Goal: Task Accomplishment & Management: Manage account settings

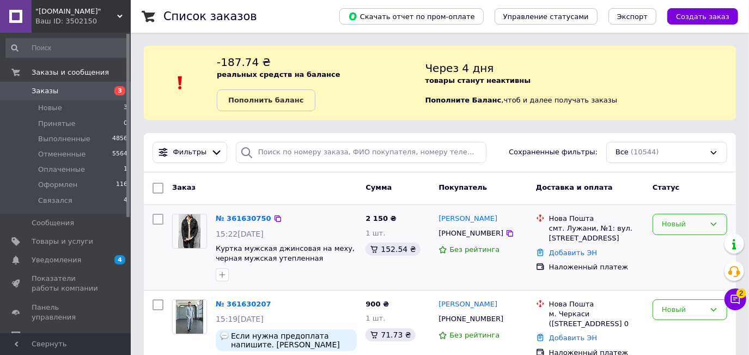
click at [665, 223] on div "Новый" at bounding box center [683, 223] width 43 height 11
click at [664, 246] on li "Принят" at bounding box center [690, 247] width 74 height 20
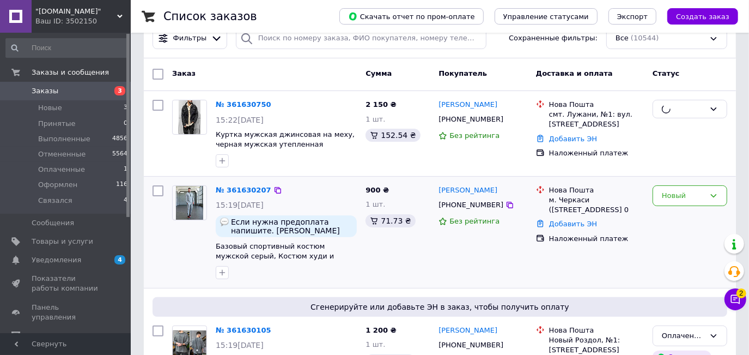
scroll to position [148, 0]
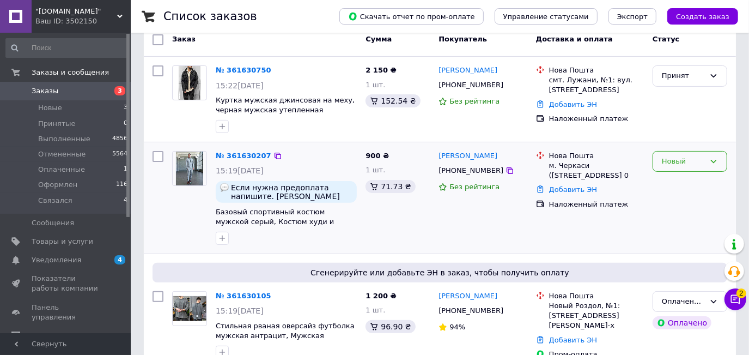
click at [656, 161] on div "Новый" at bounding box center [690, 161] width 75 height 21
click at [665, 184] on li "Принят" at bounding box center [690, 184] width 74 height 20
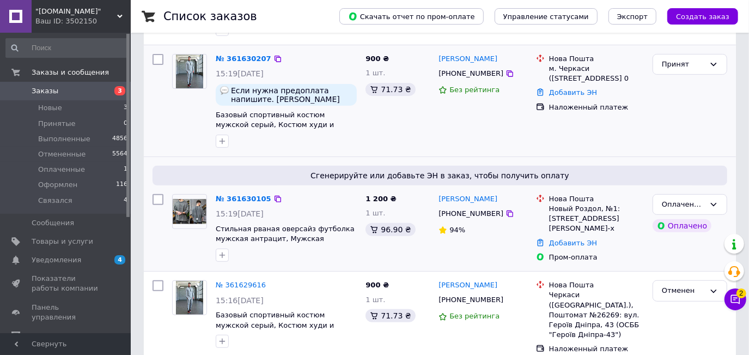
scroll to position [297, 0]
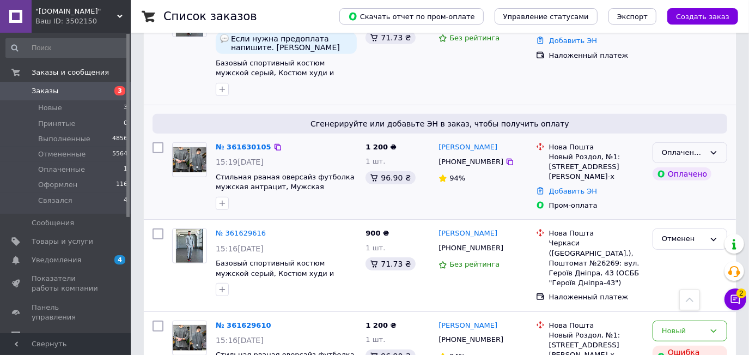
click at [688, 152] on div "Оплаченный" at bounding box center [683, 152] width 43 height 11
click at [677, 173] on li "Принят" at bounding box center [690, 175] width 74 height 20
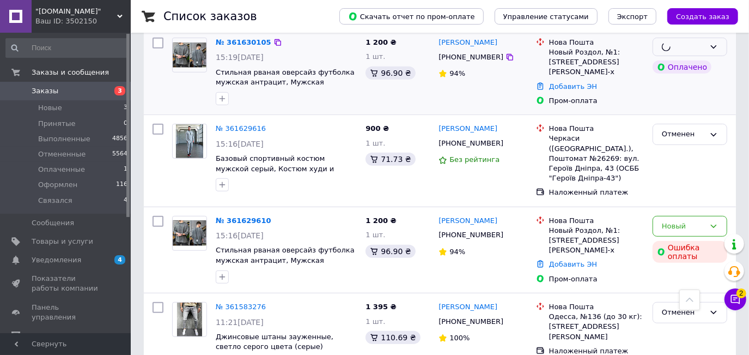
scroll to position [446, 0]
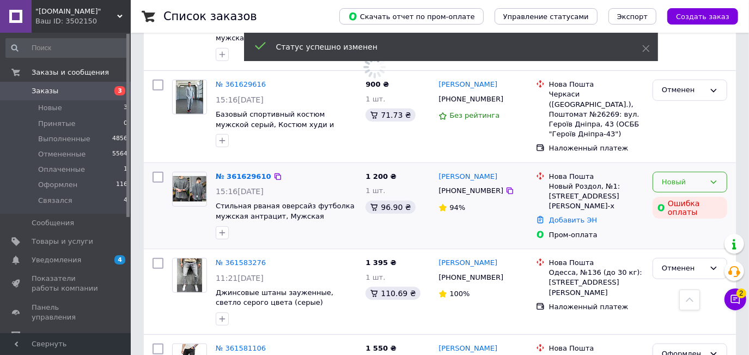
click at [671, 177] on div "Новый" at bounding box center [683, 182] width 43 height 11
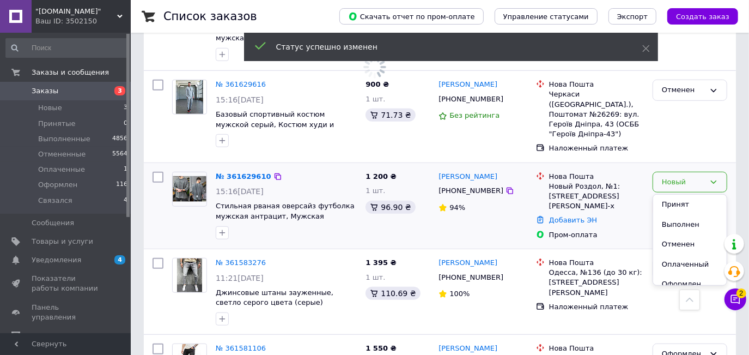
click at [667, 235] on li "Отменен" at bounding box center [690, 244] width 74 height 20
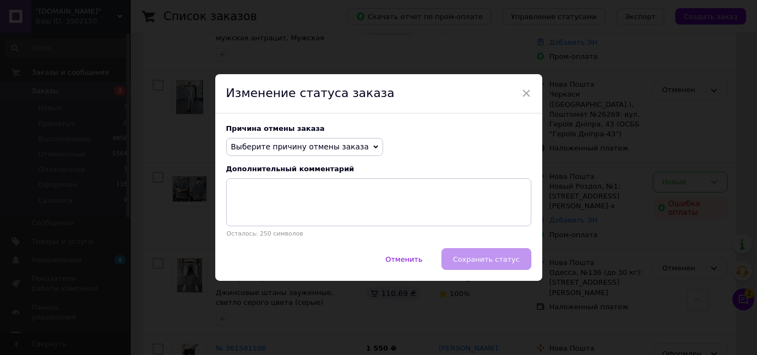
click at [319, 149] on span "Выберите причину отмены заказа" at bounding box center [300, 146] width 138 height 9
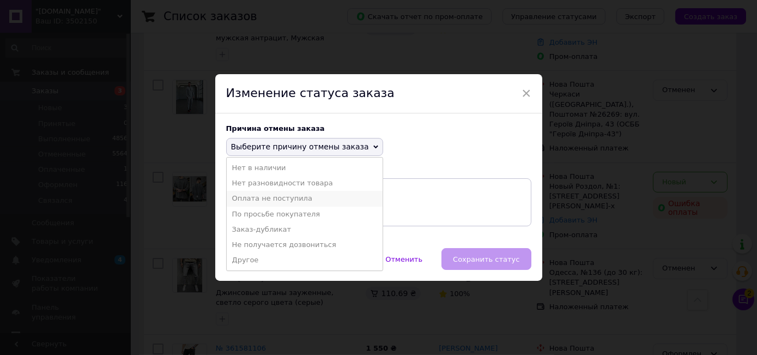
click at [271, 198] on li "Оплата не поступила" at bounding box center [305, 198] width 156 height 15
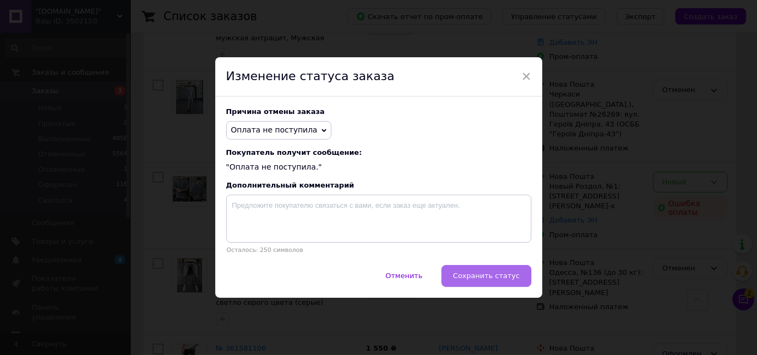
click at [477, 272] on span "Сохранить статус" at bounding box center [486, 275] width 66 height 8
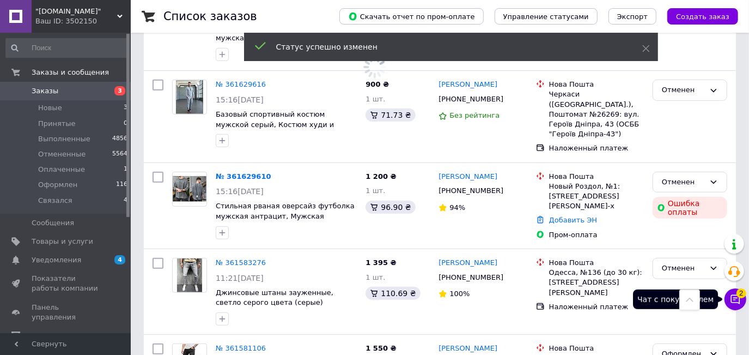
click at [733, 302] on icon at bounding box center [735, 299] width 9 height 9
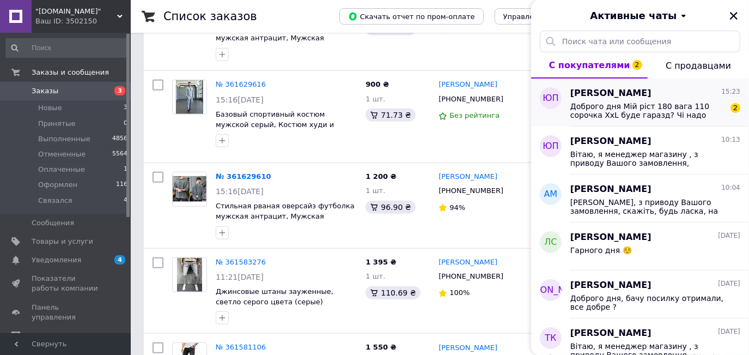
click at [615, 118] on span "Доброго дня Мій ріст 180 вага 110 сорочка XxL буде гаразд? Чі надо більше розмір" at bounding box center [647, 110] width 155 height 17
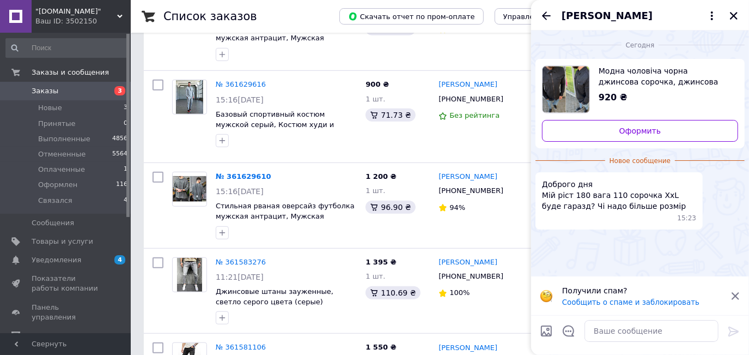
click at [630, 318] on div at bounding box center [651, 330] width 143 height 31
click at [636, 330] on textarea at bounding box center [652, 331] width 134 height 22
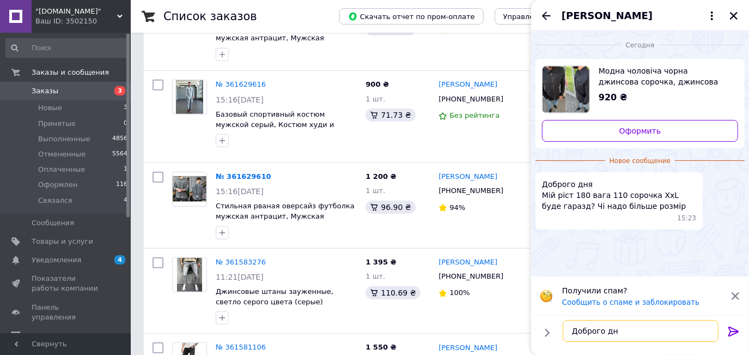
type textarea "Доброго дня"
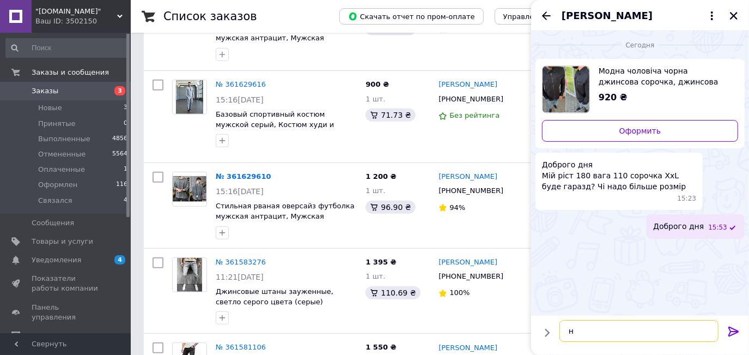
type textarea "ні"
type textarea "буде малою"
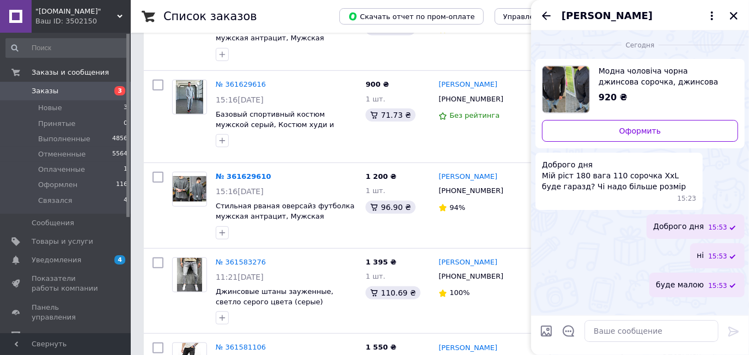
click at [540, 14] on icon "Назад" at bounding box center [546, 15] width 13 height 13
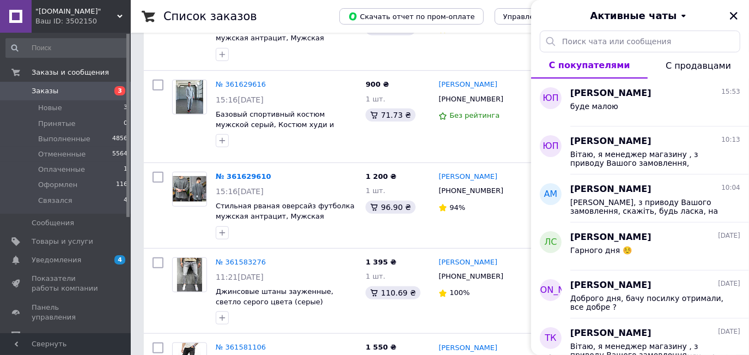
click at [732, 16] on icon "Закрыть" at bounding box center [734, 16] width 10 height 10
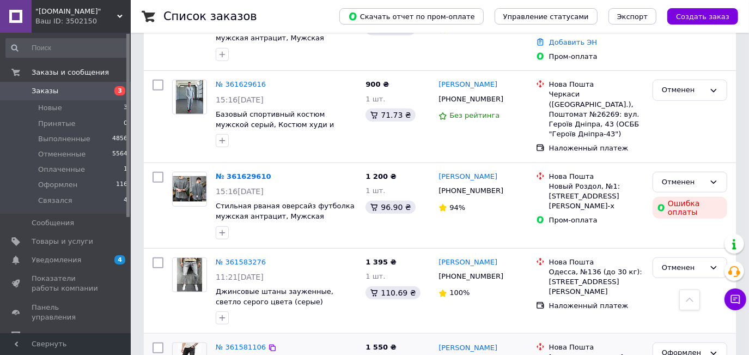
drag, startPoint x: 110, startPoint y: 203, endPoint x: 313, endPoint y: 346, distance: 248.6
click at [110, 202] on li "Связался 4" at bounding box center [67, 203] width 134 height 21
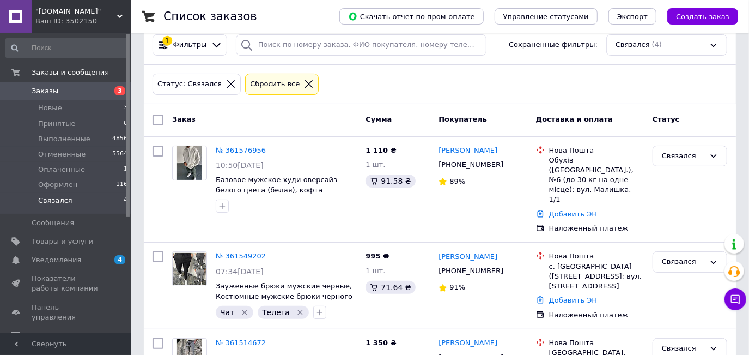
scroll to position [244, 0]
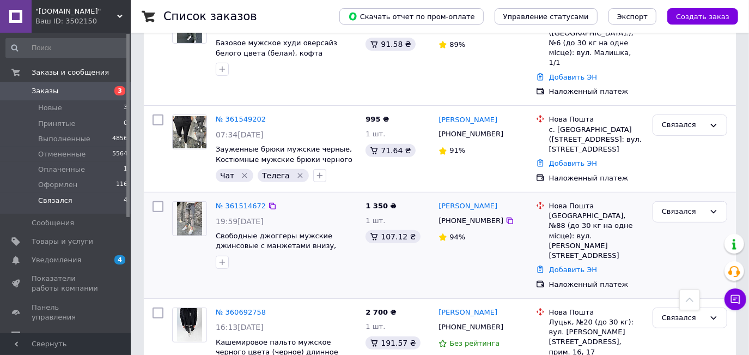
click at [447, 214] on div "[PHONE_NUMBER]" at bounding box center [470, 221] width 69 height 14
copy div "380679323108"
click at [462, 127] on div "[PHONE_NUMBER]" at bounding box center [470, 134] width 69 height 14
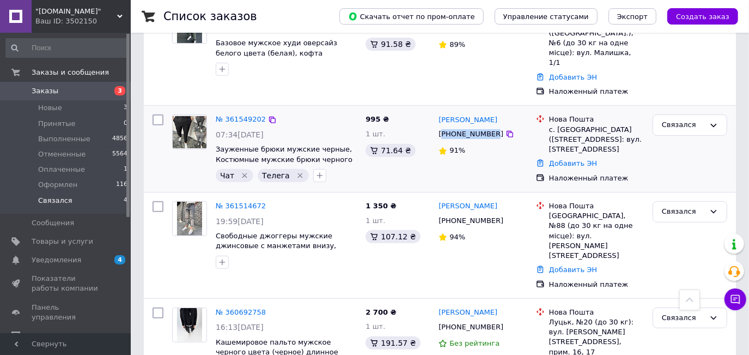
click at [463, 127] on div "[PHONE_NUMBER]" at bounding box center [470, 134] width 69 height 14
copy div "380973038208"
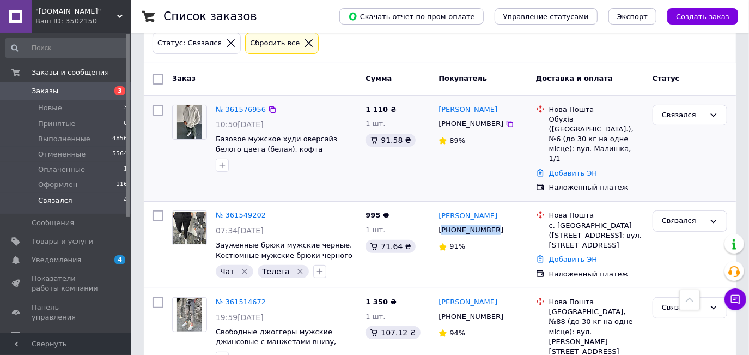
scroll to position [145, 0]
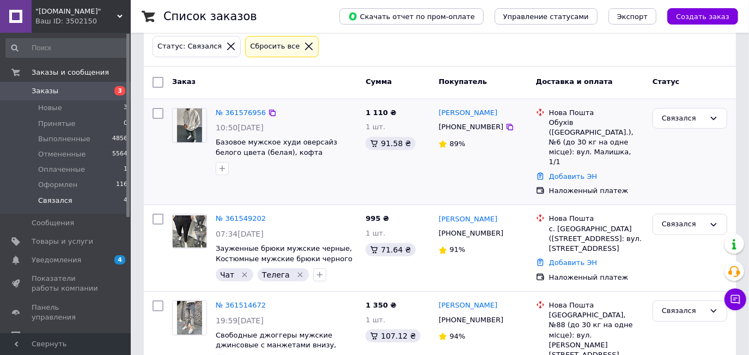
click at [464, 123] on div "[PHONE_NUMBER]" at bounding box center [470, 127] width 69 height 14
copy div "380663506775"
click at [234, 111] on link "№ 361576956" at bounding box center [241, 112] width 50 height 8
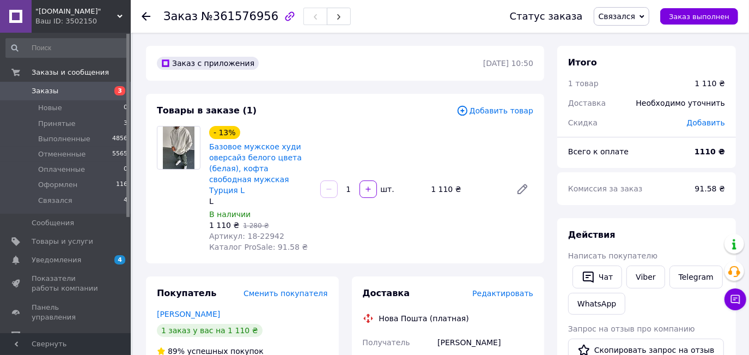
drag, startPoint x: 275, startPoint y: 19, endPoint x: 299, endPoint y: 97, distance: 81.7
click at [281, 23] on button "button" at bounding box center [290, 16] width 19 height 19
click at [100, 116] on li "Принятые 3" at bounding box center [67, 123] width 134 height 15
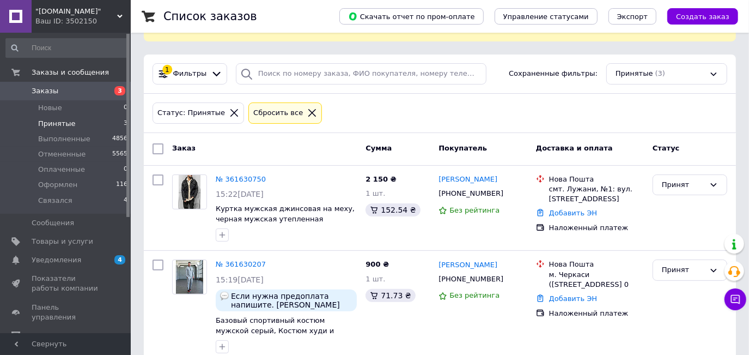
scroll to position [211, 0]
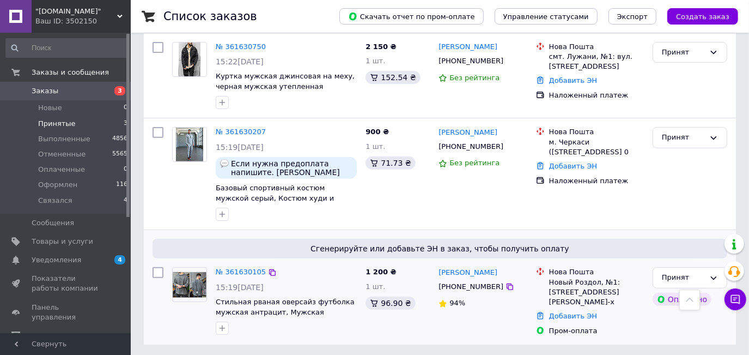
click at [465, 286] on div "[PHONE_NUMBER]" at bounding box center [470, 286] width 69 height 14
copy div "380972496258"
click at [232, 272] on link "№ 361630105" at bounding box center [241, 271] width 50 height 8
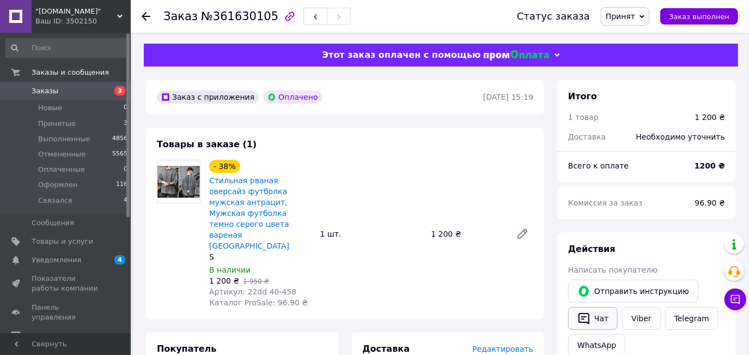
click at [591, 318] on button "Чат" at bounding box center [593, 318] width 50 height 23
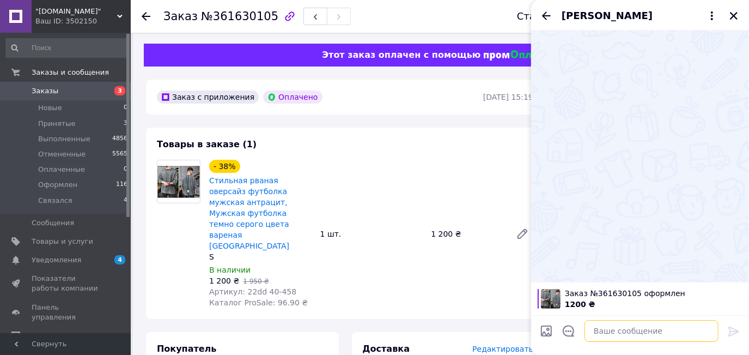
click at [650, 328] on textarea at bounding box center [652, 331] width 134 height 22
paste textarea "Вітаю, я менеджер магазину , з приводу Вашого замовлення, скажіть, будь ласка, …"
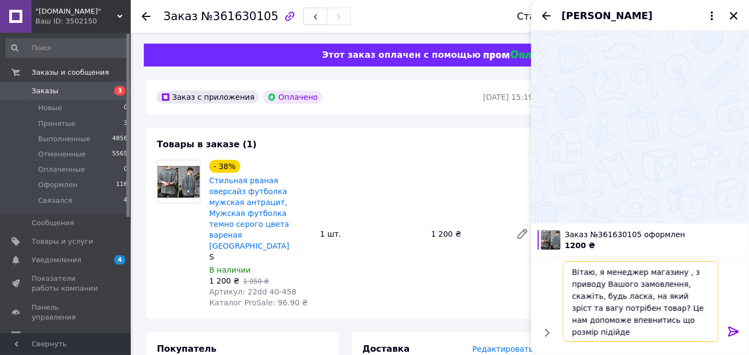
click at [618, 310] on textarea "Вітаю, я менеджер магазину , з приводу Вашого замовлення, скажіть, будь ласка, …" at bounding box center [641, 301] width 156 height 81
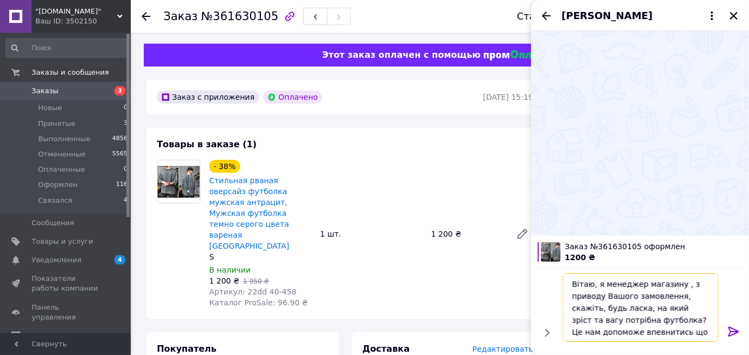
type textarea "Вітаю, я менеджер магазину , з приводу Вашого замовлення, скажіть, будь ласка, …"
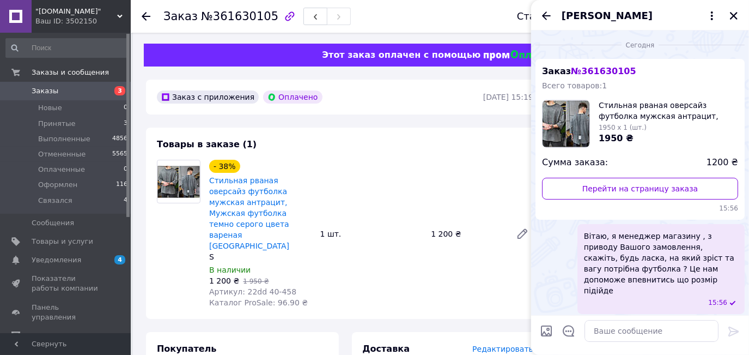
drag, startPoint x: 732, startPoint y: 15, endPoint x: 707, endPoint y: 25, distance: 27.2
click at [732, 16] on icon "Закрыть" at bounding box center [734, 16] width 10 height 10
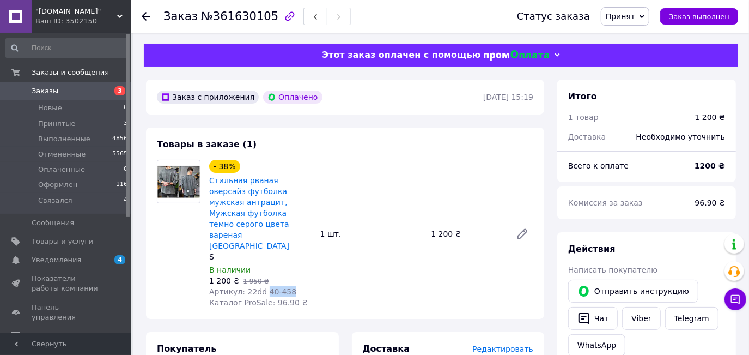
drag, startPoint x: 261, startPoint y: 269, endPoint x: 221, endPoint y: 74, distance: 198.6
click at [289, 286] on div "Артикул: 22dd 40-458" at bounding box center [260, 291] width 102 height 11
copy span "40-458"
click at [331, 251] on div "- 38% Стильная рваная оверсайз футболка мужская антрацит, Мужская футболка темн…" at bounding box center [371, 233] width 333 height 153
click at [588, 323] on icon "button" at bounding box center [583, 318] width 13 height 13
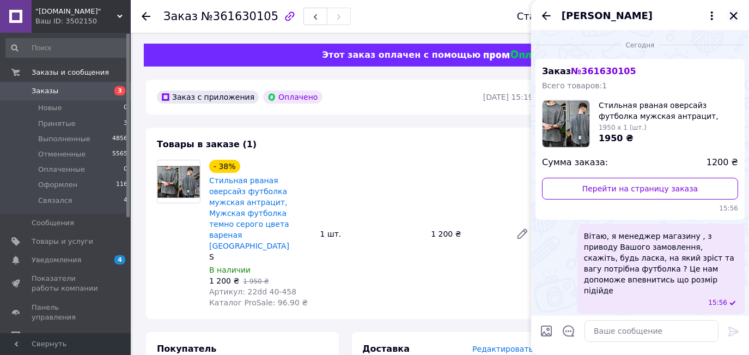
click at [735, 11] on icon "Закрыть" at bounding box center [734, 16] width 10 height 10
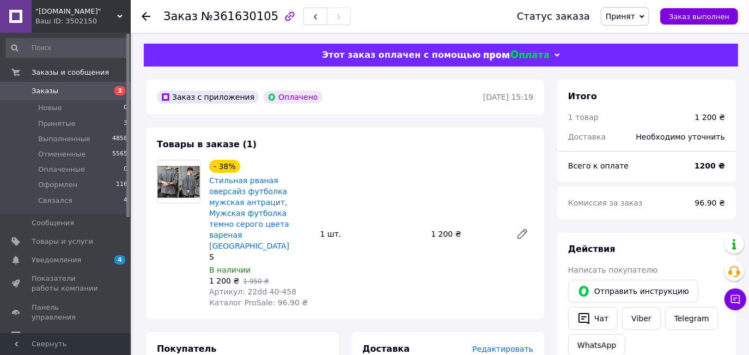
scroll to position [198, 0]
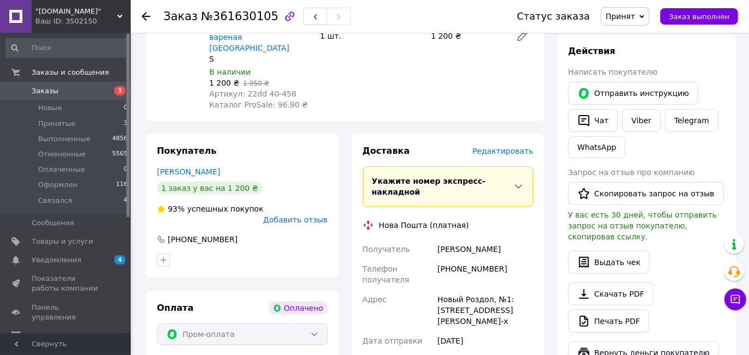
click at [458, 259] on div "[PHONE_NUMBER]" at bounding box center [485, 274] width 100 height 31
copy div "380972496258"
click at [598, 111] on button "Чат" at bounding box center [593, 120] width 50 height 23
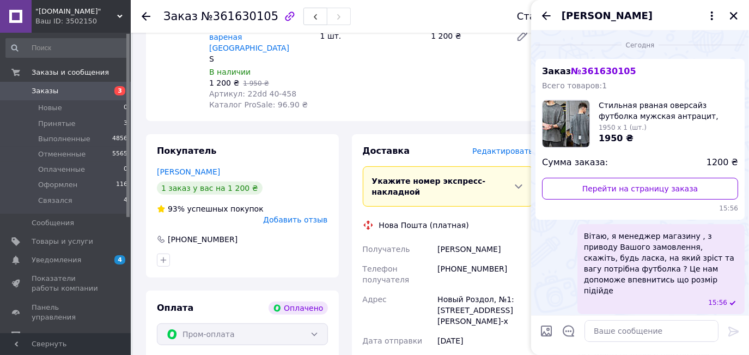
click at [635, 237] on span "Вітаю, я менеджер магазину , з приводу Вашого замовлення, скажіть, будь ласка, …" at bounding box center [661, 262] width 154 height 65
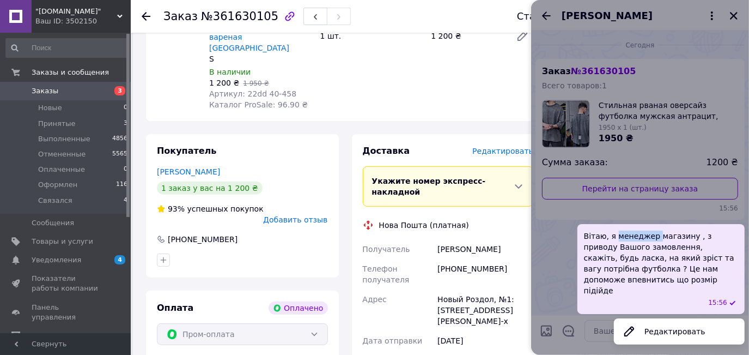
click at [635, 237] on span "Вітаю, я менеджер магазину , з приводу Вашого замовлення, скажіть, будь ласка, …" at bounding box center [661, 262] width 154 height 65
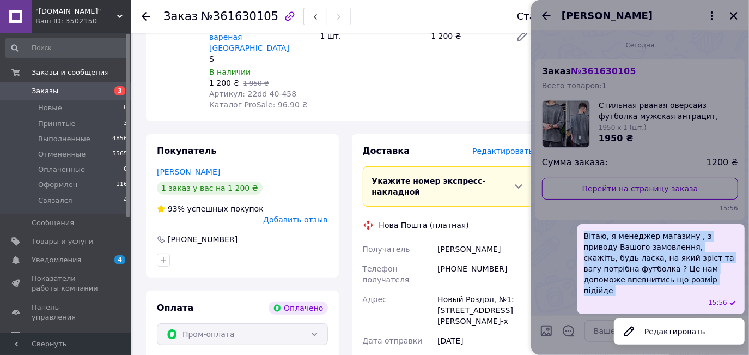
click at [635, 237] on span "Вітаю, я менеджер магазину , з приводу Вашого замовлення, скажіть, будь ласка, …" at bounding box center [661, 262] width 154 height 65
copy span "Вітаю, я менеджер магазину , з приводу Вашого замовлення, скажіть, будь ласка, …"
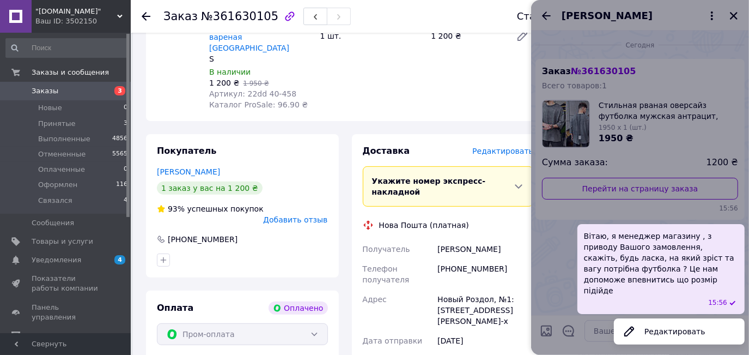
click at [574, 168] on div at bounding box center [640, 177] width 218 height 355
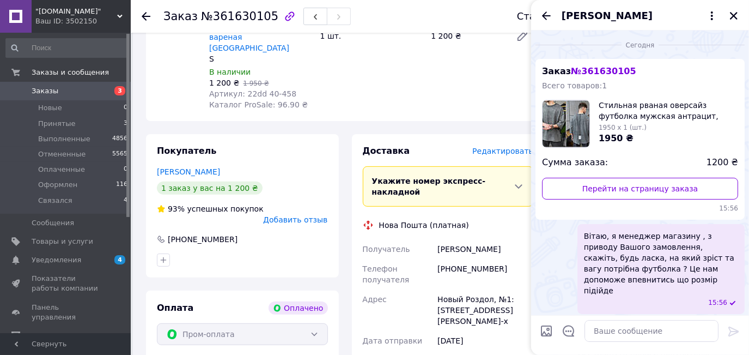
click at [731, 22] on div "[PERSON_NAME]" at bounding box center [640, 15] width 218 height 31
click at [102, 123] on li "Принятые 3" at bounding box center [67, 123] width 134 height 15
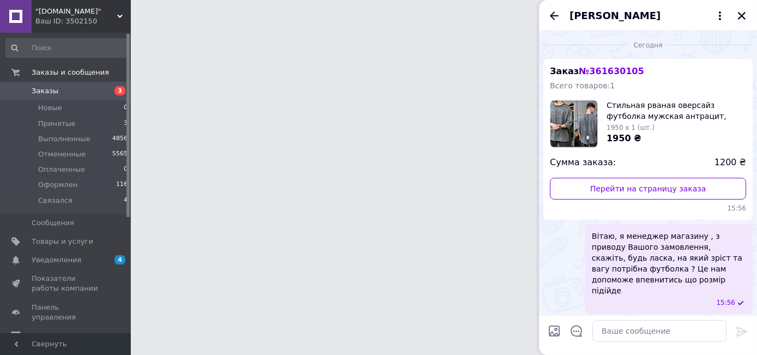
click at [741, 19] on icon "Закрыть" at bounding box center [742, 16] width 10 height 10
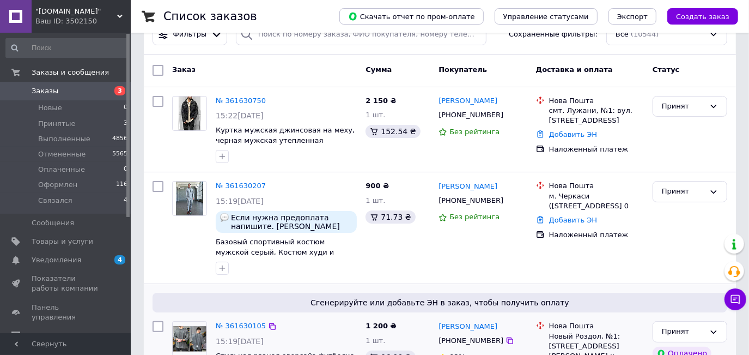
scroll to position [198, 0]
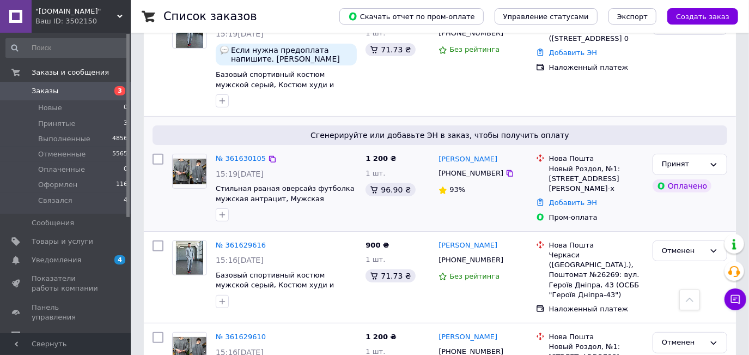
drag, startPoint x: 108, startPoint y: 121, endPoint x: 355, endPoint y: 190, distance: 256.8
click at [108, 121] on li "Принятые 3" at bounding box center [67, 123] width 134 height 15
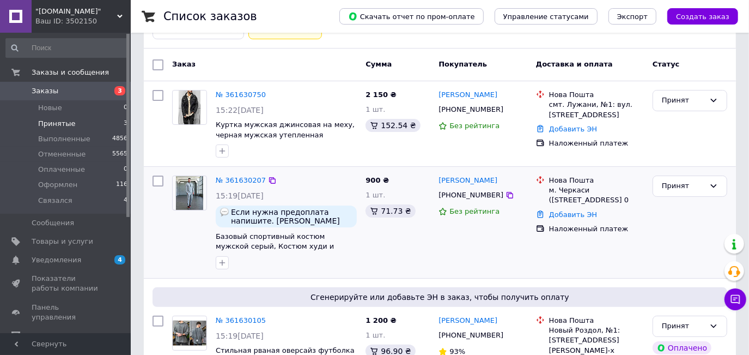
scroll to position [124, 0]
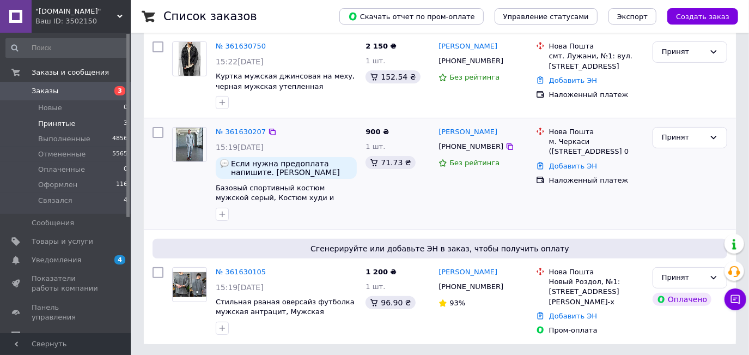
click at [459, 144] on div "[PHONE_NUMBER]" at bounding box center [470, 146] width 69 height 14
copy div "380678003114"
click at [719, 135] on div "Принят" at bounding box center [690, 137] width 75 height 21
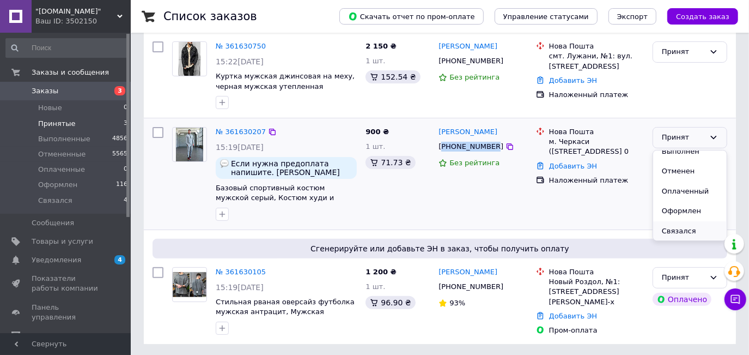
drag, startPoint x: 683, startPoint y: 228, endPoint x: 656, endPoint y: 226, distance: 26.3
click at [683, 229] on li "Связался" at bounding box center [690, 231] width 74 height 20
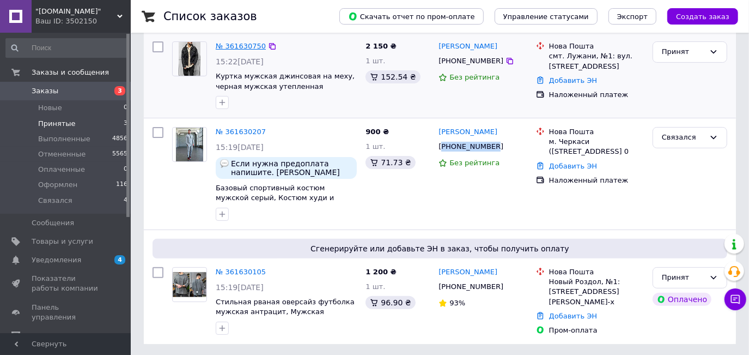
click at [236, 42] on link "№ 361630750" at bounding box center [241, 46] width 50 height 8
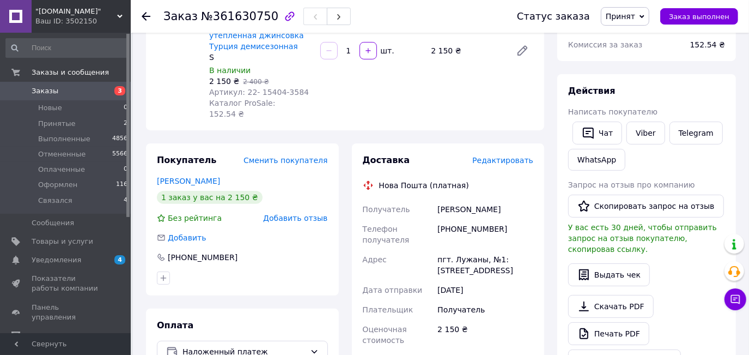
scroll to position [148, 0]
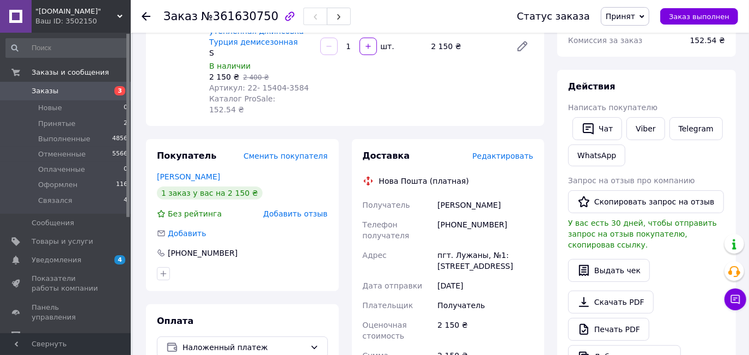
click at [457, 215] on div "[PHONE_NUMBER]" at bounding box center [485, 230] width 100 height 31
copy div "380671879103"
drag, startPoint x: 638, startPoint y: 9, endPoint x: 638, endPoint y: 19, distance: 9.8
click at [639, 9] on span "Принят" at bounding box center [625, 16] width 48 height 19
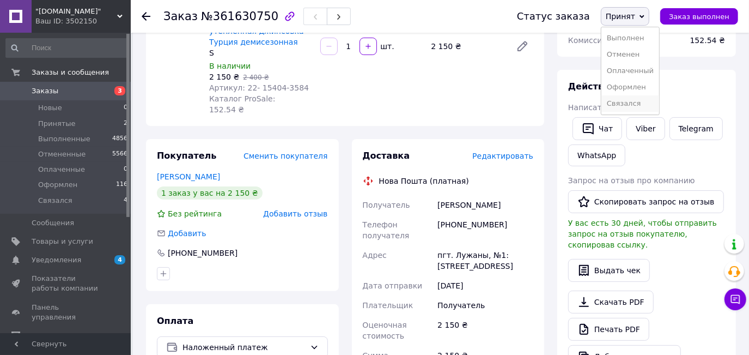
click at [629, 102] on li "Связался" at bounding box center [630, 103] width 58 height 16
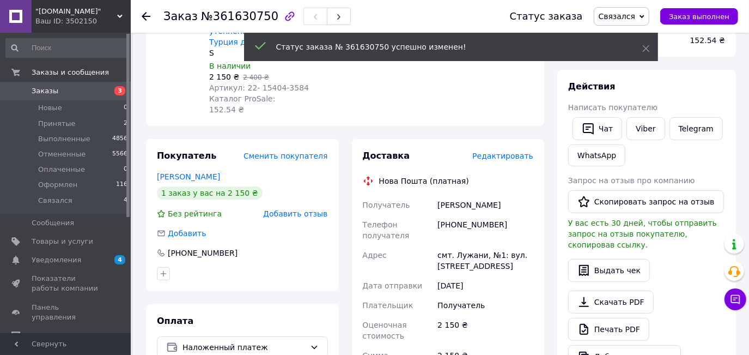
click at [445, 215] on div "[PHONE_NUMBER]" at bounding box center [485, 230] width 100 height 31
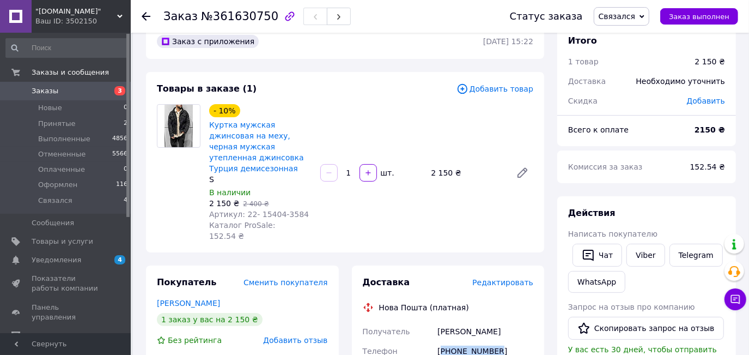
scroll to position [49, 0]
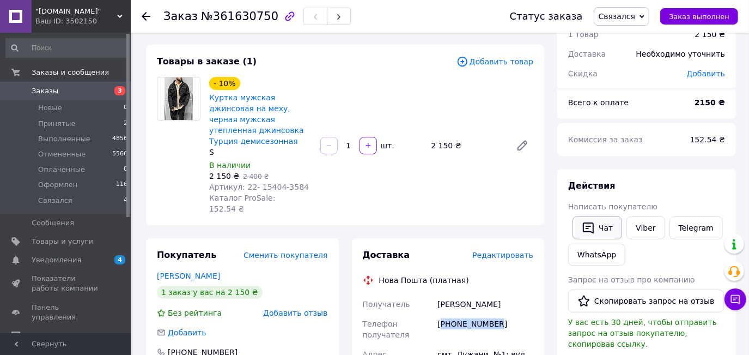
drag, startPoint x: 590, startPoint y: 226, endPoint x: 542, endPoint y: 233, distance: 49.0
click at [589, 225] on icon "button" at bounding box center [588, 227] width 13 height 13
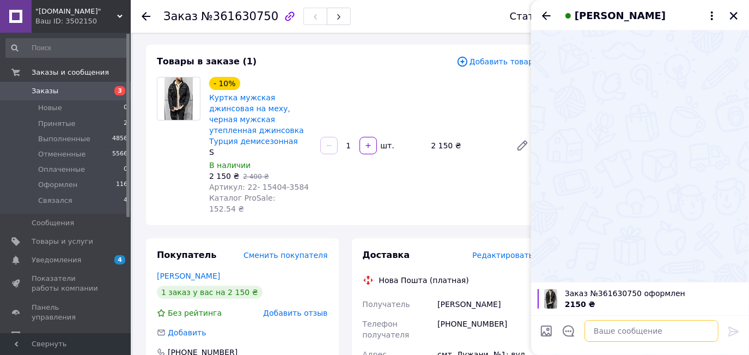
click at [635, 335] on textarea at bounding box center [652, 331] width 134 height 22
paste textarea "Вітаю, я менеджер магазину , з приводу Вашого замовлення, скажіть, будь ласка, …"
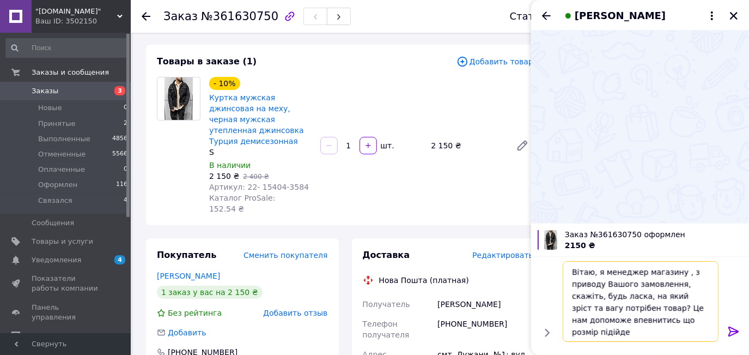
click at [615, 306] on textarea "Вітаю, я менеджер магазину , з приводу Вашого замовлення, скажіть, будь ласка, …" at bounding box center [641, 301] width 156 height 81
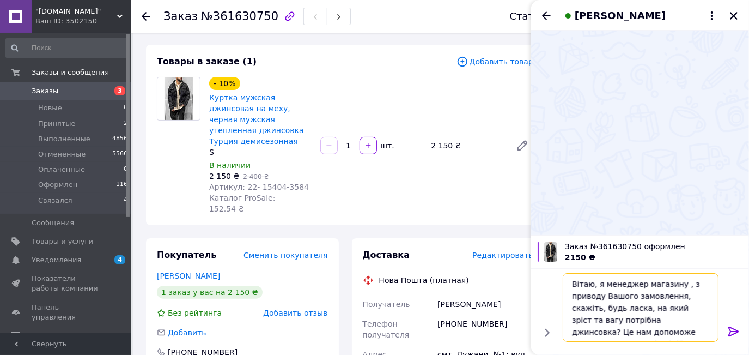
type textarea "Вітаю, я менеджер магазину , з приводу Вашого замовлення, скажіть, будь ласка, …"
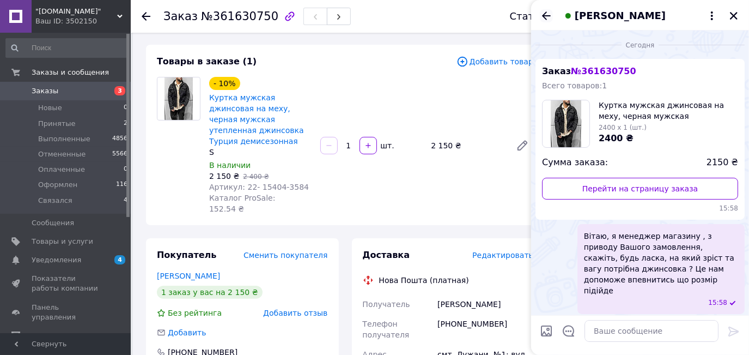
click at [543, 14] on icon "Назад" at bounding box center [546, 15] width 9 height 8
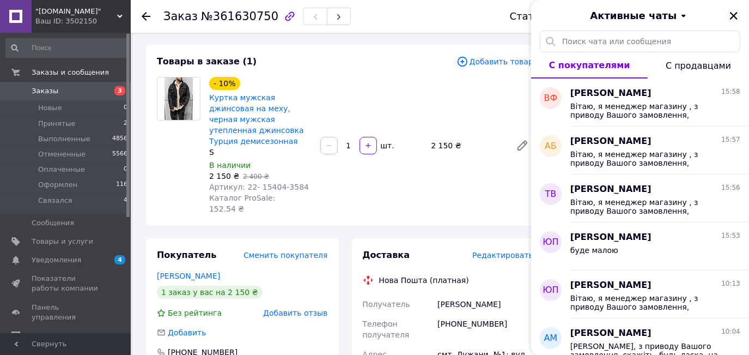
click at [737, 16] on icon "Закрыть" at bounding box center [734, 16] width 10 height 10
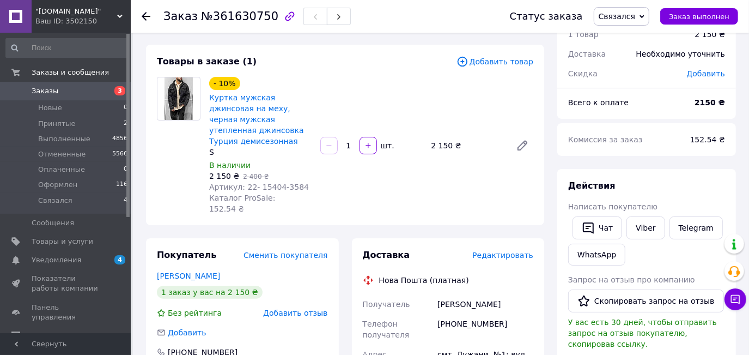
click at [88, 92] on span "Заказы" at bounding box center [66, 91] width 69 height 10
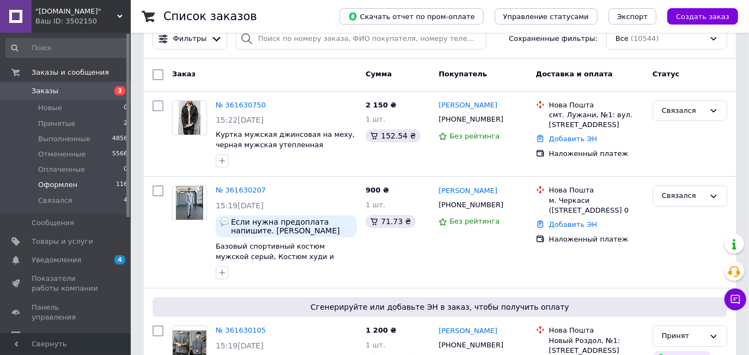
scroll to position [49, 0]
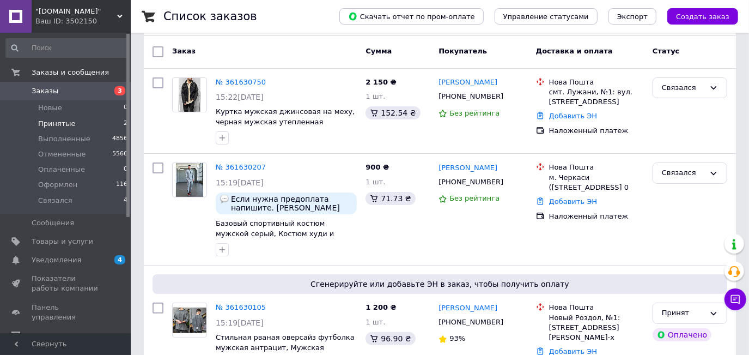
click at [110, 123] on li "Принятые 2" at bounding box center [67, 123] width 134 height 15
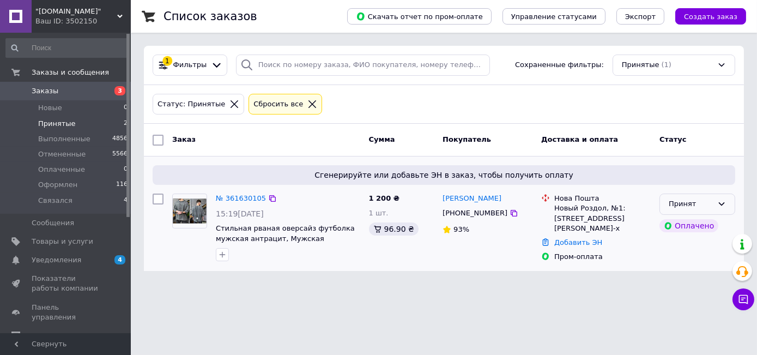
click at [682, 202] on div "Принят" at bounding box center [690, 203] width 44 height 11
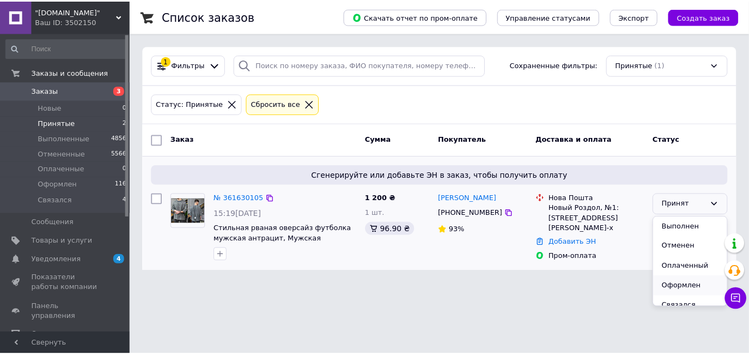
scroll to position [9, 0]
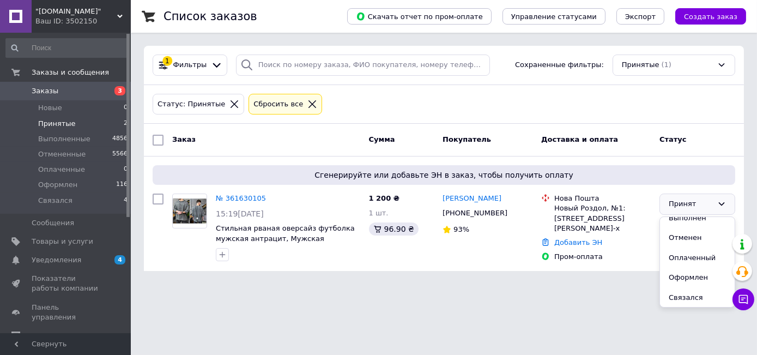
drag, startPoint x: 683, startPoint y: 294, endPoint x: 592, endPoint y: 270, distance: 93.7
click at [681, 293] on li "Связался" at bounding box center [697, 298] width 75 height 20
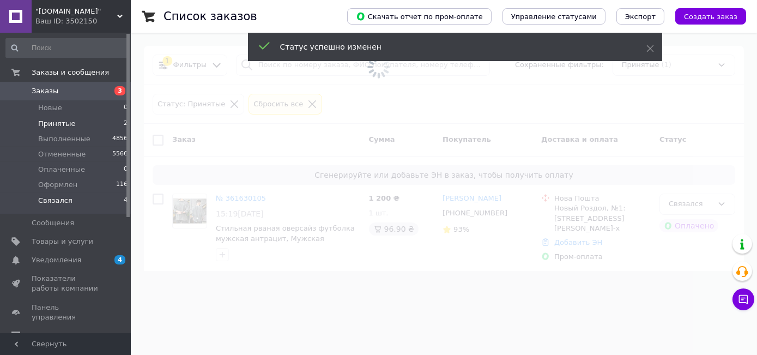
click at [98, 197] on li "Связался 4" at bounding box center [67, 203] width 134 height 21
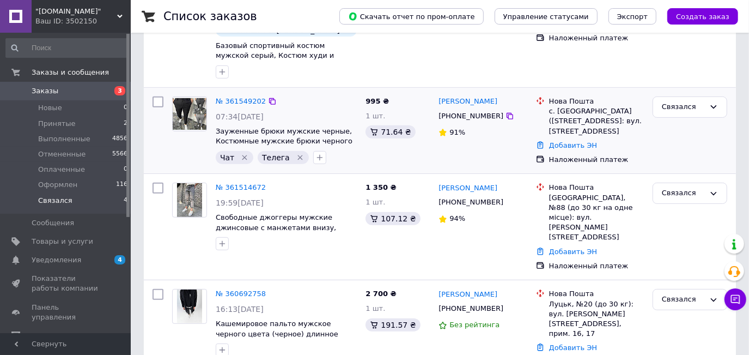
scroll to position [267, 0]
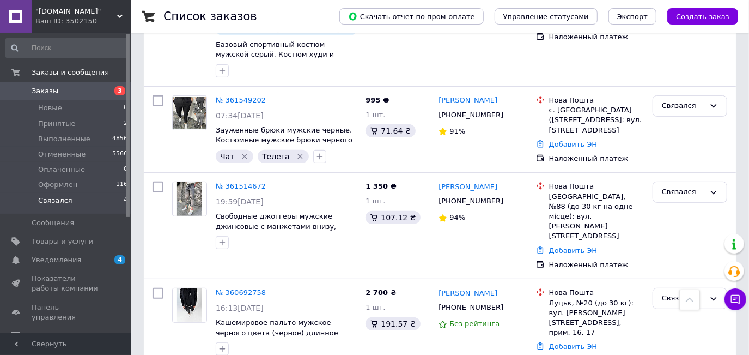
click at [111, 94] on span "3" at bounding box center [116, 91] width 30 height 10
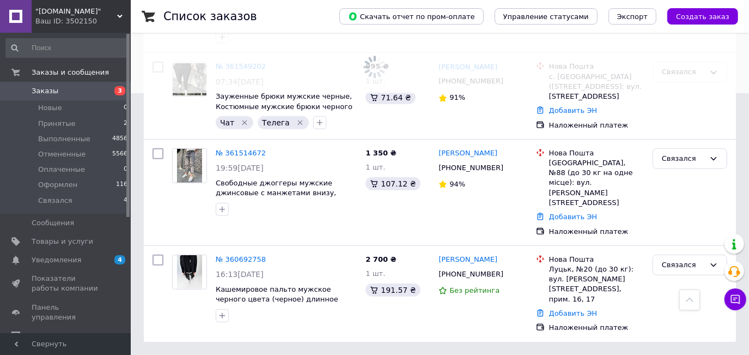
scroll to position [228, 0]
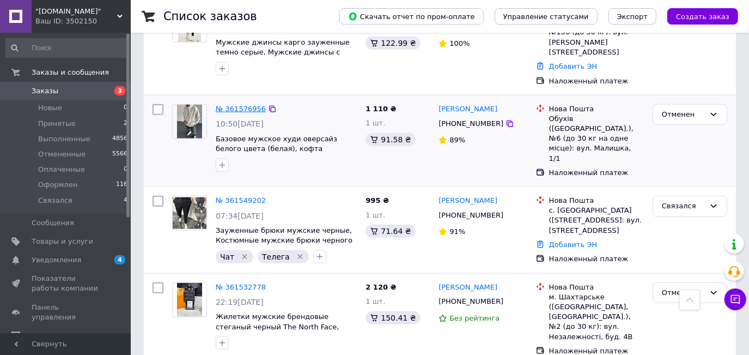
click at [246, 105] on link "№ 361576956" at bounding box center [241, 109] width 50 height 8
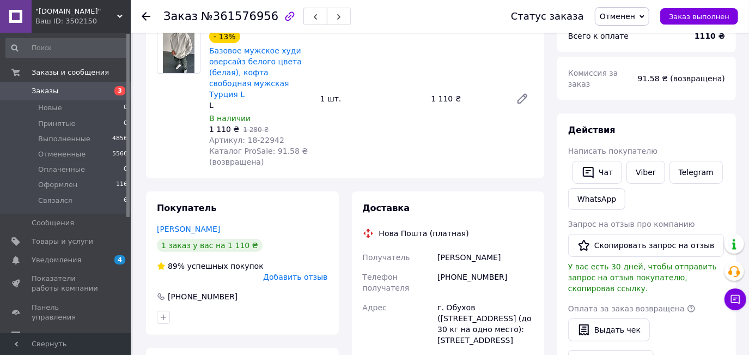
scroll to position [177, 0]
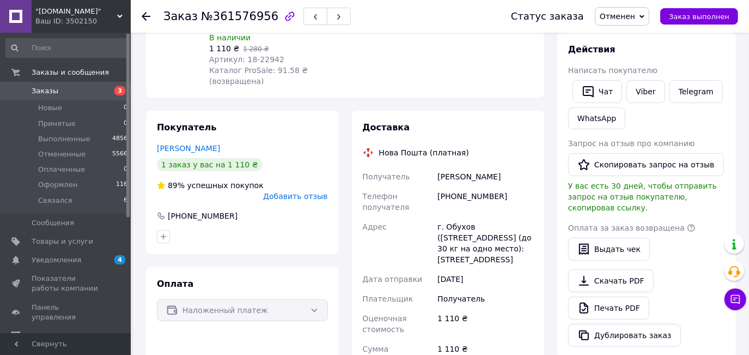
click at [445, 167] on div "Губар Софія" at bounding box center [485, 177] width 100 height 20
click at [468, 167] on div "Губар Софія" at bounding box center [485, 177] width 100 height 20
drag, startPoint x: 453, startPoint y: 185, endPoint x: 374, endPoint y: 137, distance: 92.7
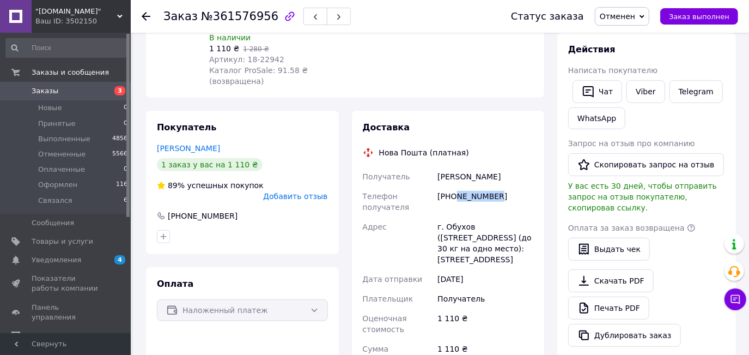
click at [537, 185] on div "Доставка Нова Пошта (платная) Получатель Губар Софія Телефон получателя +380663…" at bounding box center [448, 302] width 193 height 383
click at [440, 186] on div "[PHONE_NUMBER]" at bounding box center [485, 201] width 100 height 31
drag, startPoint x: 451, startPoint y: 185, endPoint x: 150, endPoint y: 2, distance: 351.6
click at [523, 187] on div "[PHONE_NUMBER]" at bounding box center [485, 201] width 100 height 31
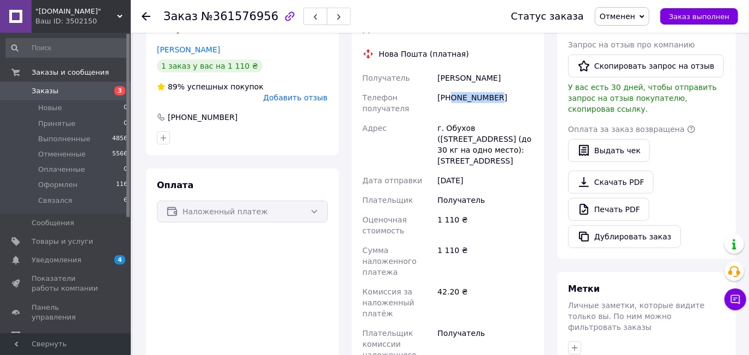
scroll to position [276, 0]
click at [457, 118] on div "г. Обухов (Киевская обл.), №6 (до 30 кг на одно место): ул. Малышка, 1/1" at bounding box center [485, 144] width 100 height 52
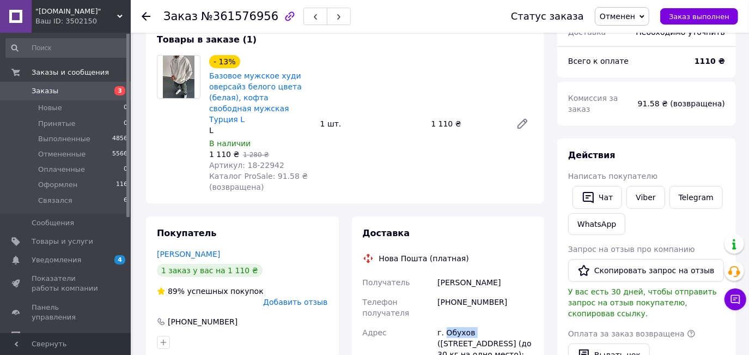
scroll to position [177, 0]
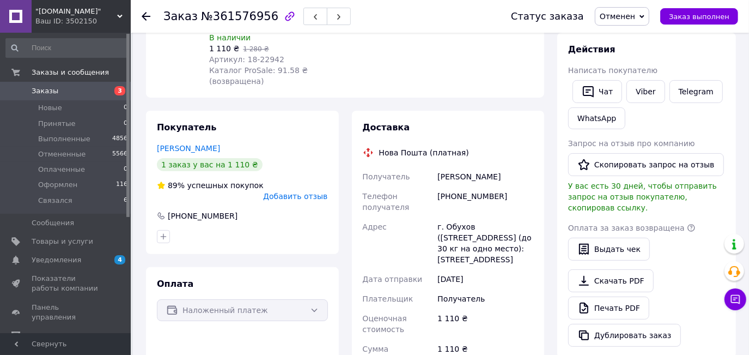
click at [451, 167] on div "Губар Софія" at bounding box center [485, 177] width 100 height 20
drag, startPoint x: 452, startPoint y: 183, endPoint x: 519, endPoint y: 185, distance: 67.0
click at [519, 186] on div "[PHONE_NUMBER]" at bounding box center [485, 201] width 100 height 31
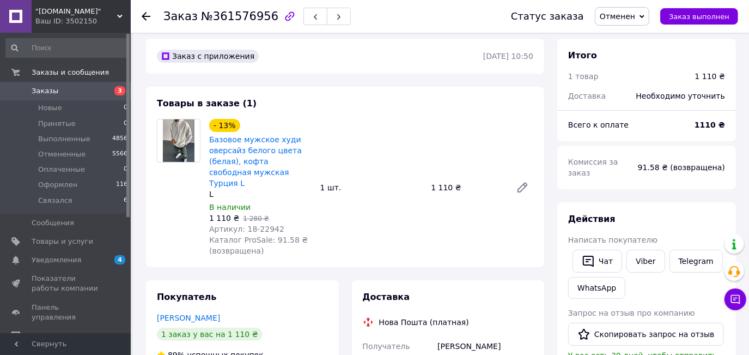
scroll to position [0, 0]
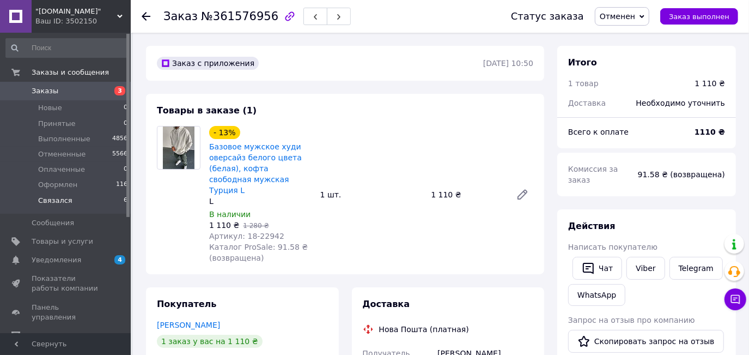
click at [72, 201] on li "Связался 6" at bounding box center [67, 203] width 134 height 21
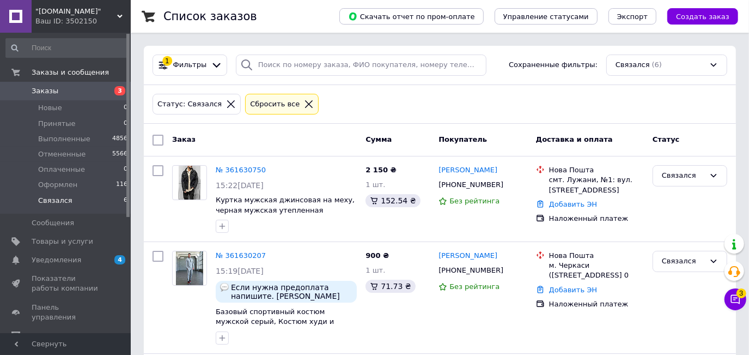
drag, startPoint x: 98, startPoint y: 205, endPoint x: 149, endPoint y: 308, distance: 115.0
click at [98, 204] on li "Связался 6" at bounding box center [67, 203] width 134 height 21
click at [94, 202] on li "Связался 6" at bounding box center [67, 203] width 134 height 21
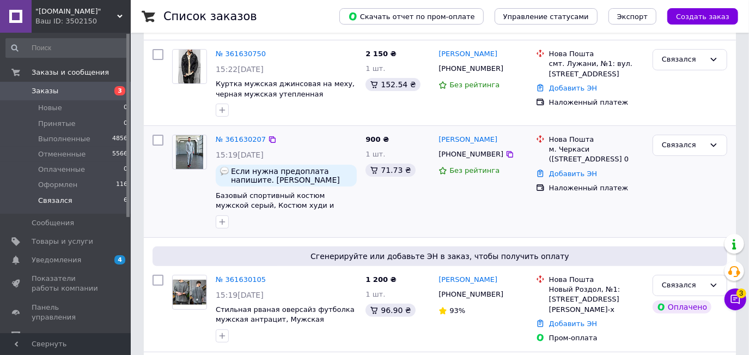
scroll to position [148, 0]
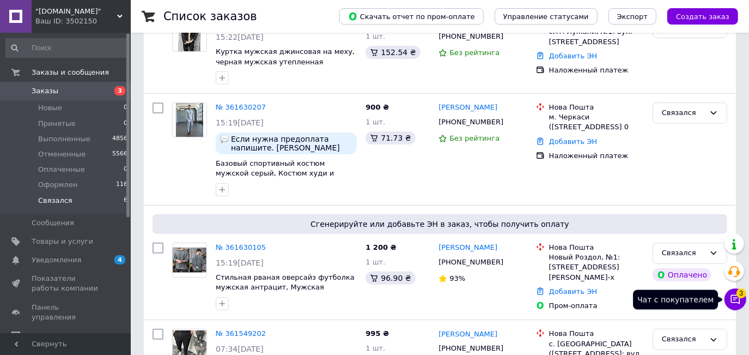
click at [732, 294] on icon at bounding box center [735, 299] width 11 height 11
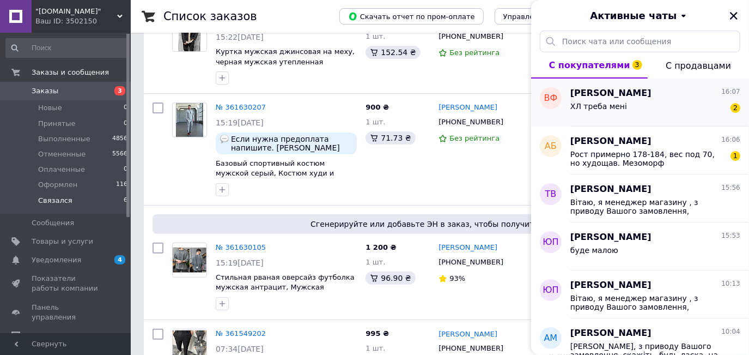
click at [606, 110] on span "ХЛ треба мені" at bounding box center [598, 106] width 57 height 9
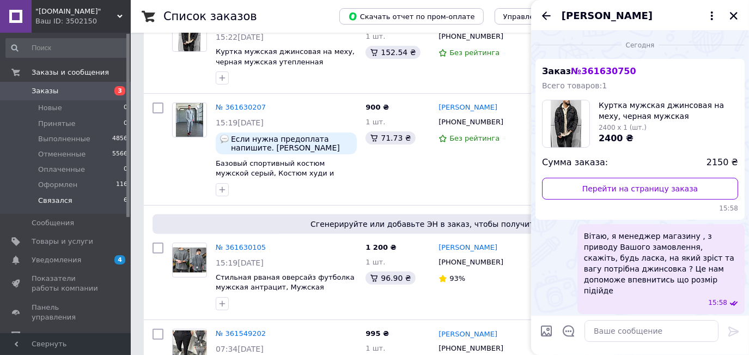
scroll to position [70, 0]
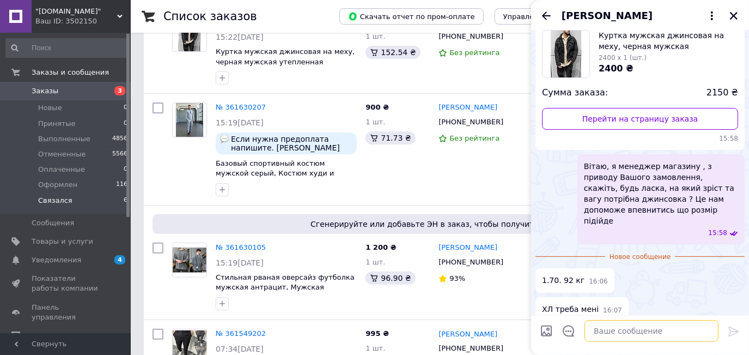
click at [628, 326] on textarea at bounding box center [652, 331] width 134 height 22
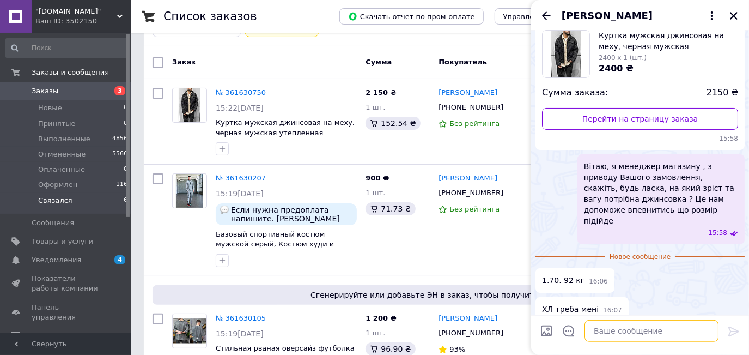
scroll to position [0, 0]
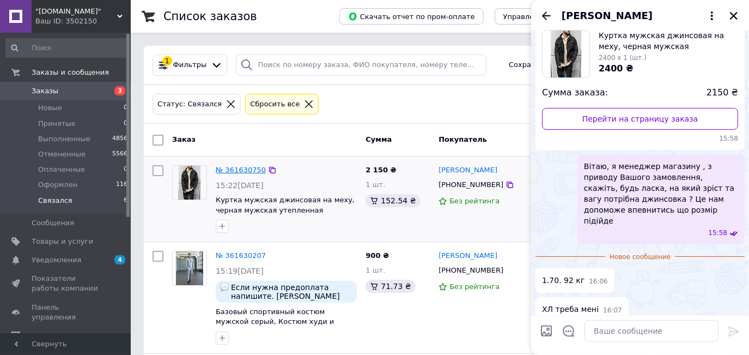
click at [247, 171] on link "№ 361630750" at bounding box center [241, 170] width 50 height 8
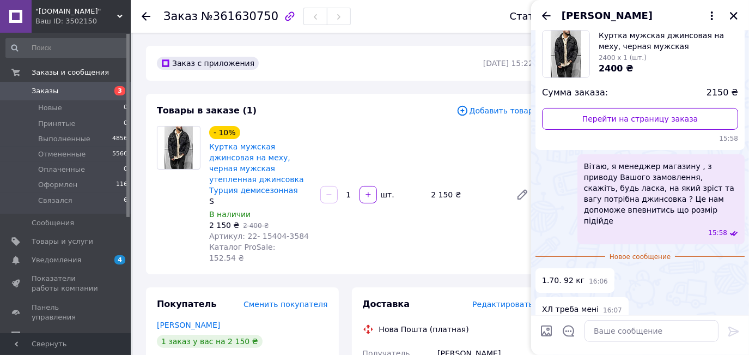
click at [264, 232] on span "Артикул: 22- 15404-3584" at bounding box center [259, 236] width 100 height 9
click at [75, 240] on span "Товары и услуги" at bounding box center [63, 241] width 62 height 10
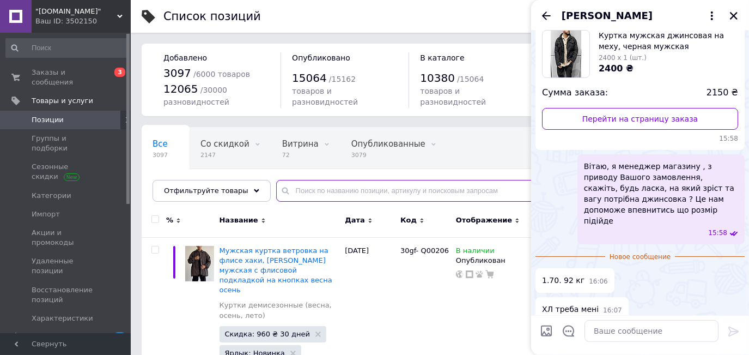
click at [308, 197] on input "text" at bounding box center [501, 191] width 451 height 22
paste input "15404"
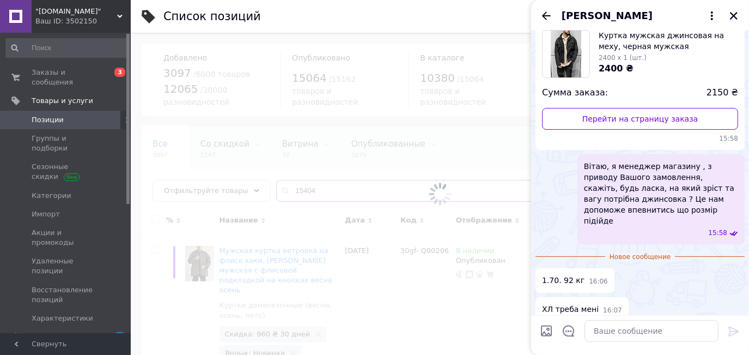
type input "15404"
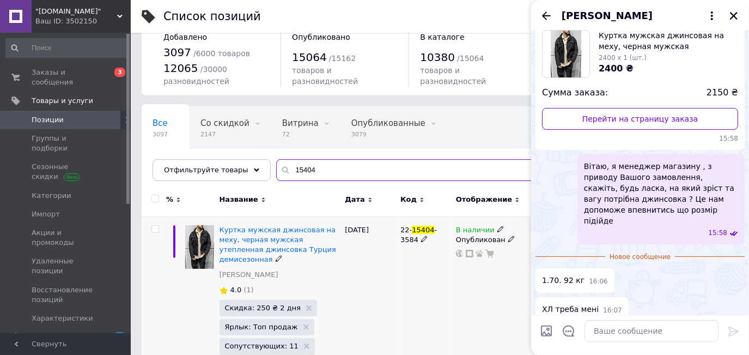
scroll to position [60, 0]
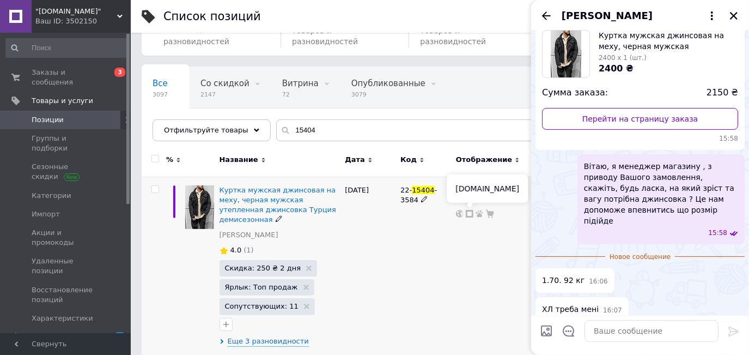
click at [470, 212] on icon at bounding box center [470, 214] width 8 height 8
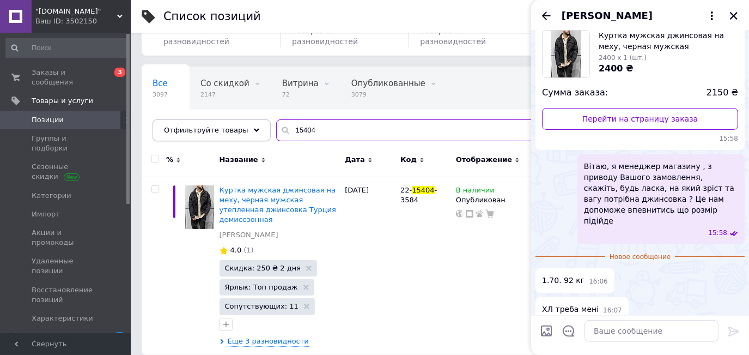
drag, startPoint x: 314, startPoint y: 128, endPoint x: 231, endPoint y: 130, distance: 82.8
click at [232, 130] on div "Отфильтруйте товары 15404" at bounding box center [440, 130] width 575 height 22
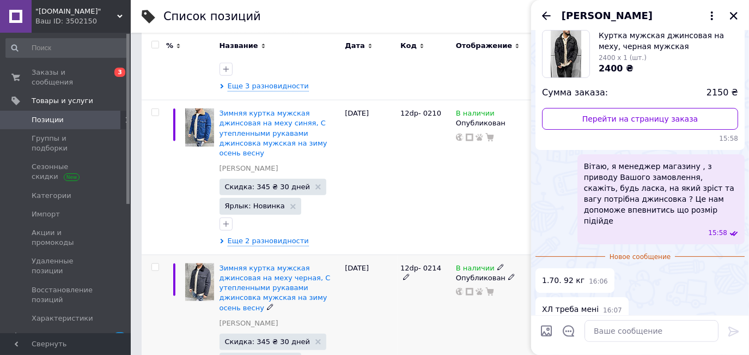
scroll to position [655, 0]
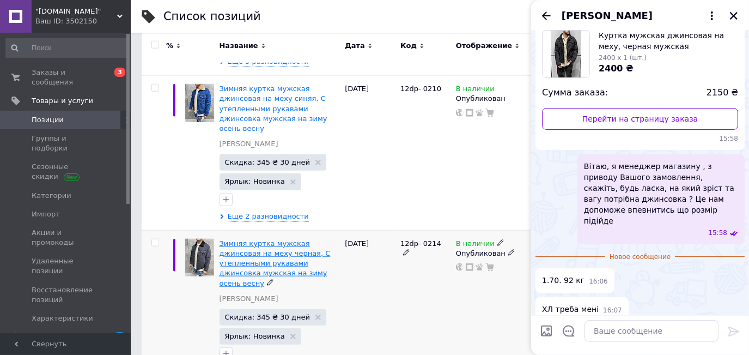
click at [271, 239] on span "Зимняя куртка мужская джинсовая на меху черная, С утепленными рукавами джинсовк…" at bounding box center [275, 263] width 111 height 48
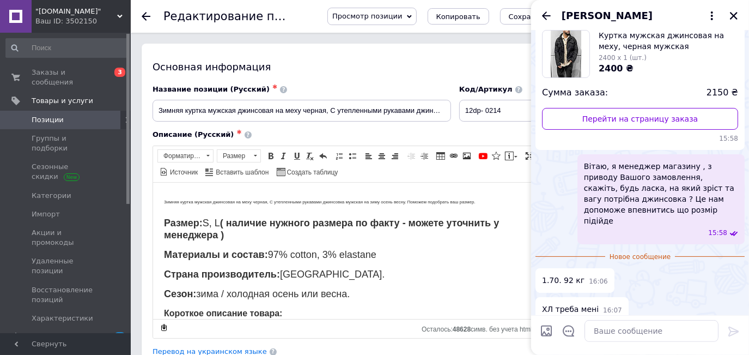
click at [214, 223] on span "S, L" at bounding box center [210, 222] width 17 height 11
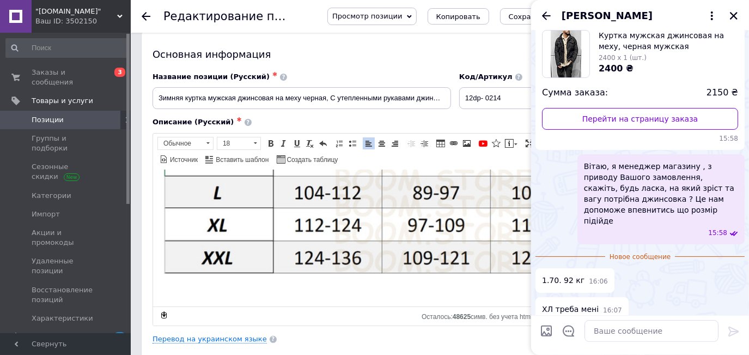
scroll to position [396, 0]
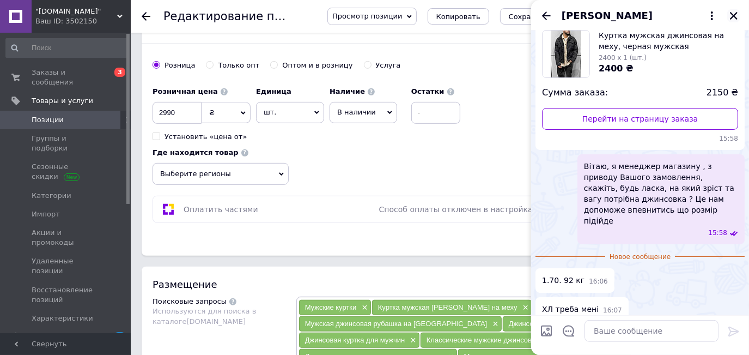
click at [734, 15] on icon "Закрыть" at bounding box center [734, 16] width 8 height 8
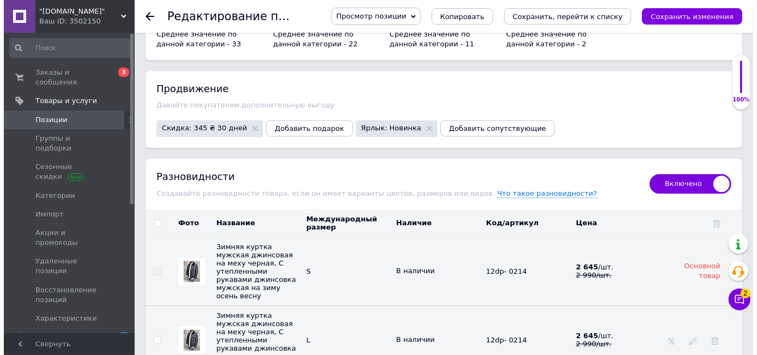
scroll to position [1733, 0]
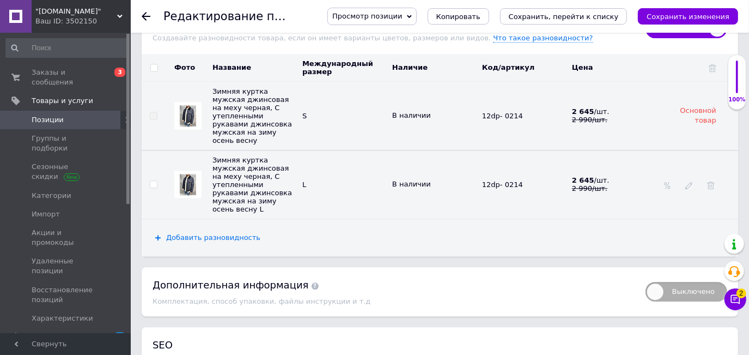
click at [221, 233] on span "Добавить разновидность" at bounding box center [213, 237] width 94 height 9
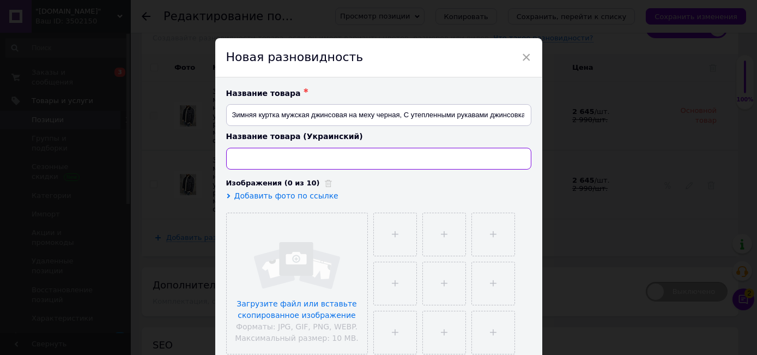
click at [286, 153] on input at bounding box center [378, 159] width 305 height 22
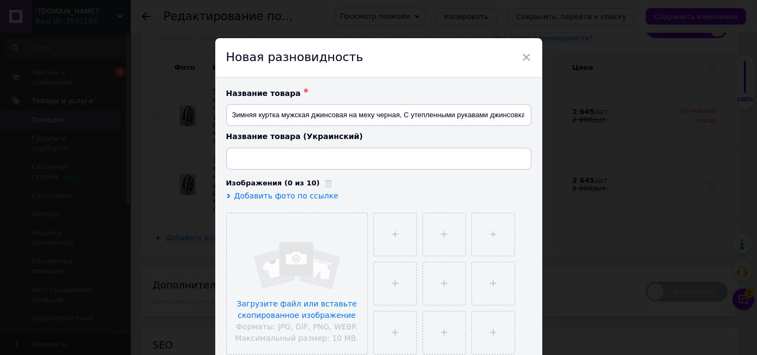
click at [593, 187] on div "× Новая разновидность Название товара ✱ Зимняя куртка мужская джинсовая на меху…" at bounding box center [378, 177] width 757 height 355
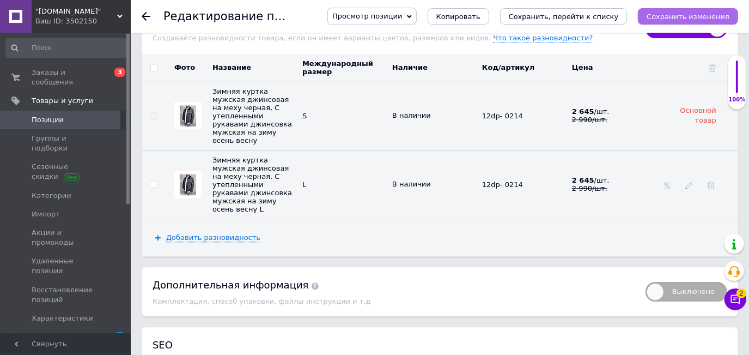
click at [693, 13] on icon "Сохранить изменения" at bounding box center [688, 17] width 83 height 8
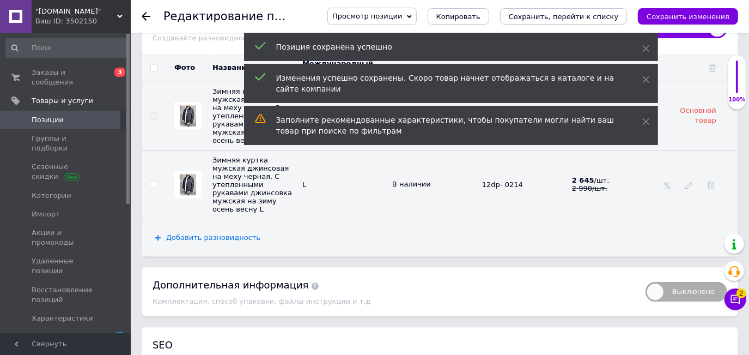
click at [228, 233] on span "Добавить разновидность" at bounding box center [213, 237] width 94 height 9
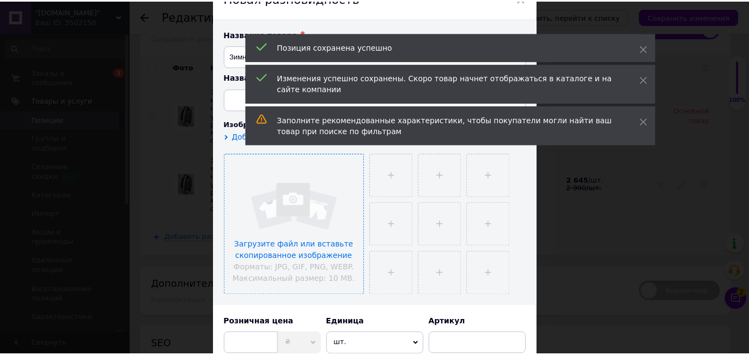
scroll to position [0, 0]
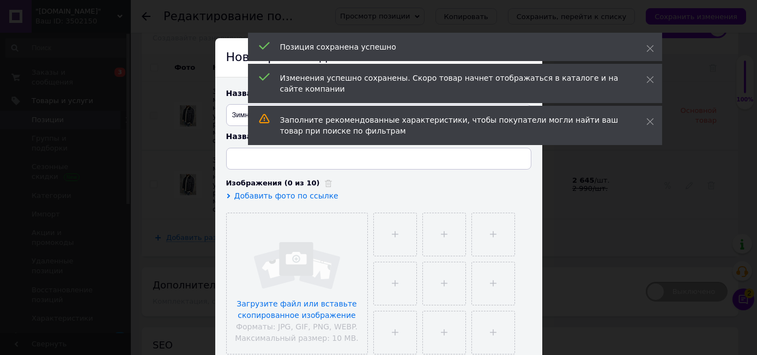
click at [632, 210] on div "× Новая разновидность Название товара ✱ Зимняя куртка мужская джинсовая на меху…" at bounding box center [378, 177] width 757 height 355
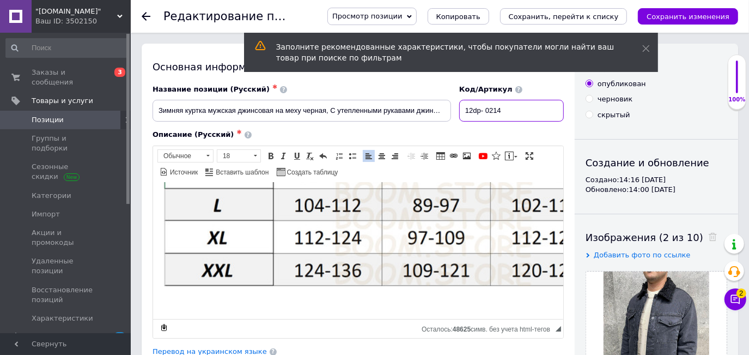
click at [505, 109] on input "12dp- 0214" at bounding box center [511, 111] width 105 height 22
click at [497, 109] on input "12dp- 0214" at bounding box center [511, 111] width 105 height 22
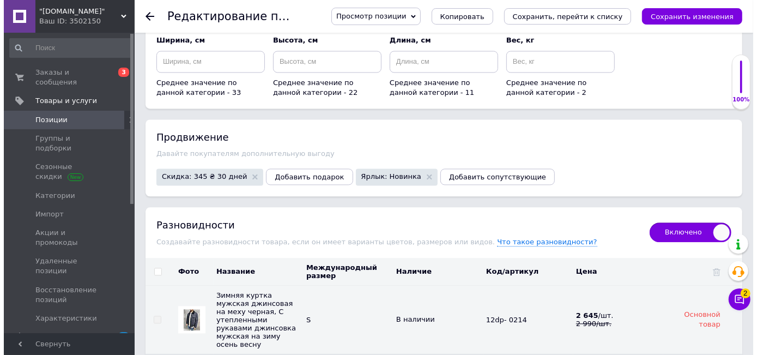
scroll to position [1683, 0]
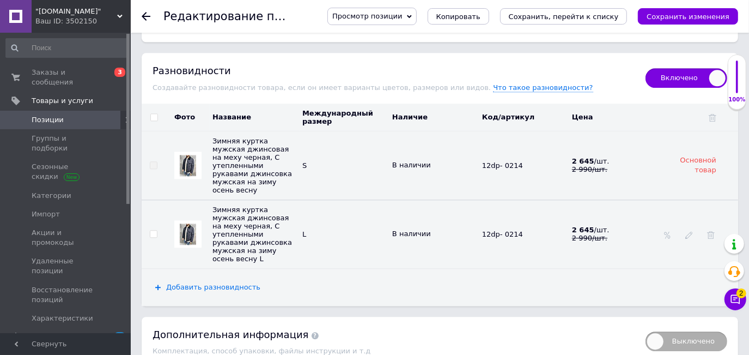
click at [208, 283] on span "Добавить разновидность" at bounding box center [213, 287] width 94 height 9
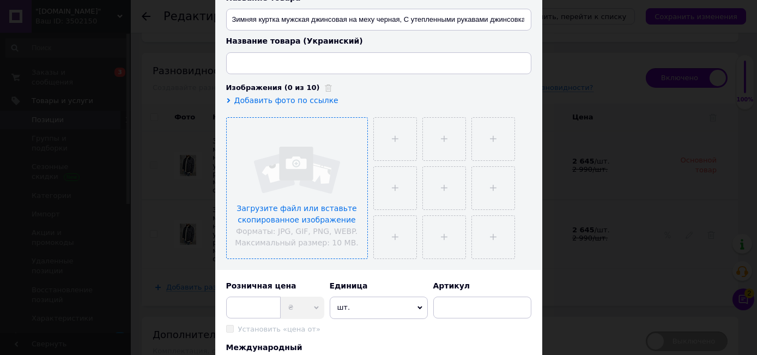
scroll to position [99, 0]
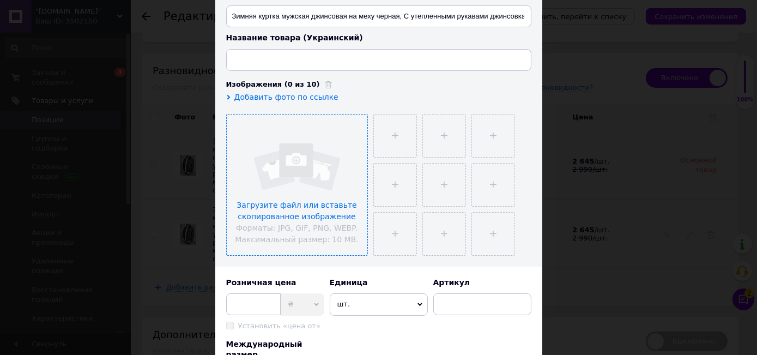
click at [319, 192] on input "file" at bounding box center [297, 184] width 141 height 141
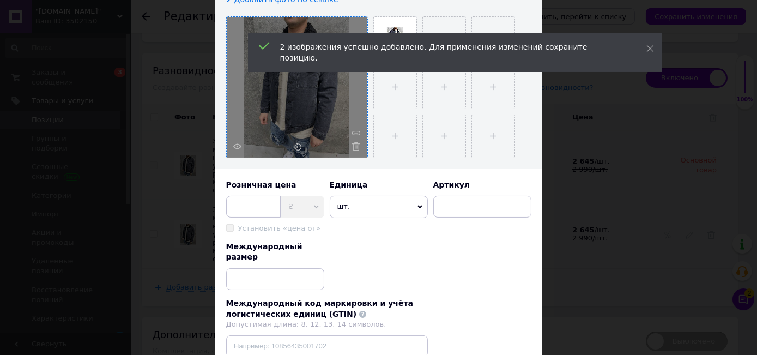
scroll to position [198, 0]
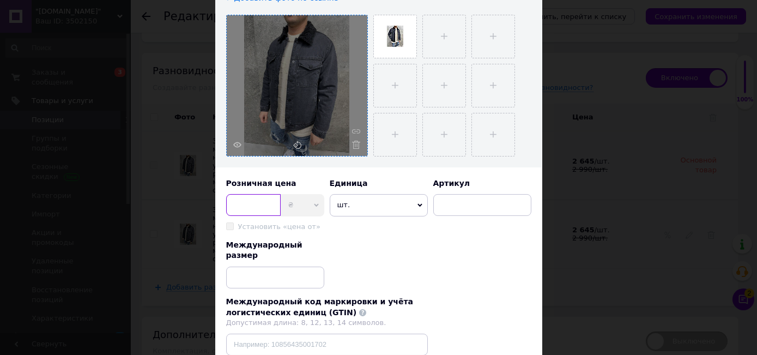
click at [267, 202] on input at bounding box center [253, 205] width 54 height 22
type input "2990"
click at [473, 202] on input at bounding box center [482, 205] width 98 height 22
paste input "0214"
type input "0214"
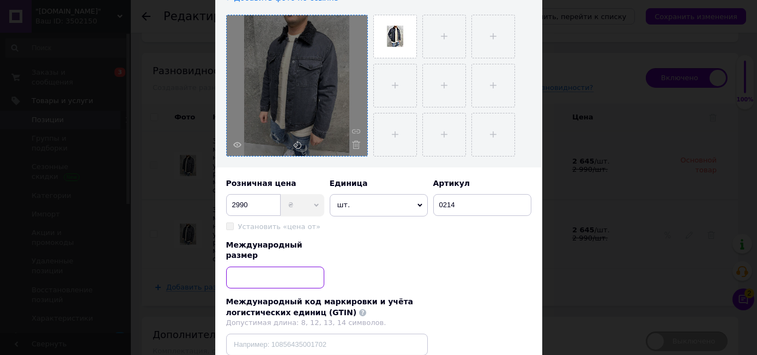
click at [279, 266] on input at bounding box center [275, 277] width 98 height 22
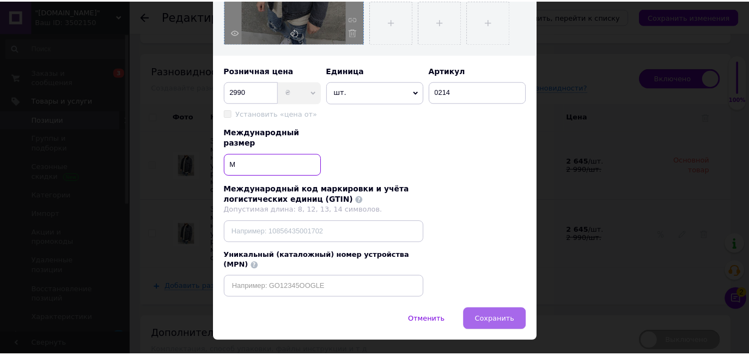
scroll to position [312, 0]
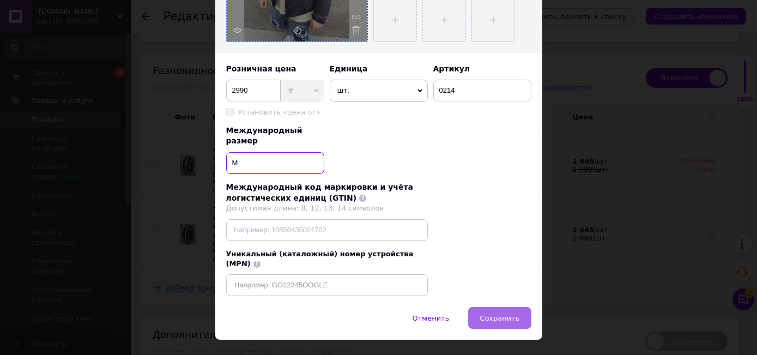
type input "M"
click at [492, 314] on span "Сохранить" at bounding box center [499, 318] width 40 height 8
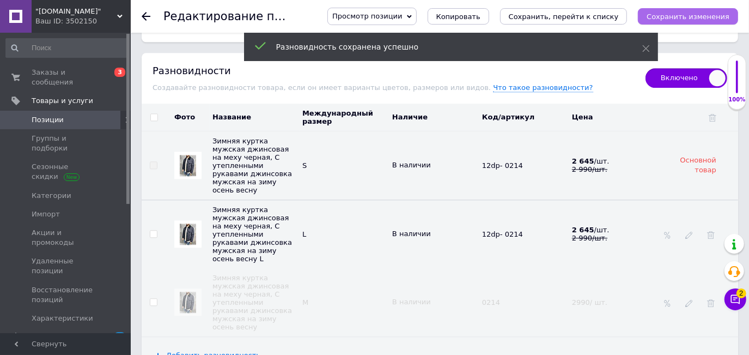
click at [676, 15] on icon "Сохранить изменения" at bounding box center [688, 17] width 83 height 8
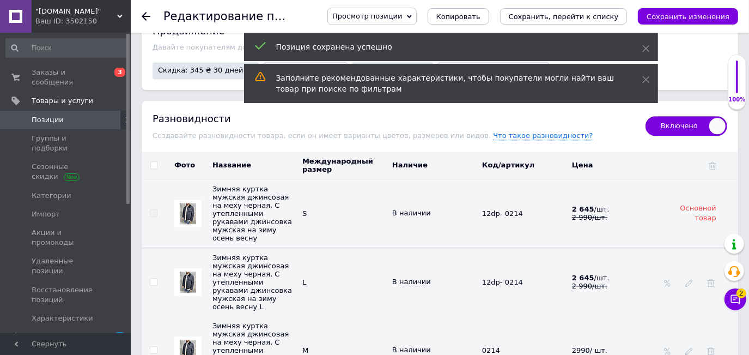
scroll to position [1634, 0]
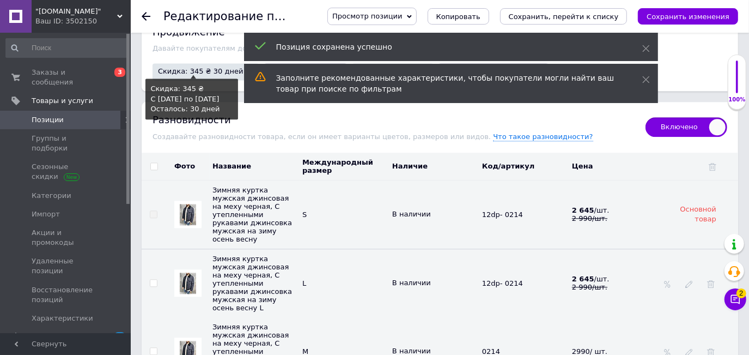
click at [202, 68] on span "Скидка: 345 ₴ 30 дней" at bounding box center [200, 71] width 85 height 7
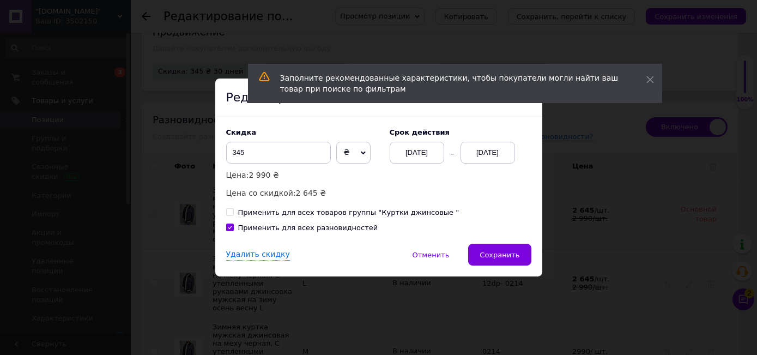
drag, startPoint x: 476, startPoint y: 253, endPoint x: 484, endPoint y: 253, distance: 8.2
click at [477, 253] on button "Сохранить" at bounding box center [499, 255] width 63 height 22
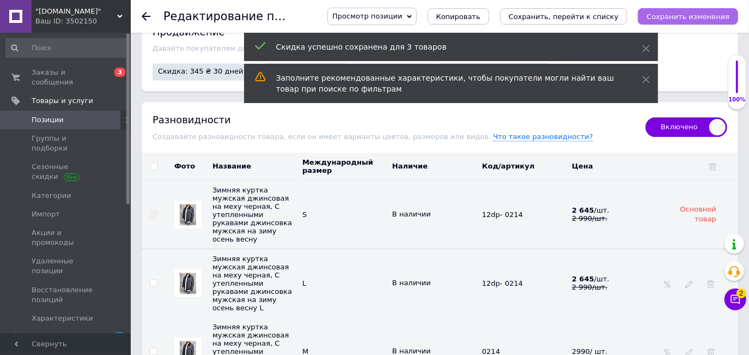
click at [681, 15] on icon "Сохранить изменения" at bounding box center [688, 17] width 83 height 8
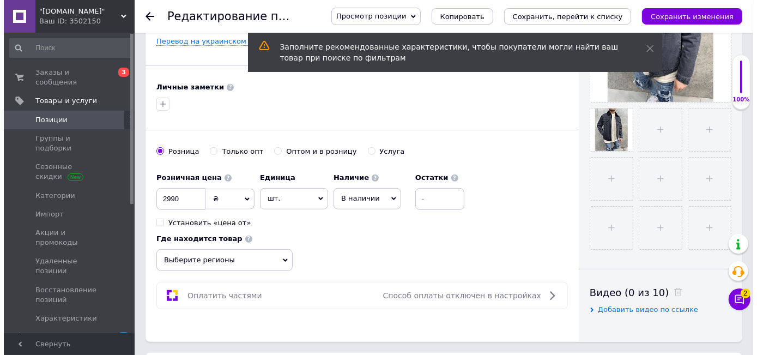
scroll to position [148, 0]
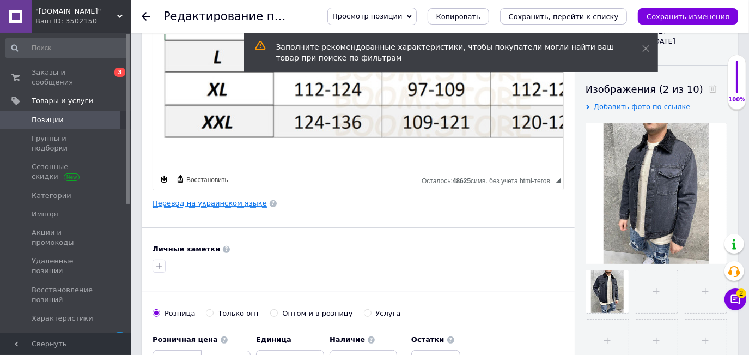
click at [235, 201] on link "Перевод на украинском языке" at bounding box center [210, 203] width 114 height 9
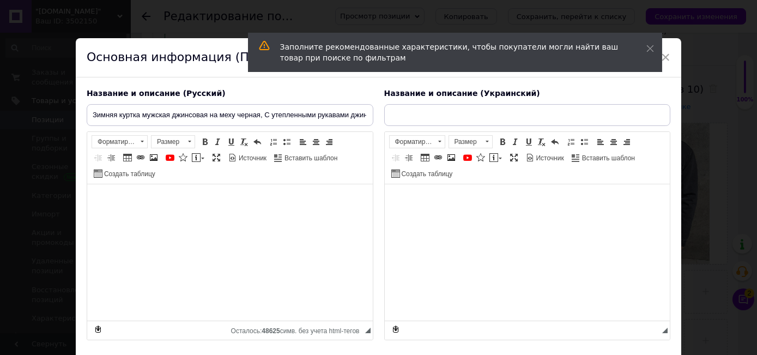
type input "Зимова чоловіча куртка джинсова на хутрі чорна, з утепленими рукавами джинсовка…"
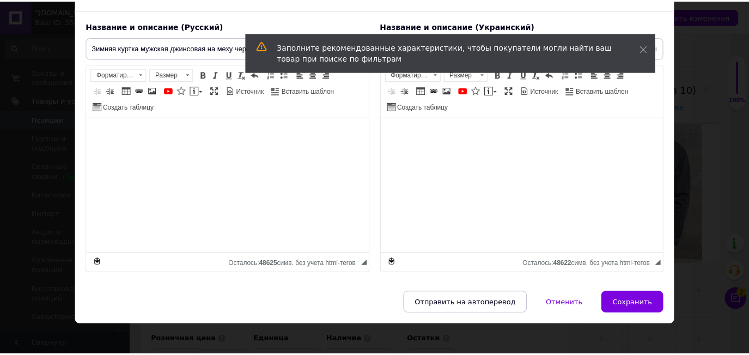
scroll to position [73, 0]
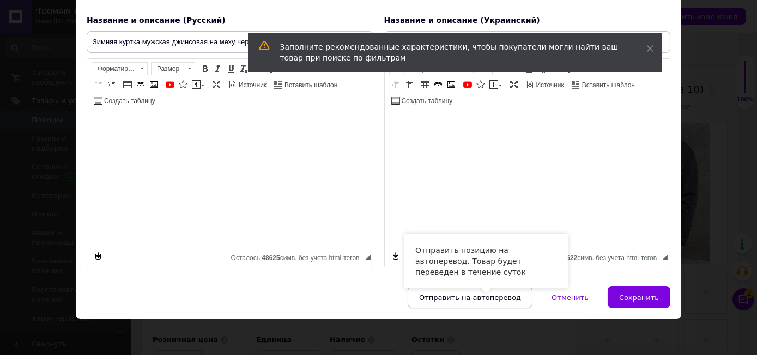
click at [494, 304] on button "Отправить на автоперевод" at bounding box center [470, 297] width 125 height 22
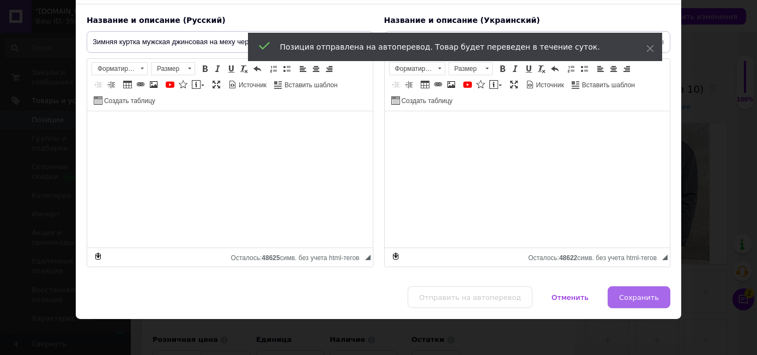
click at [618, 293] on button "Сохранить" at bounding box center [638, 297] width 63 height 22
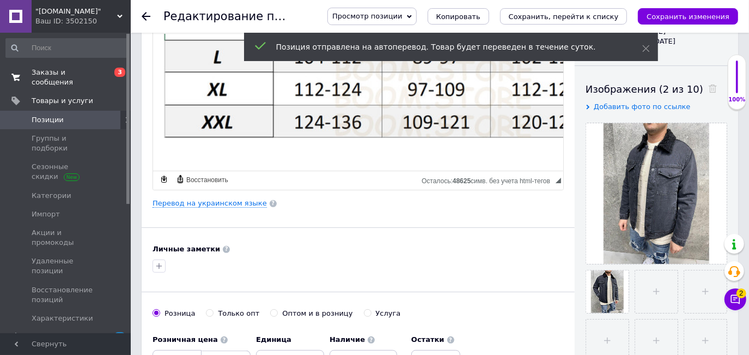
click at [66, 70] on span "Заказы и сообщения" at bounding box center [66, 78] width 69 height 20
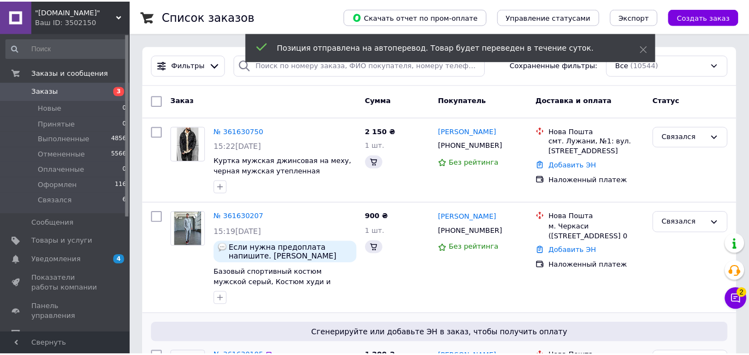
scroll to position [49, 0]
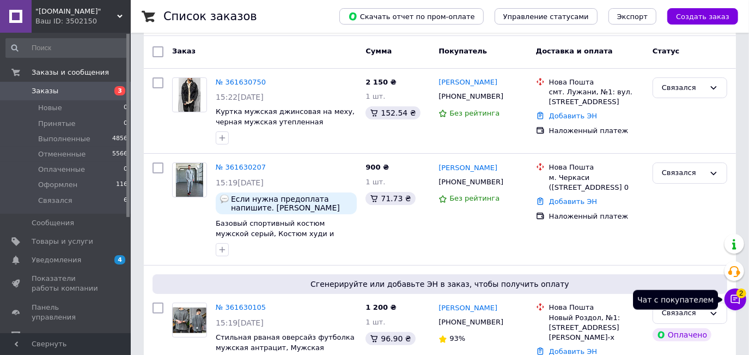
click at [728, 301] on button "Чат с покупателем 2" at bounding box center [736, 299] width 22 height 22
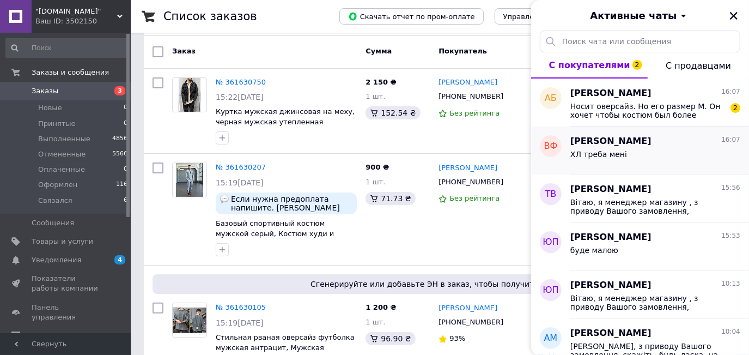
click at [611, 154] on span "ХЛ треба мені" at bounding box center [598, 154] width 57 height 9
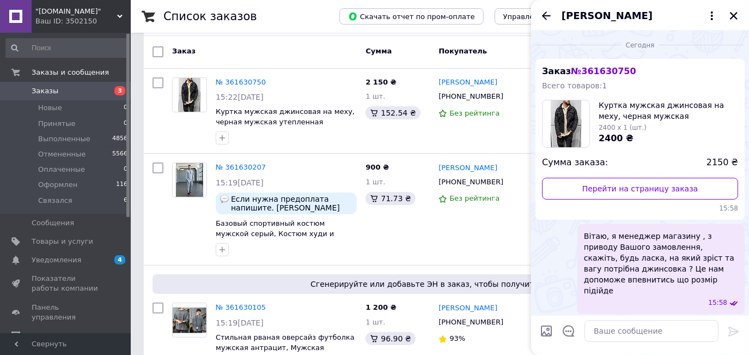
scroll to position [50, 0]
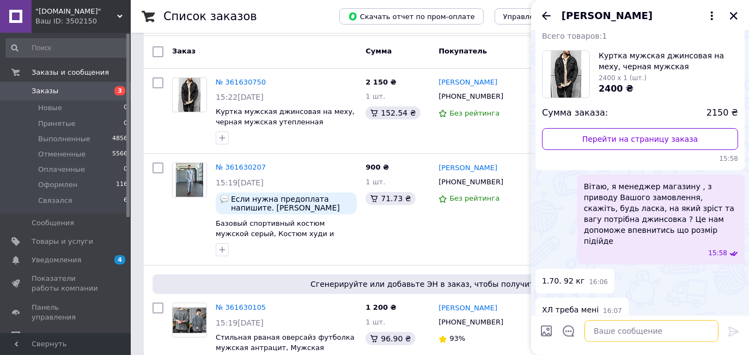
click at [622, 333] on textarea at bounding box center [652, 331] width 134 height 22
click at [547, 20] on icon "Назад" at bounding box center [546, 15] width 13 height 13
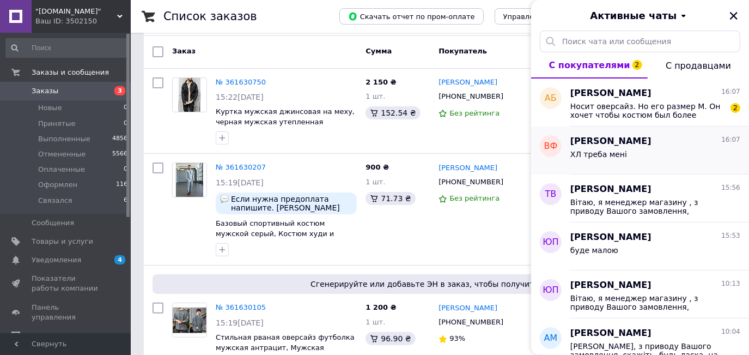
click at [604, 149] on div "ХЛ треба мені" at bounding box center [655, 156] width 170 height 17
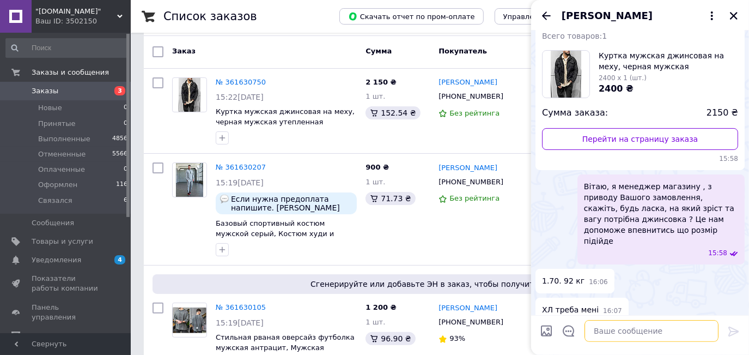
click at [600, 337] on textarea at bounding box center [652, 331] width 134 height 22
type textarea "ХЛ розміру немає"
type textarea "с"
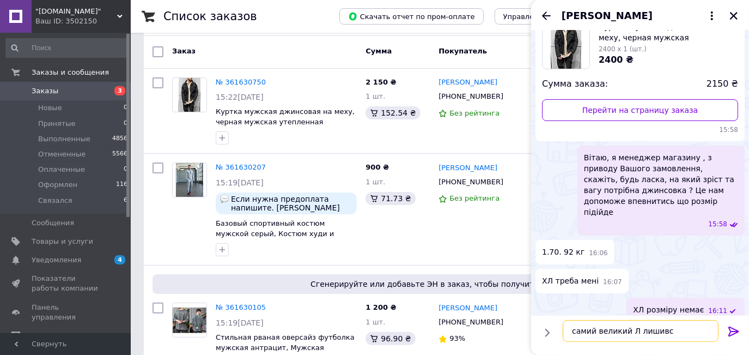
type textarea "самий великий Л лишився"
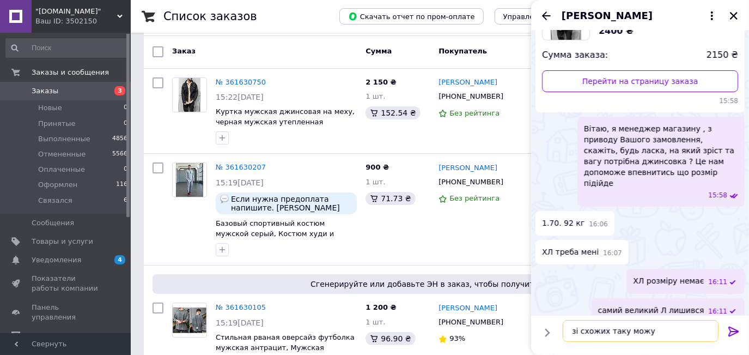
type textarea "зі схожих таку можу запропонувати"
type textarea "є ХХЛ розмір"
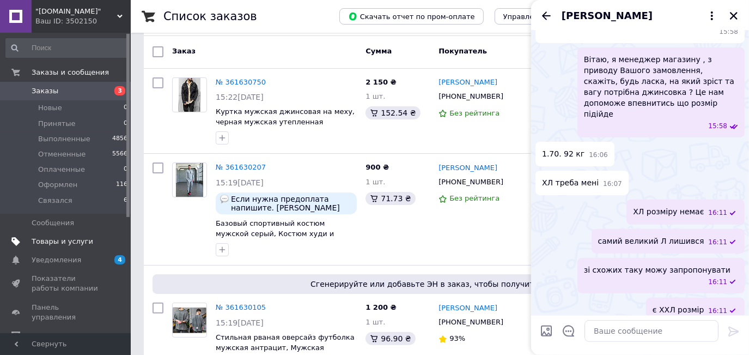
click at [88, 245] on span "Товары и услуги" at bounding box center [66, 241] width 69 height 10
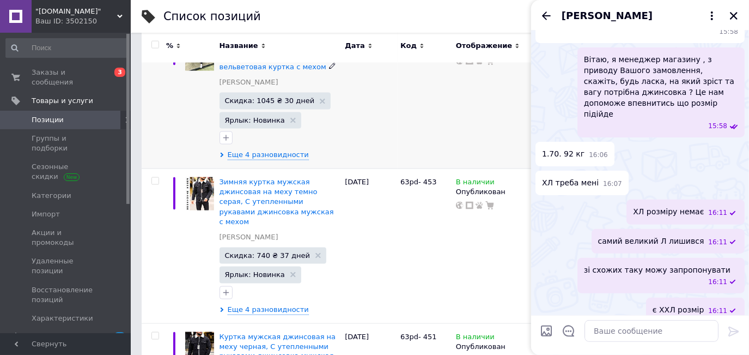
scroll to position [1040, 0]
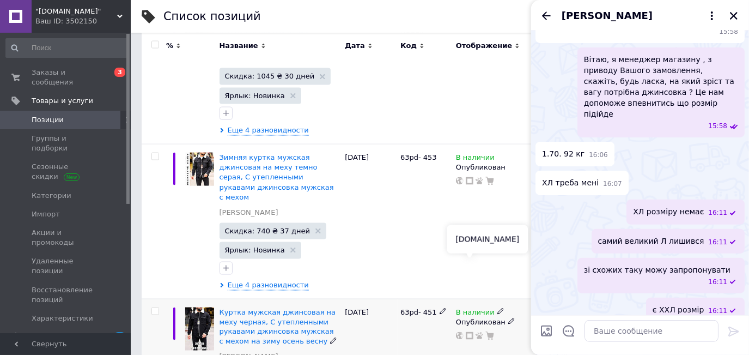
click at [469, 332] on icon at bounding box center [470, 336] width 8 height 8
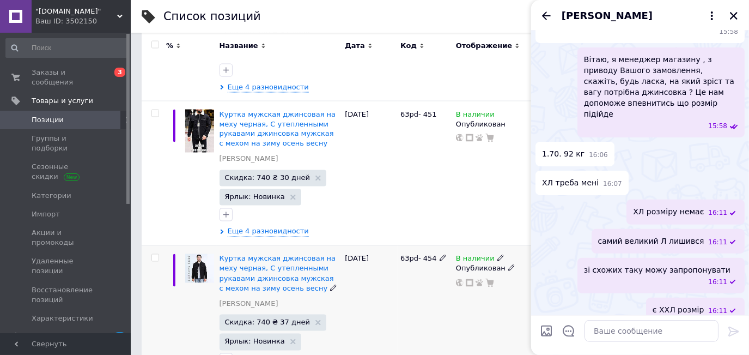
click at [469, 279] on use at bounding box center [470, 283] width 8 height 8
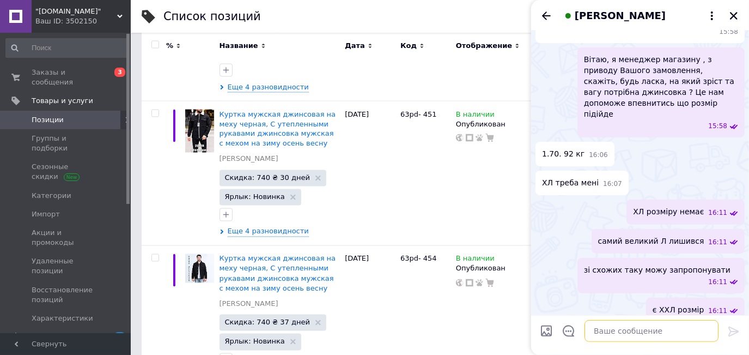
click at [639, 326] on textarea at bounding box center [652, 331] width 134 height 22
paste textarea "https://prom.ua/p2747599754-kurtka-muzhskaya-dzhinsovaya.html"
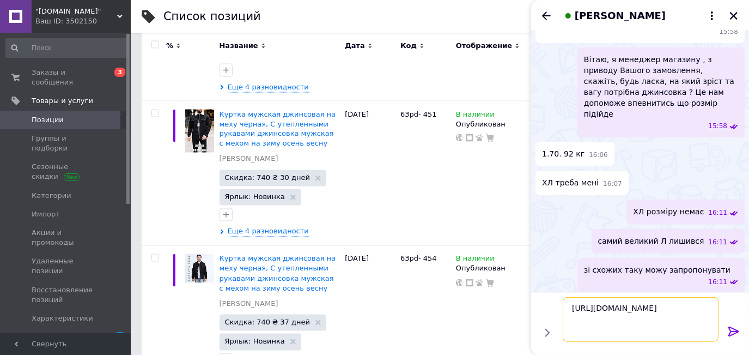
type textarea "https://prom.ua/p2747599754-kurtka-muzhskaya-dzhinsovaya.html"
click at [731, 331] on icon at bounding box center [733, 331] width 10 height 10
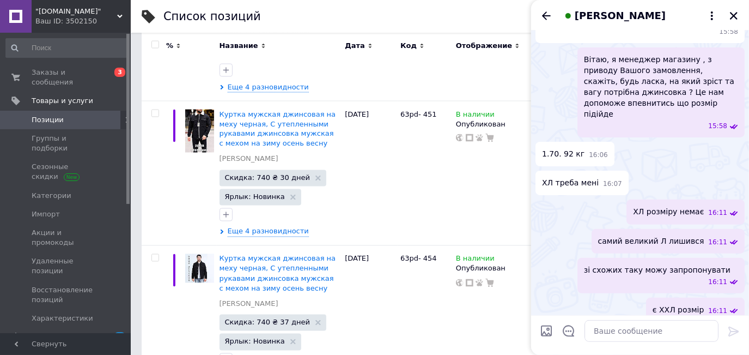
scroll to position [362, 0]
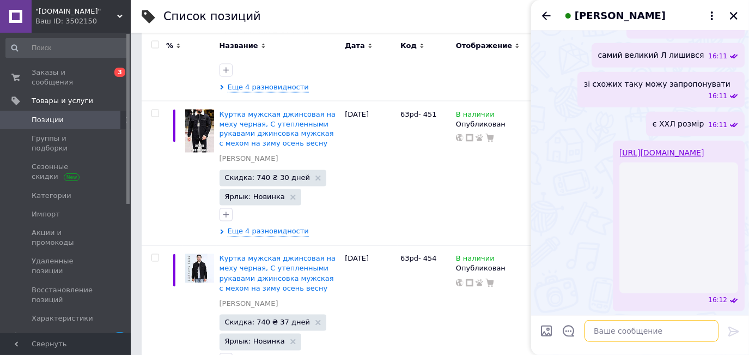
click at [651, 328] on textarea at bounding box center [652, 331] width 134 height 22
type textarea "вам буде знижка 100 грн"
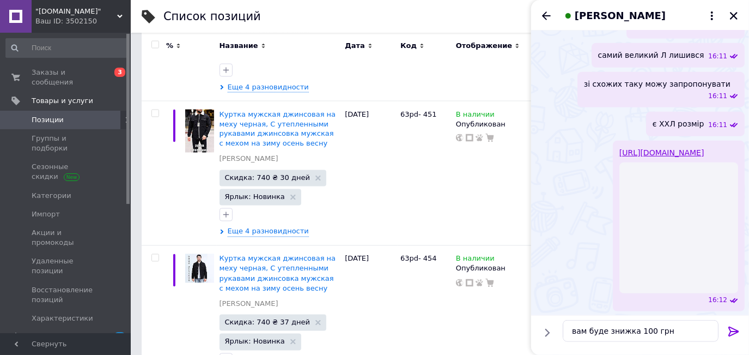
click at [732, 328] on icon at bounding box center [733, 331] width 13 height 13
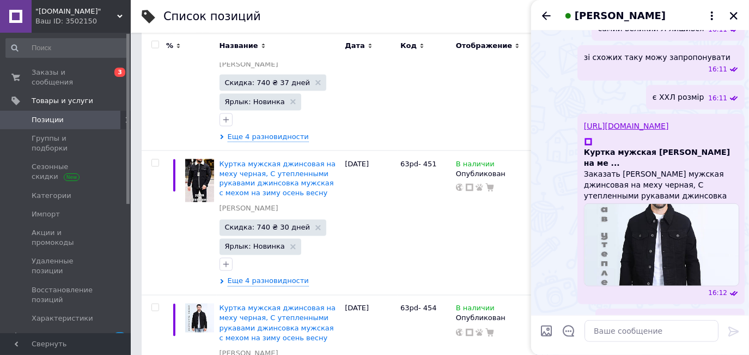
scroll to position [389, 0]
click at [737, 13] on icon "Закрыть" at bounding box center [734, 16] width 10 height 10
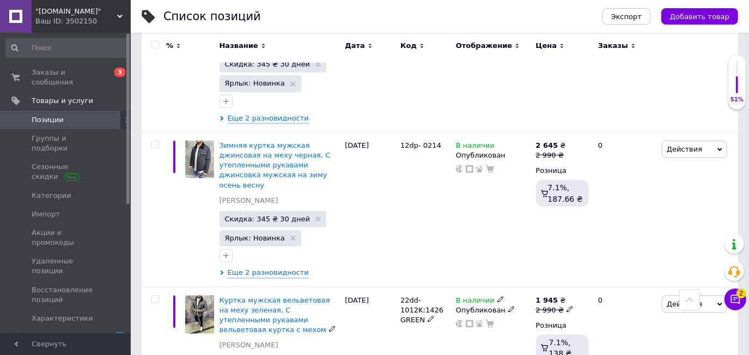
scroll to position [643, 0]
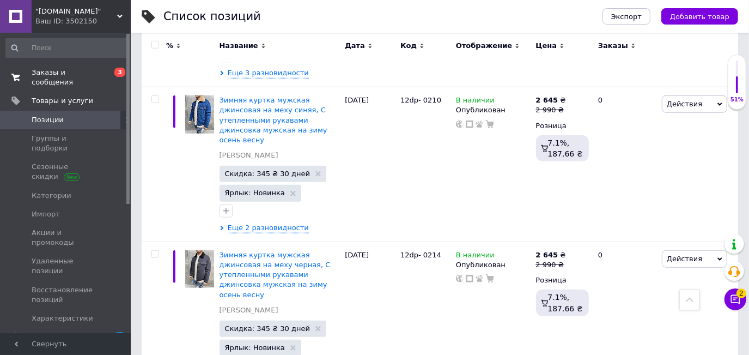
click at [103, 78] on link "Заказы и сообщения 0 3" at bounding box center [67, 77] width 134 height 28
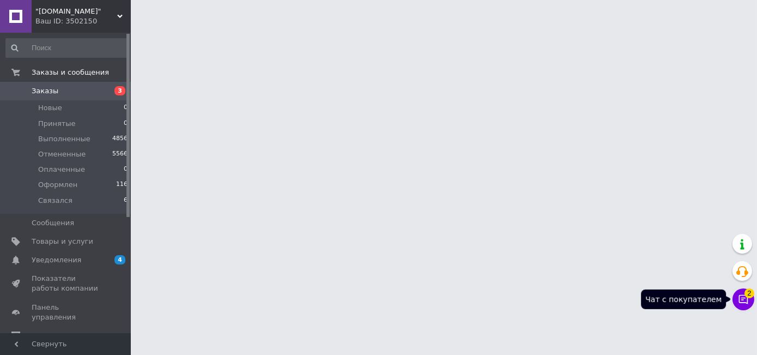
click at [739, 299] on icon at bounding box center [743, 299] width 9 height 9
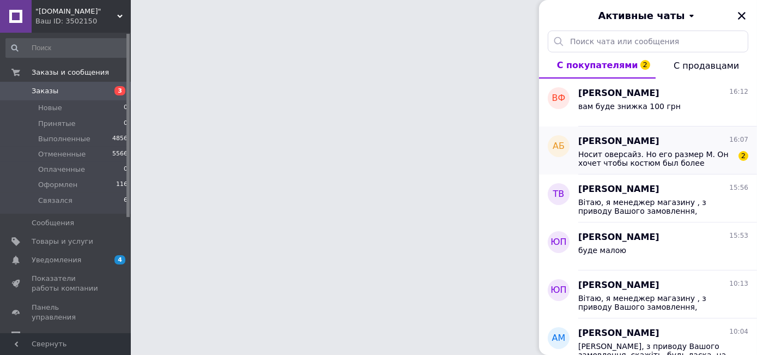
click at [623, 137] on span "[PERSON_NAME]" at bounding box center [618, 141] width 81 height 13
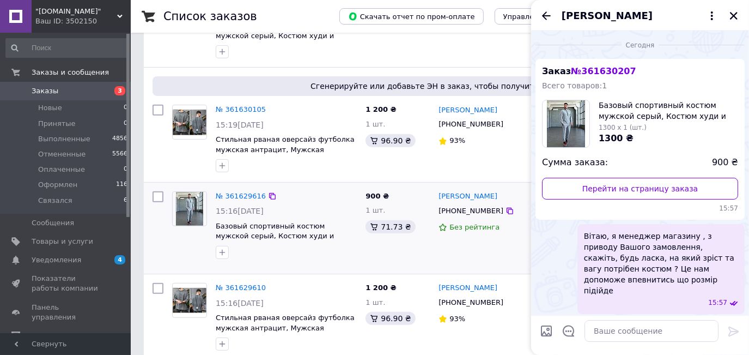
scroll to position [247, 0]
click at [440, 196] on link "[PERSON_NAME]" at bounding box center [468, 196] width 59 height 10
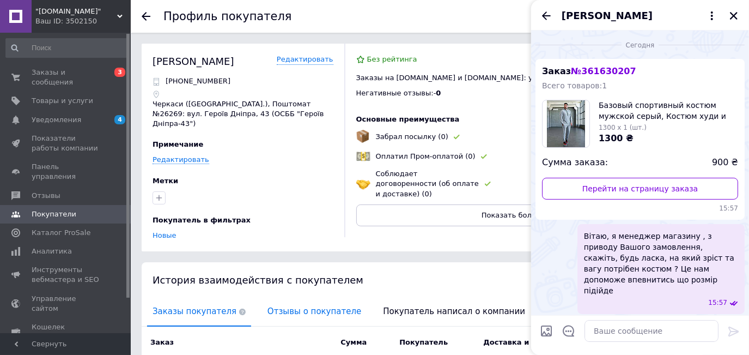
click at [302, 306] on span "Отзывы о покупателе" at bounding box center [314, 311] width 105 height 28
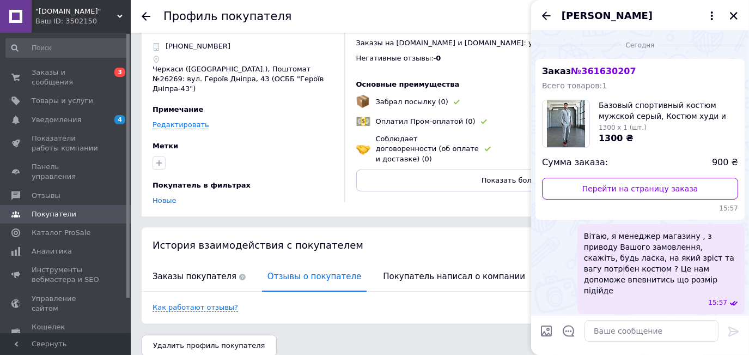
scroll to position [37, 0]
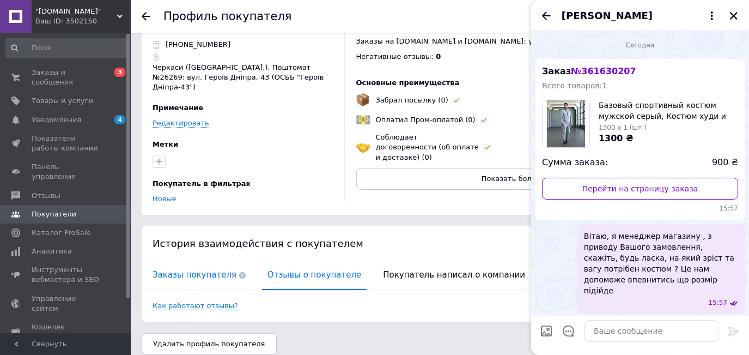
click at [212, 261] on span "Заказы покупателя" at bounding box center [199, 275] width 104 height 28
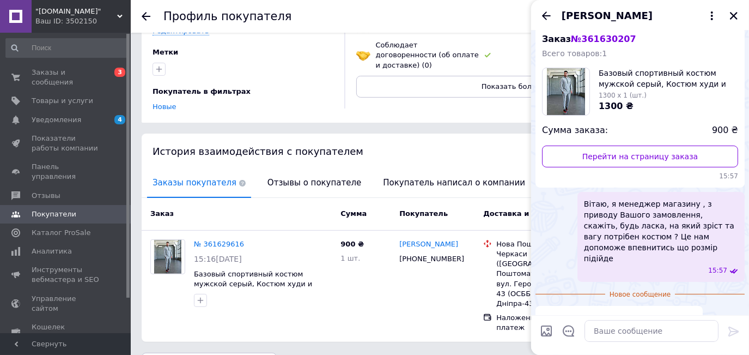
scroll to position [124, 0]
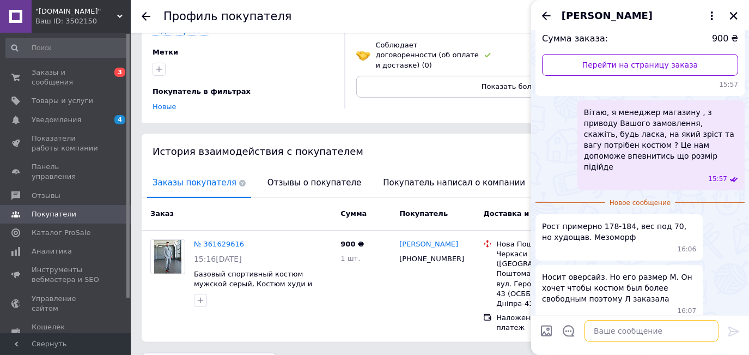
click at [615, 336] on textarea at bounding box center [652, 331] width 134 height 22
paste textarea "Реквізити для оплати: 5168 7451 1873 8605 Приват Банк Олександра Сердюк Після о…"
type textarea "Реквізити для оплати: 5168 7451 1873 8605 Приват Банк Олександра Сердюк Після о…"
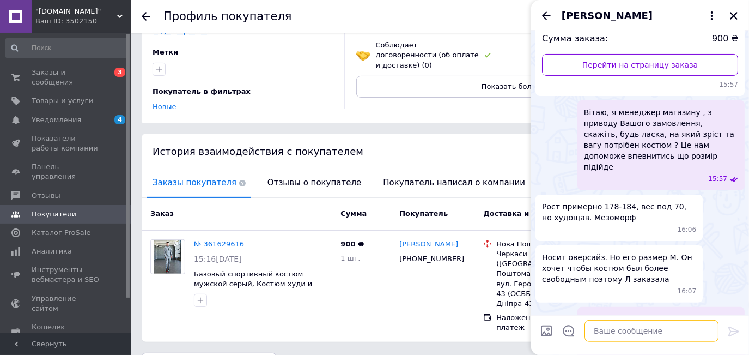
scroll to position [0, 0]
type textarea "беремо 80 грн предопалту"
type textarea "решту платите на пошті"
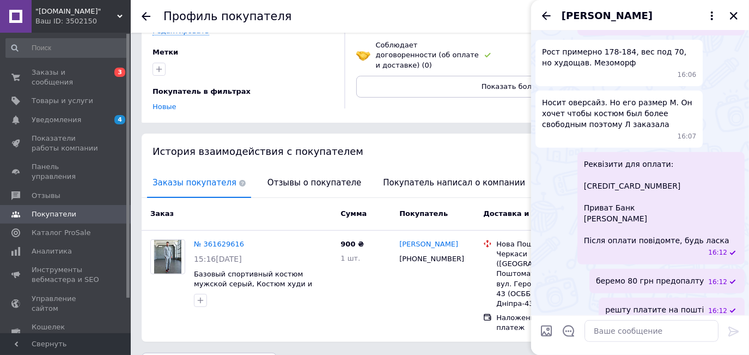
drag, startPoint x: 546, startPoint y: 13, endPoint x: 555, endPoint y: 13, distance: 8.7
click at [547, 12] on icon "Назад" at bounding box center [546, 15] width 13 height 13
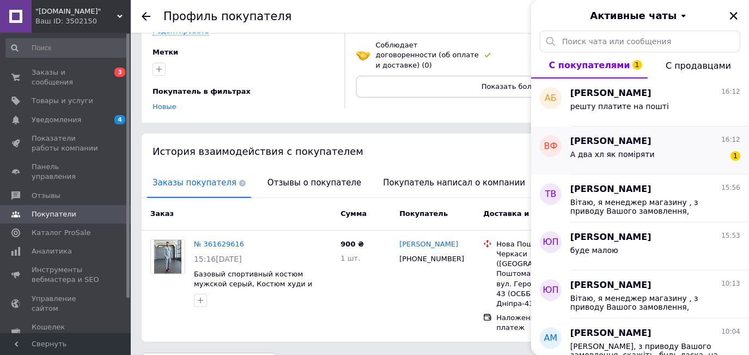
click at [626, 163] on div "А два хл як поміряти" at bounding box center [612, 157] width 84 height 15
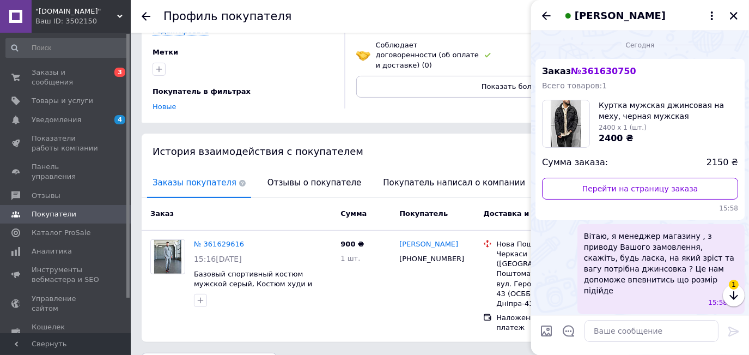
scroll to position [437, 0]
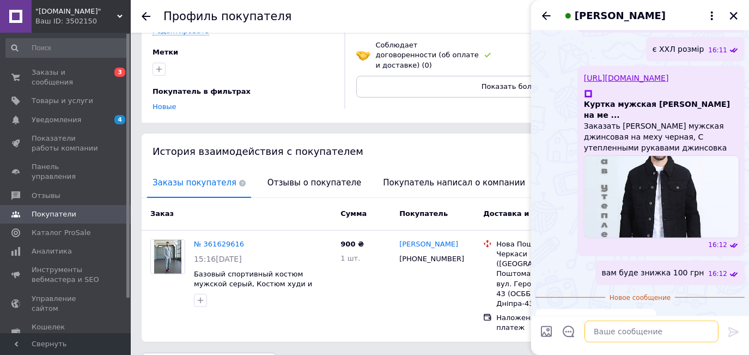
click at [628, 328] on textarea at bounding box center [652, 331] width 134 height 22
type textarea "що ?"
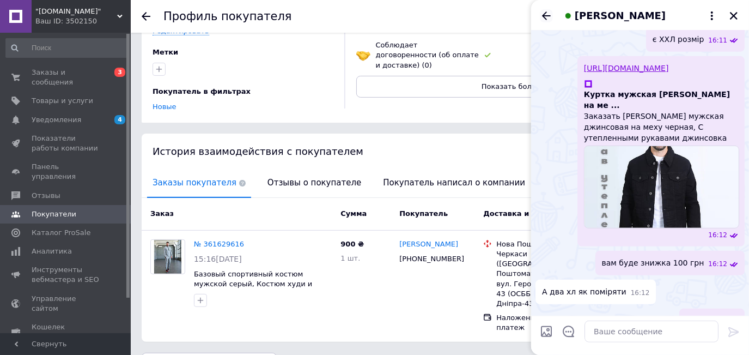
click at [544, 15] on icon "Назад" at bounding box center [546, 15] width 9 height 8
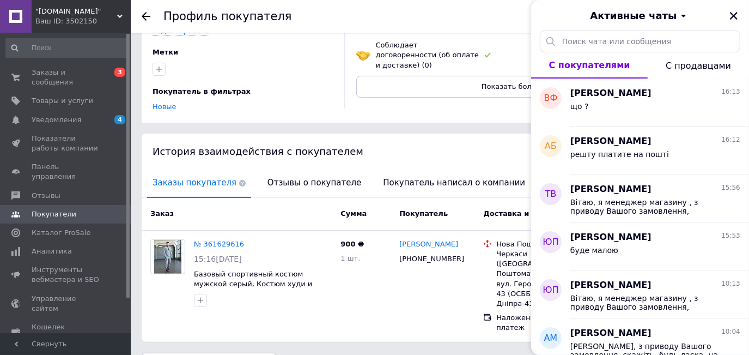
click at [730, 14] on icon "Закрыть" at bounding box center [734, 16] width 10 height 10
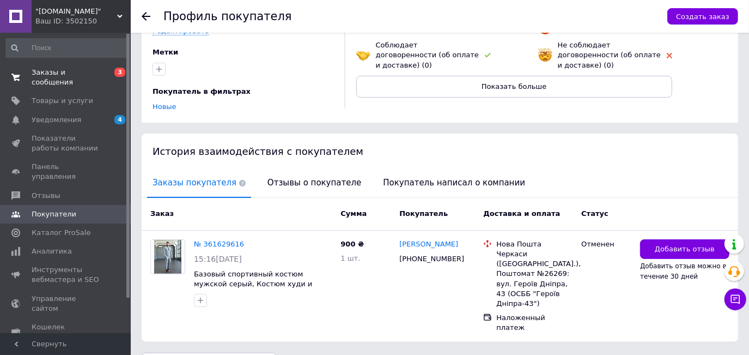
click at [98, 74] on span "Заказы и сообщения" at bounding box center [66, 78] width 69 height 20
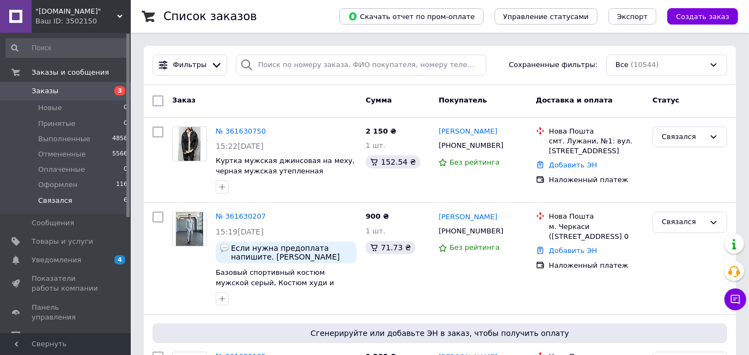
click at [97, 200] on li "Связался 6" at bounding box center [67, 203] width 134 height 21
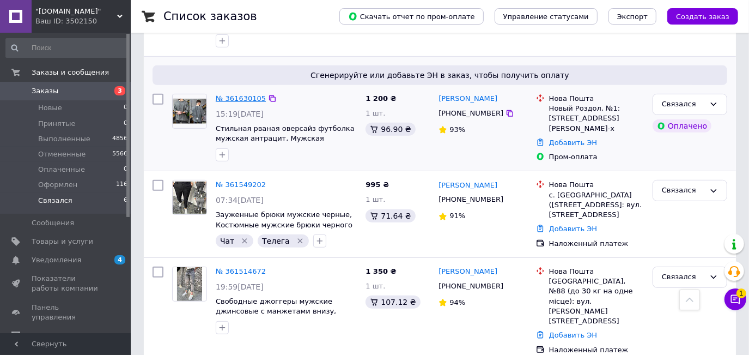
click at [238, 100] on link "№ 361630105" at bounding box center [241, 98] width 50 height 8
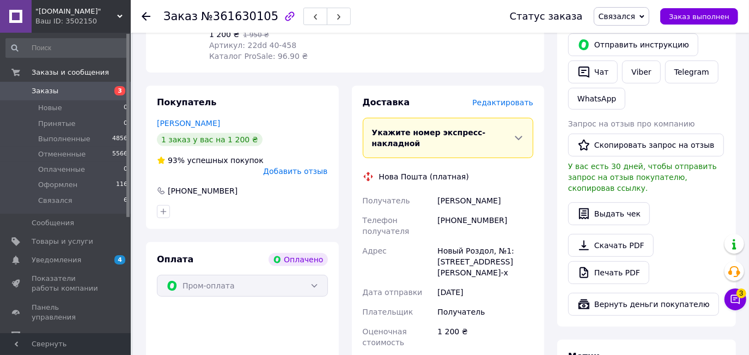
scroll to position [247, 0]
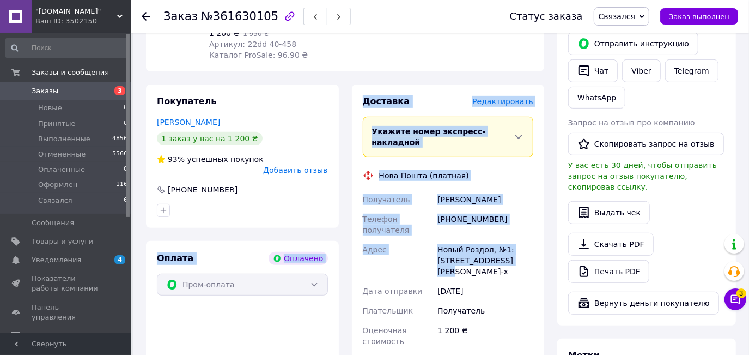
drag, startPoint x: 501, startPoint y: 228, endPoint x: 279, endPoint y: 221, distance: 221.8
click at [344, 171] on div "Покупатель Войціховська Таня 1 заказ у вас на 1 200 ₴ 93% успешных покупок Доба…" at bounding box center [344, 275] width 411 height 382
click at [464, 209] on div "[PHONE_NUMBER]" at bounding box center [485, 224] width 100 height 31
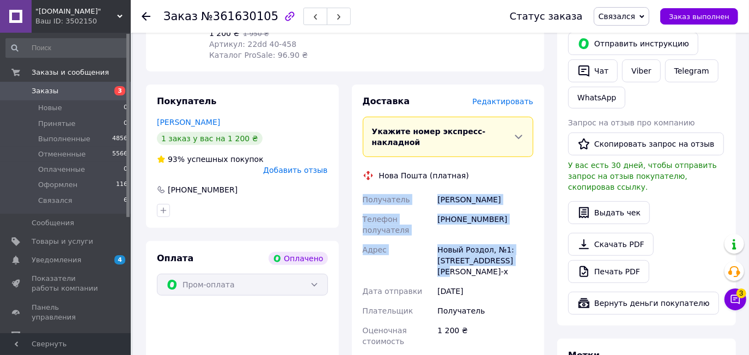
drag, startPoint x: 472, startPoint y: 221, endPoint x: 363, endPoint y: 162, distance: 123.6
click at [363, 190] on div "Получатель Войціховська Таня Телефон получателя +380972496258 Адрес Новый Роздо…" at bounding box center [448, 270] width 175 height 161
click at [629, 12] on span "Связался" at bounding box center [617, 16] width 37 height 9
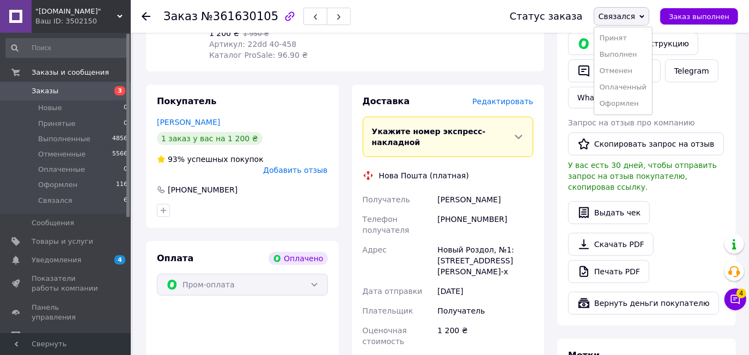
click at [628, 101] on li "Оформлен" at bounding box center [623, 103] width 58 height 16
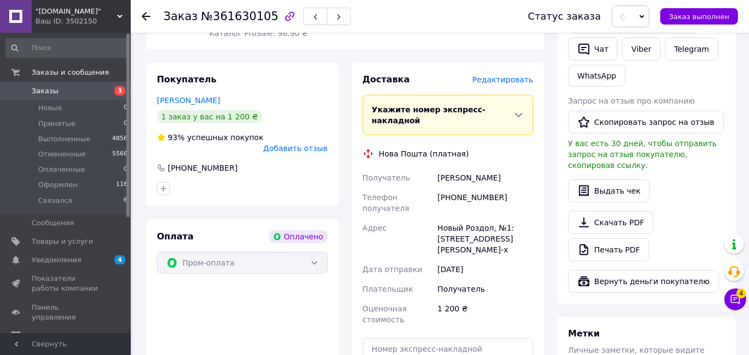
scroll to position [297, 0]
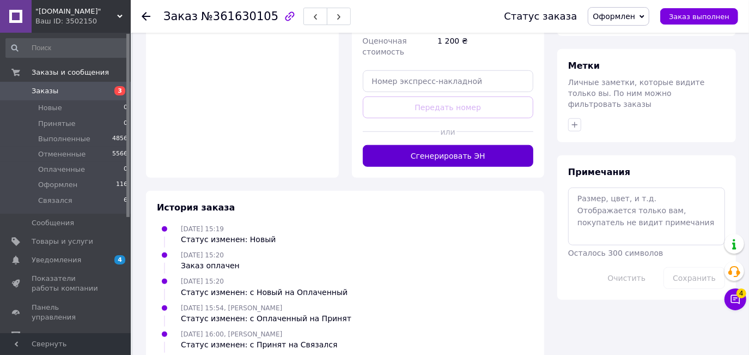
click at [457, 145] on button "Сгенерировать ЭН" at bounding box center [448, 156] width 171 height 22
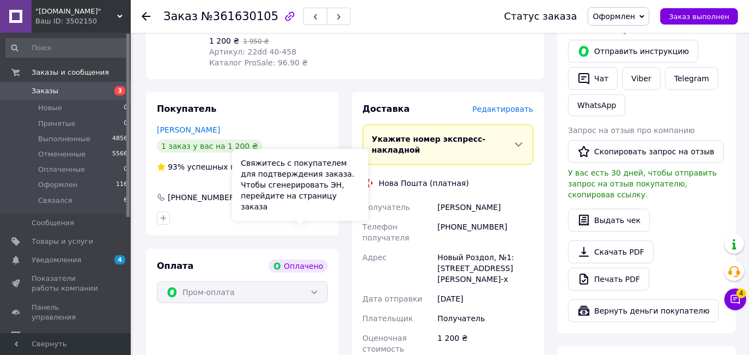
scroll to position [0, 0]
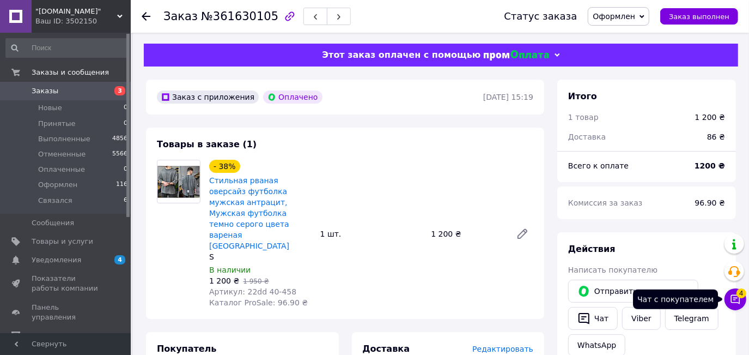
click at [728, 299] on button "Чат с покупателем 4" at bounding box center [736, 299] width 22 height 22
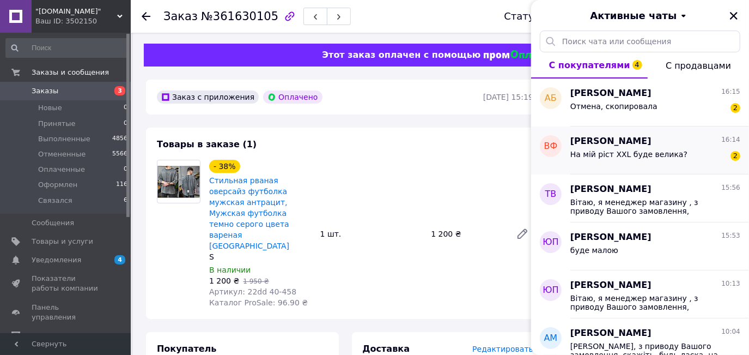
click at [634, 156] on span "На мій ріст XXL буде велика?" at bounding box center [628, 154] width 117 height 9
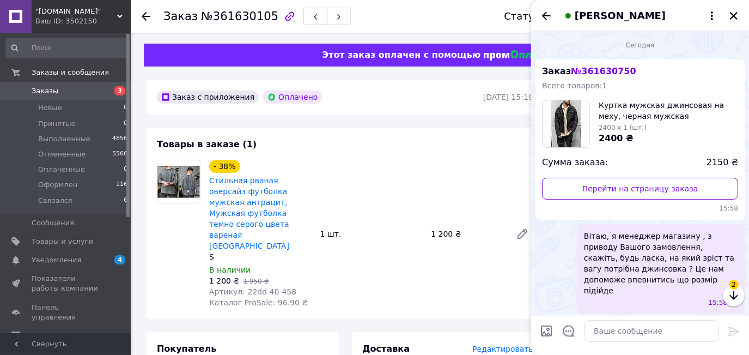
scroll to position [524, 0]
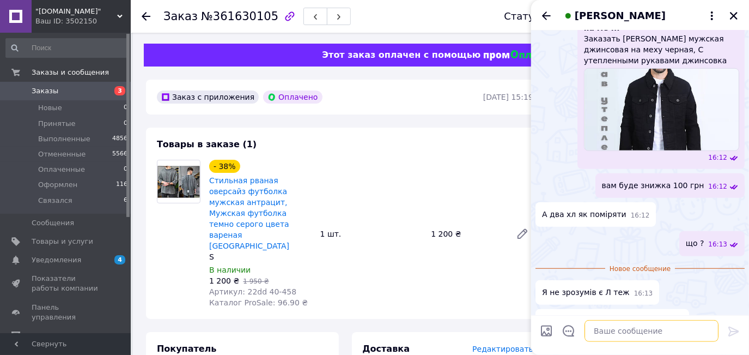
click at [662, 331] on textarea at bounding box center [652, 331] width 134 height 22
type textarea "ХЛ є розмір по тій що я вам скинув"
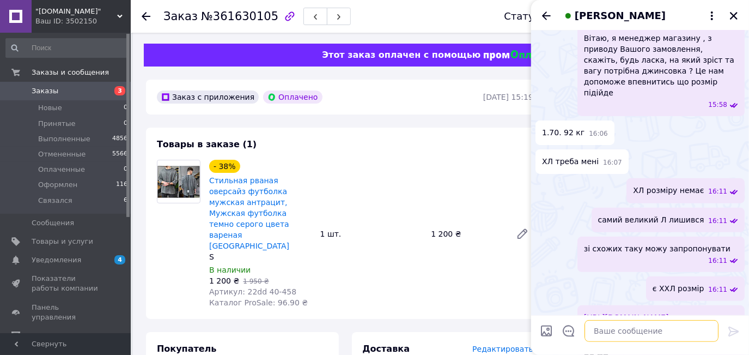
scroll to position [0, 0]
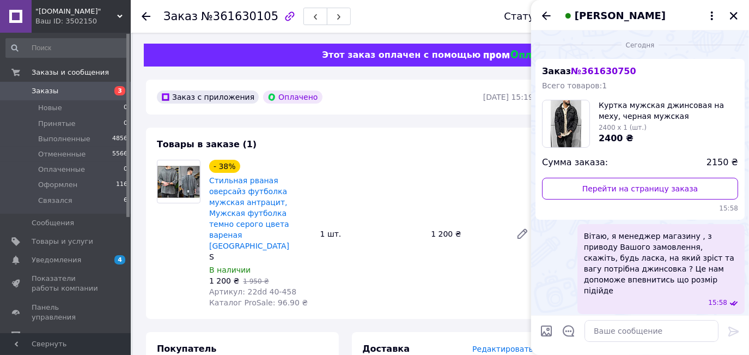
click at [611, 124] on span "2400 x 1 (шт.)" at bounding box center [623, 128] width 48 height 8
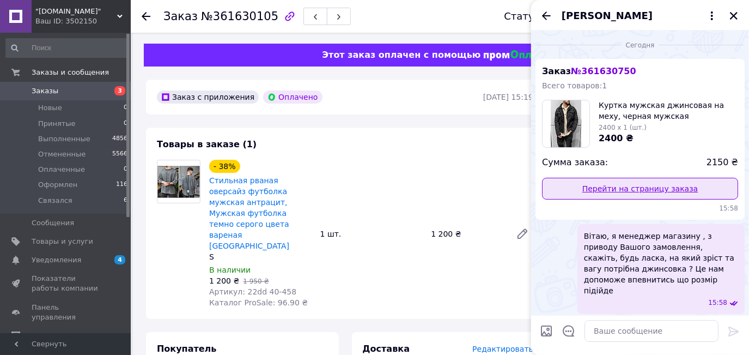
click at [595, 197] on link "Перейти на страницу заказа" at bounding box center [640, 189] width 196 height 22
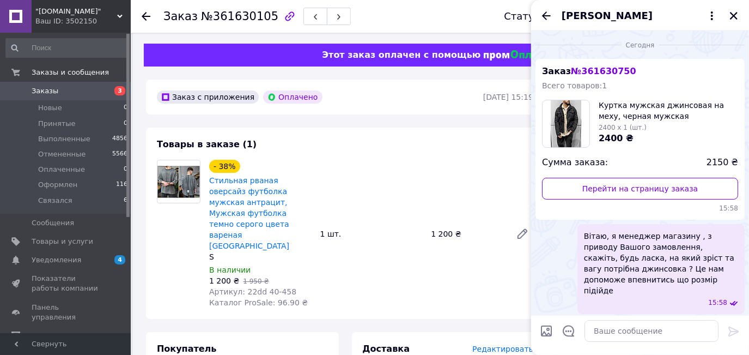
click at [548, 331] on input "Загрузить файлы" at bounding box center [546, 330] width 13 height 13
type input "C:\fakepath\Screenshot_3.jpg"
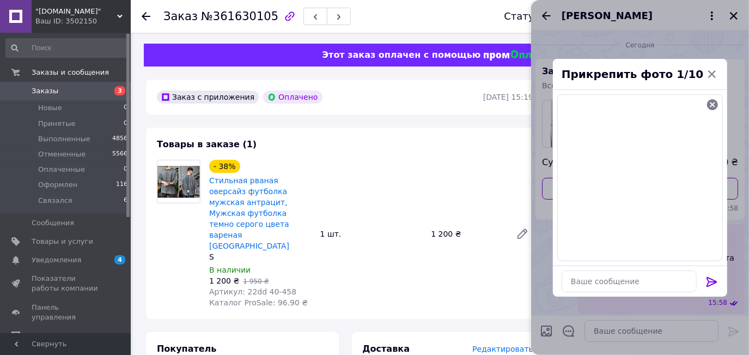
click at [707, 280] on icon at bounding box center [712, 281] width 13 height 13
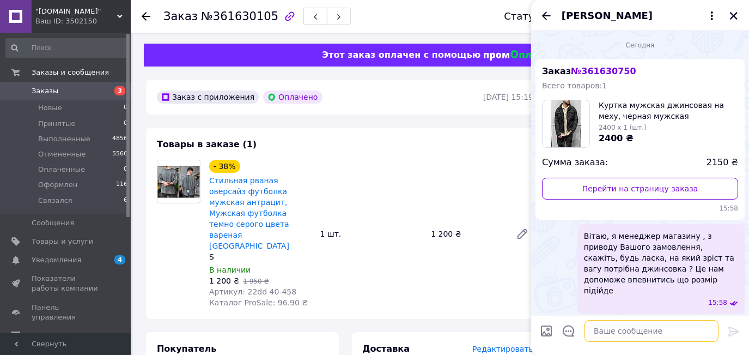
click at [668, 329] on textarea at bounding box center [652, 331] width 134 height 22
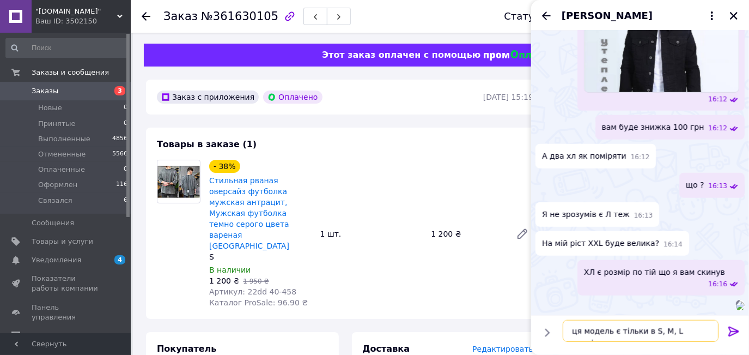
type textarea "ця модель є тільки в S, M, L розмірах"
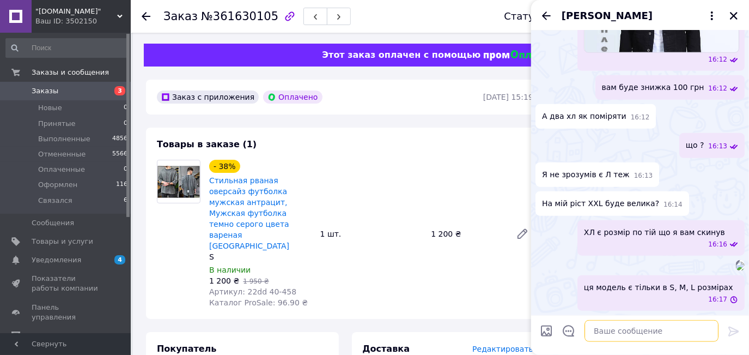
scroll to position [752, 0]
type textarea "вам буде вона мала"
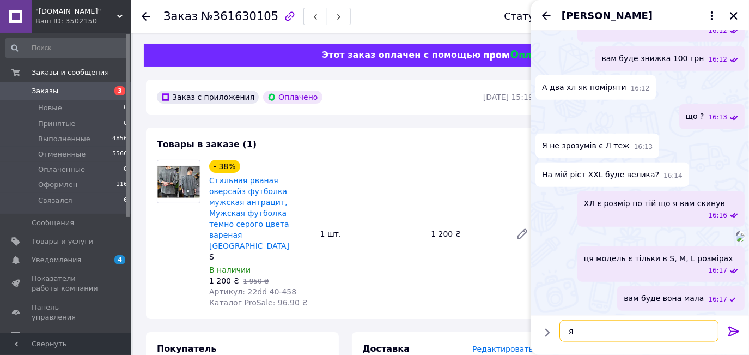
scroll to position [781, 0]
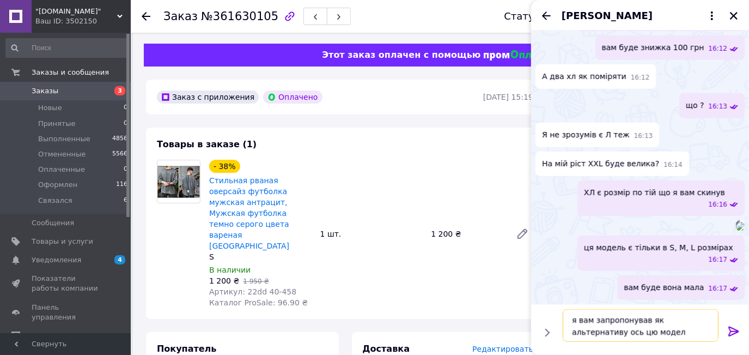
type textarea "я вам запропонував як альтернативу ось цю модель"
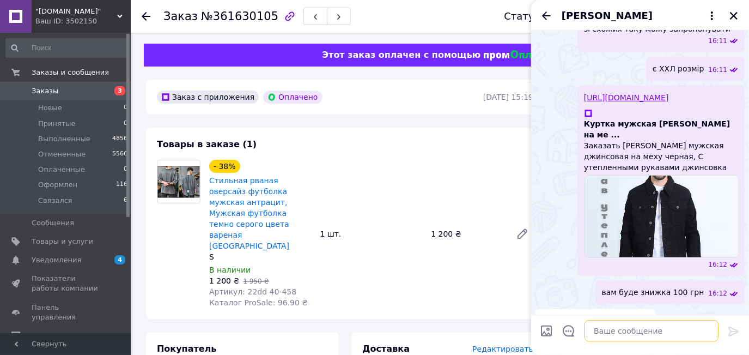
scroll to position [446, 0]
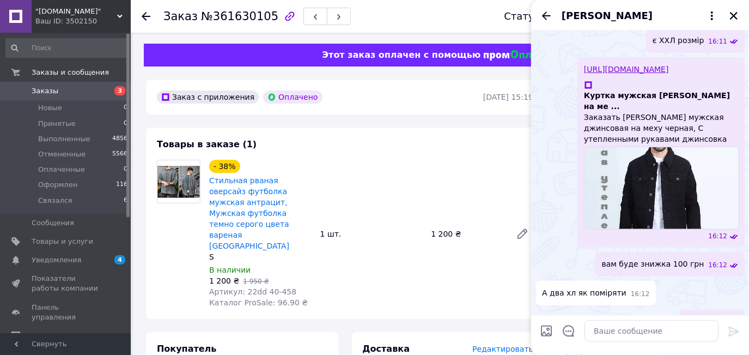
click at [612, 68] on link "https://prom.ua/p2747599754-kurtka-muzhskaya-dzhinsovaya.html" at bounding box center [626, 69] width 85 height 9
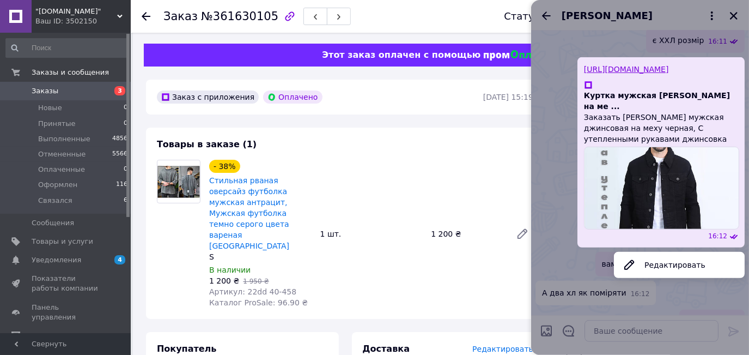
click at [572, 292] on div at bounding box center [640, 177] width 218 height 355
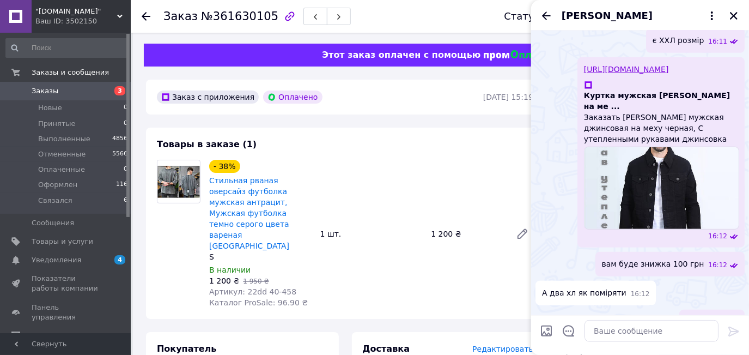
click at [548, 330] on input "Загрузить файлы" at bounding box center [546, 330] width 13 height 13
type input "C:\fakepath\Screenshot_4.jpg"
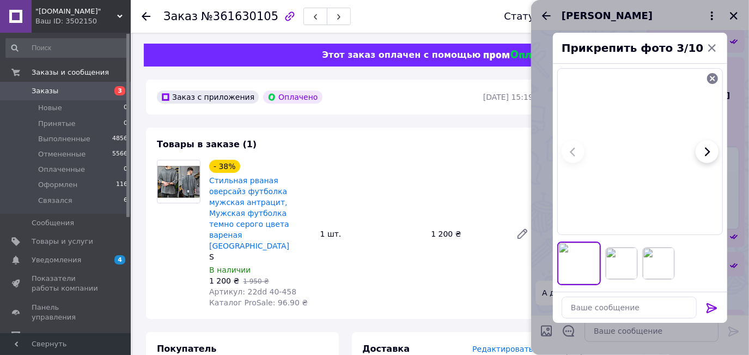
click at [716, 308] on icon at bounding box center [712, 308] width 10 height 10
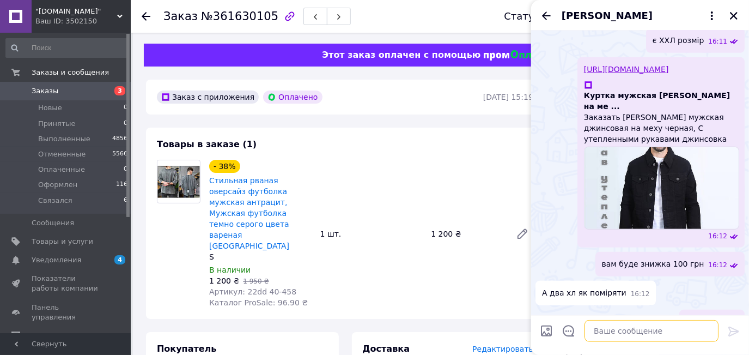
click at [678, 335] on textarea at bounding box center [652, 331] width 134 height 22
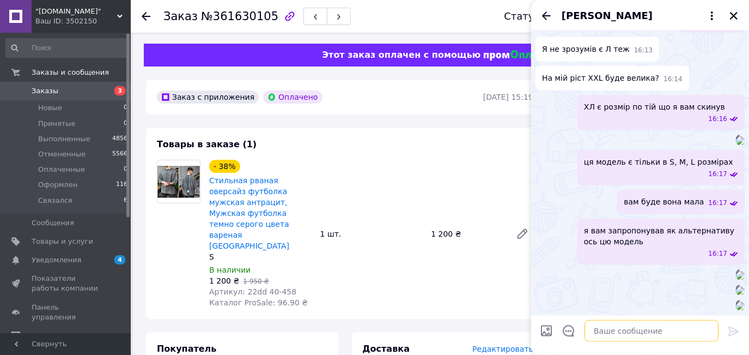
scroll to position [1335, 0]
type textarea "ось ця модель є у ХЛ та ХХЛ розмірі"
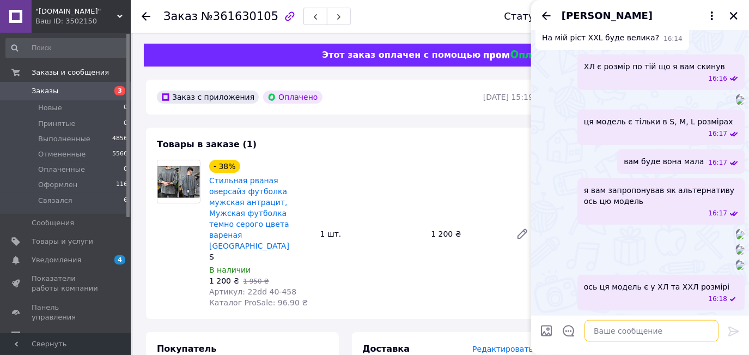
scroll to position [1375, 0]
type textarea "ціна 2150 грн буде"
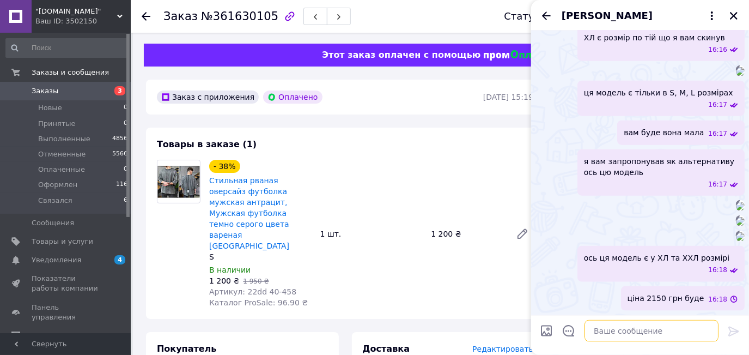
scroll to position [1404, 0]
click at [544, 20] on icon "Назад" at bounding box center [546, 15] width 13 height 13
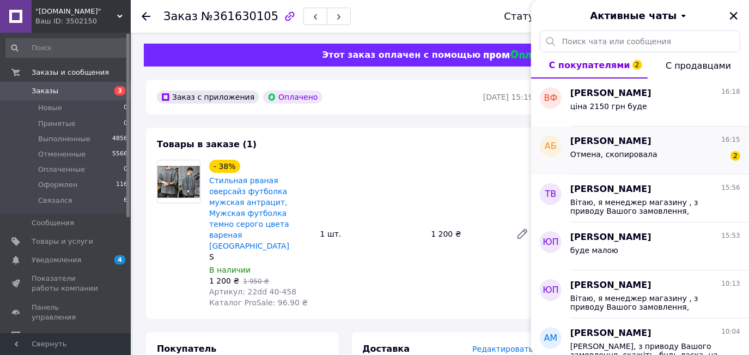
click at [650, 156] on div "Отмена, скопировала 2" at bounding box center [655, 156] width 170 height 17
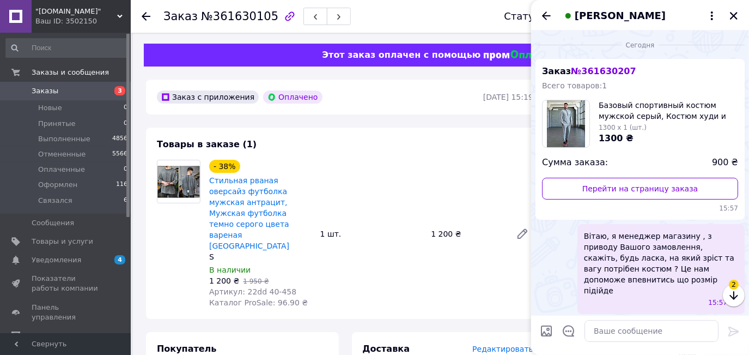
scroll to position [378, 0]
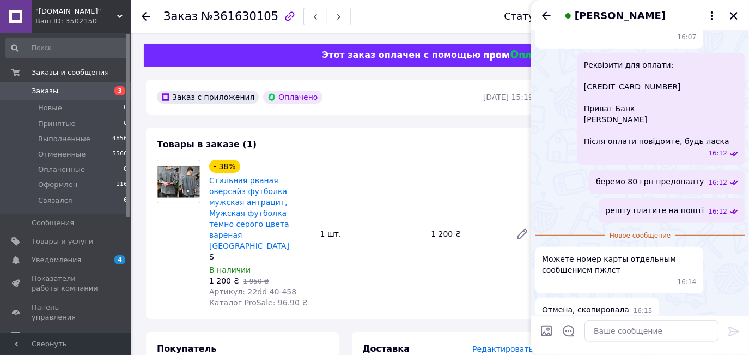
drag, startPoint x: 732, startPoint y: 15, endPoint x: 702, endPoint y: 21, distance: 30.6
click at [733, 15] on icon "Закрыть" at bounding box center [734, 16] width 10 height 10
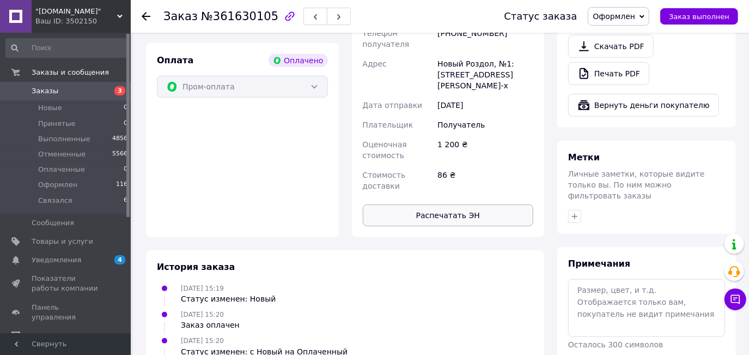
scroll to position [446, 0]
click at [55, 199] on span "Связался" at bounding box center [55, 201] width 34 height 10
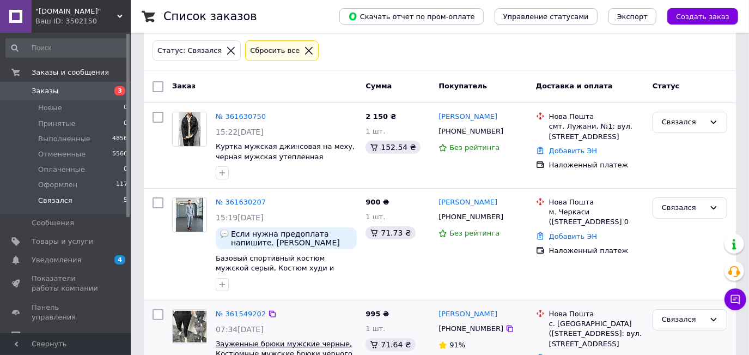
scroll to position [19, 0]
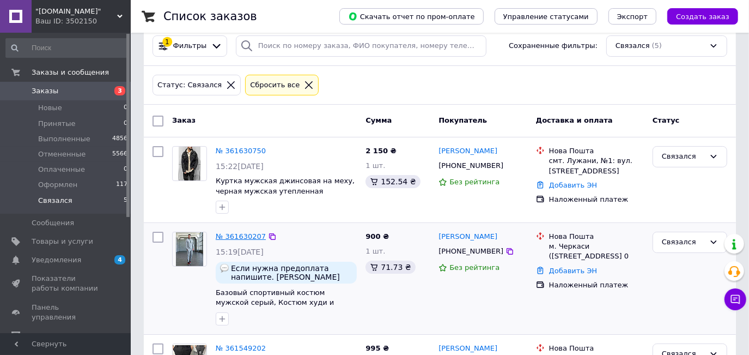
click at [251, 236] on link "№ 361630207" at bounding box center [241, 236] width 50 height 8
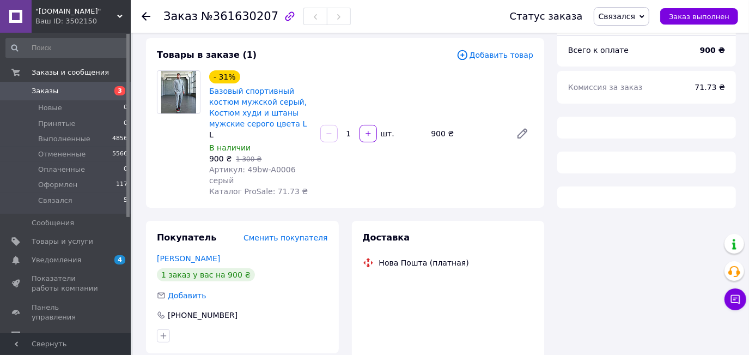
scroll to position [168, 0]
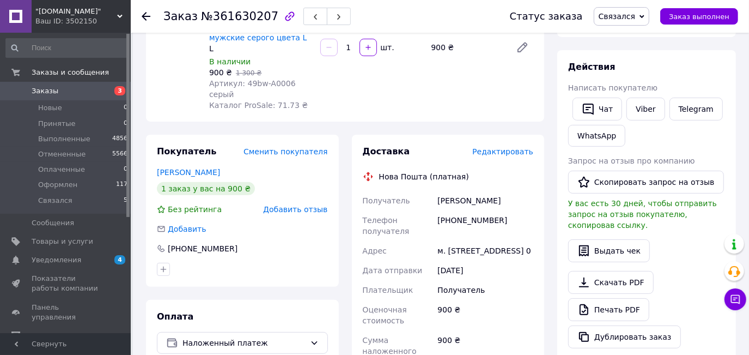
click at [449, 191] on div "Бойко Анастасія" at bounding box center [485, 201] width 100 height 20
click at [461, 191] on div "Бойко Анастасія" at bounding box center [485, 201] width 100 height 20
drag, startPoint x: 449, startPoint y: 209, endPoint x: 521, endPoint y: 214, distance: 72.1
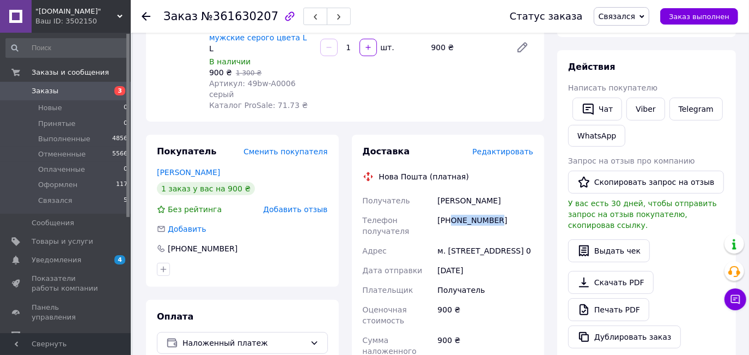
click at [521, 214] on div "[PHONE_NUMBER]" at bounding box center [485, 225] width 100 height 31
click at [460, 241] on div "м. Черкаси (Черкаська обл.), Козацька вул., дом. 1/1, кв. 0" at bounding box center [485, 251] width 100 height 20
click at [473, 253] on div "м. Черкаси (Черкаська обл.), Козацька вул., дом. 1/1, кв. 0" at bounding box center [485, 251] width 100 height 20
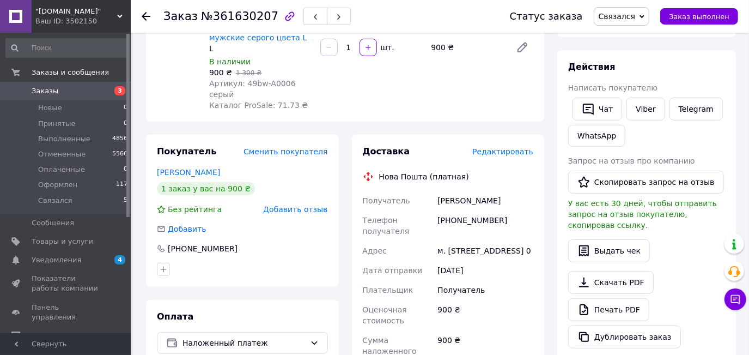
drag, startPoint x: 448, startPoint y: 264, endPoint x: 280, endPoint y: 23, distance: 293.4
click at [436, 260] on div "м. Черкаси (Черкаська обл.), Козацька вул., дом. 1/1, кв. 0" at bounding box center [485, 251] width 100 height 20
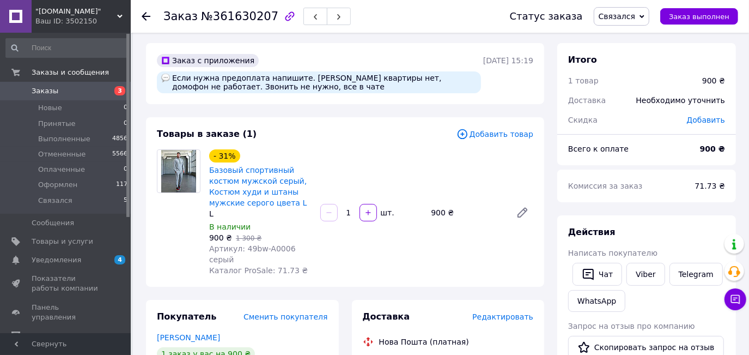
scroll to position [0, 0]
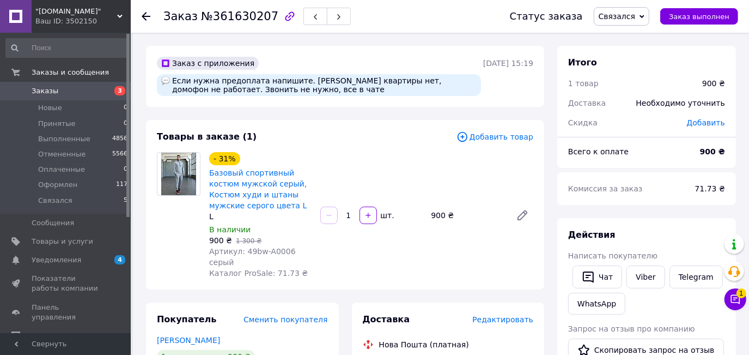
click at [640, 24] on span "Связался" at bounding box center [622, 16] width 56 height 19
click at [623, 106] on li "Оформлен" at bounding box center [623, 103] width 58 height 16
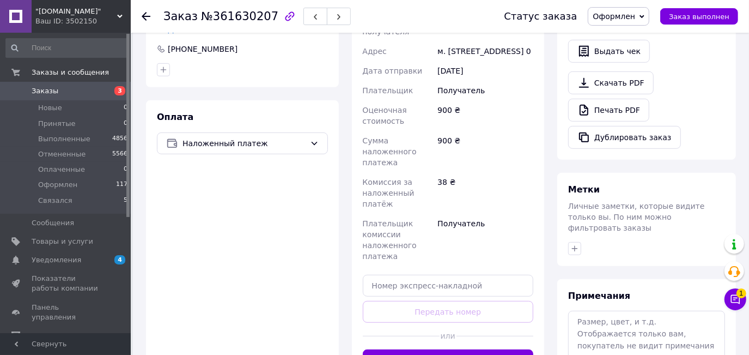
scroll to position [446, 0]
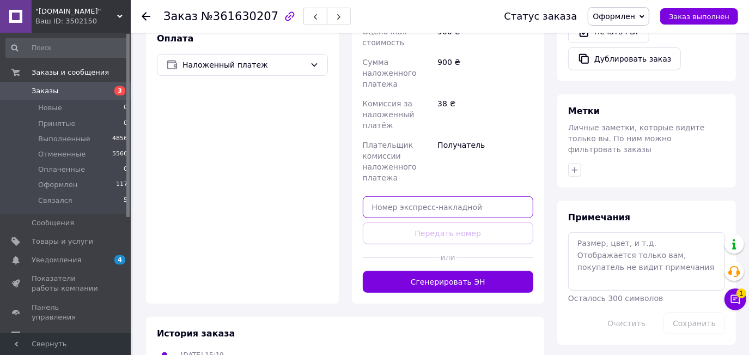
click at [446, 214] on input "text" at bounding box center [448, 207] width 171 height 22
paste input "20451247330611"
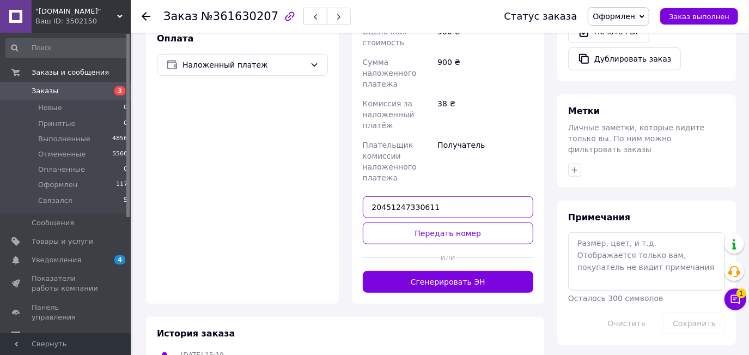
type input "20451247330611"
click at [442, 242] on button "Передать номер" at bounding box center [448, 233] width 171 height 22
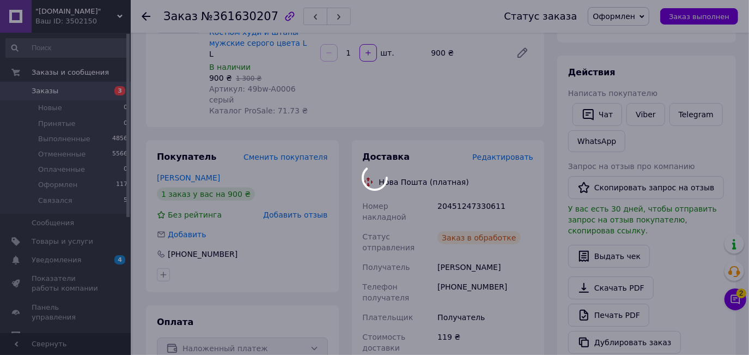
scroll to position [148, 0]
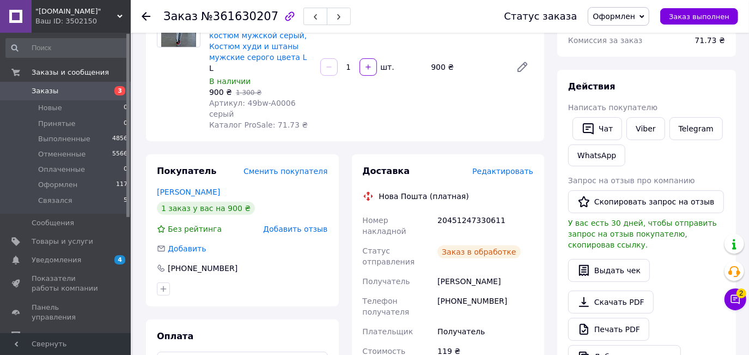
click at [461, 210] on div "20451247330611" at bounding box center [485, 225] width 100 height 31
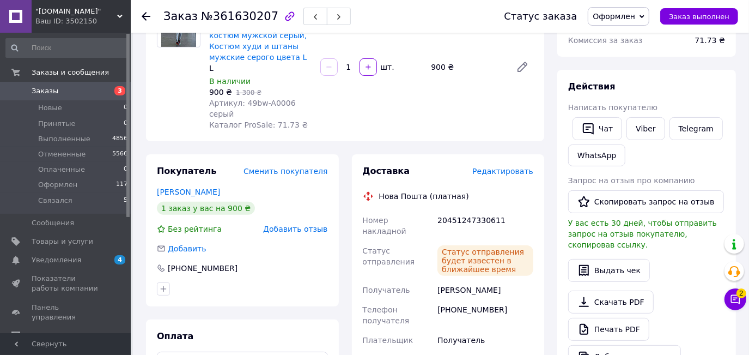
click at [589, 112] on div "Действия Написать покупателю   Чат Viber Telegram WhatsApp Запрос на отзыв про …" at bounding box center [646, 224] width 157 height 287
click at [597, 131] on button "Чат" at bounding box center [598, 128] width 50 height 23
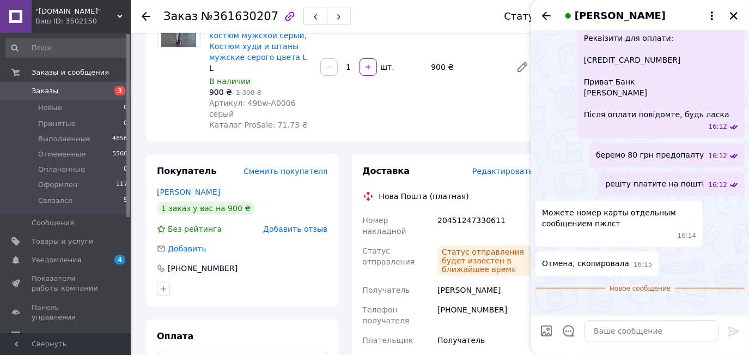
scroll to position [545, 0]
click at [618, 325] on textarea at bounding box center [652, 331] width 134 height 22
paste textarea "Дякуємо за замовлення, Сьогодні відправимо, гарного дня та бережіть себе :)"
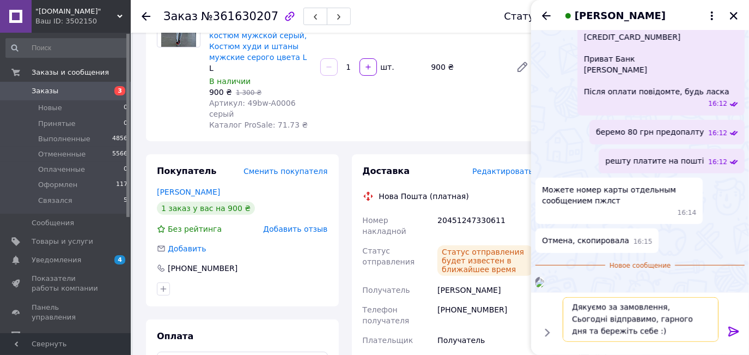
click at [583, 312] on textarea "Дякуємо за замовлення, Сьогодні відправимо, гарного дня та бережіть себе :)" at bounding box center [641, 319] width 156 height 45
type textarea "Дякуємо за замовлення, Завтра відправимо, гарного дня та бережіть себе :)"
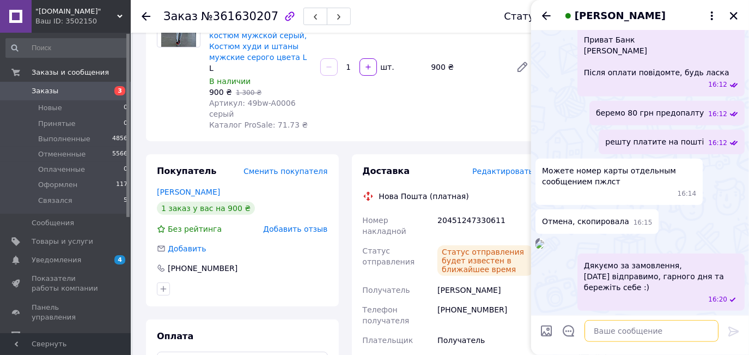
scroll to position [587, 0]
click at [732, 15] on icon "Закрыть" at bounding box center [734, 16] width 10 height 10
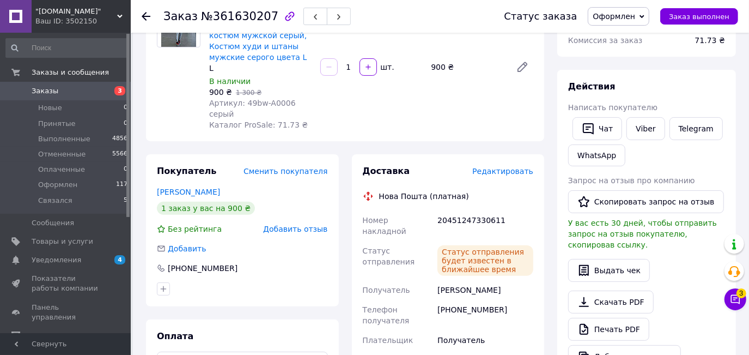
scroll to position [0, 0]
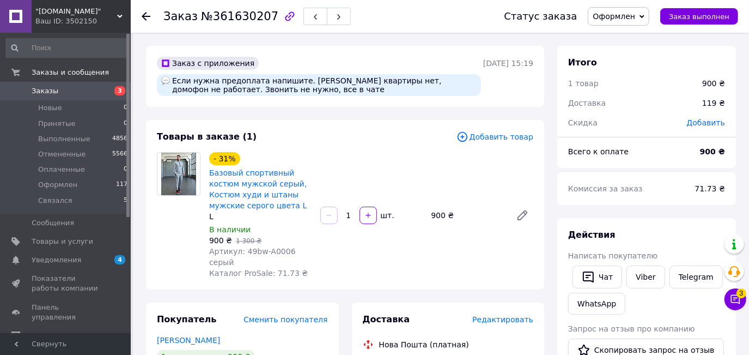
click at [72, 88] on span "Заказы" at bounding box center [66, 91] width 69 height 10
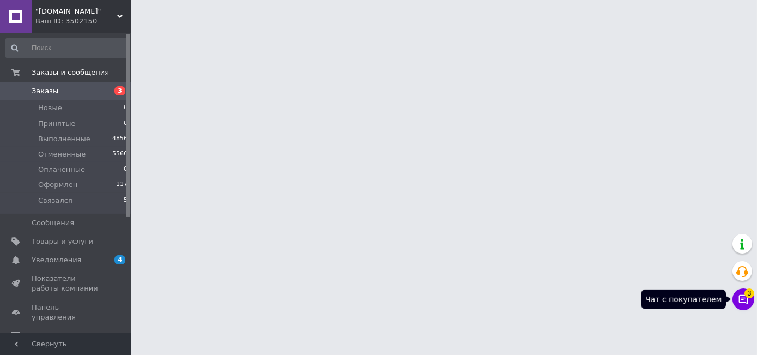
click at [739, 299] on icon at bounding box center [743, 299] width 11 height 11
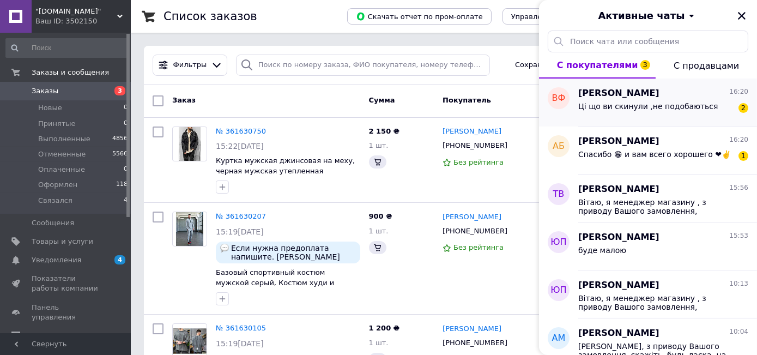
click at [625, 93] on span "[PERSON_NAME]" at bounding box center [618, 93] width 81 height 13
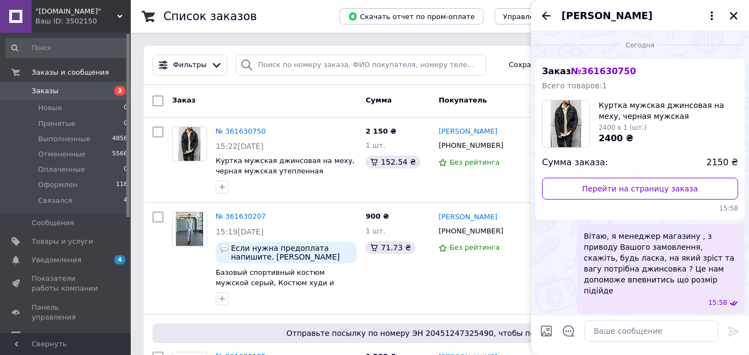
scroll to position [1504, 0]
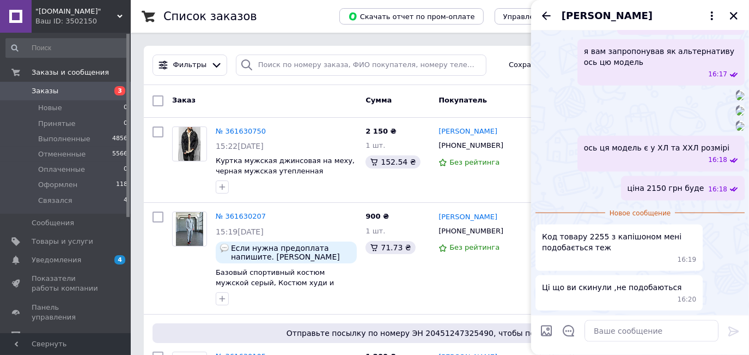
click at [596, 245] on span "Код товару 2255 з капішоном мені подобається теж" at bounding box center [619, 242] width 154 height 22
click at [83, 244] on span "Товары и услуги" at bounding box center [63, 241] width 62 height 10
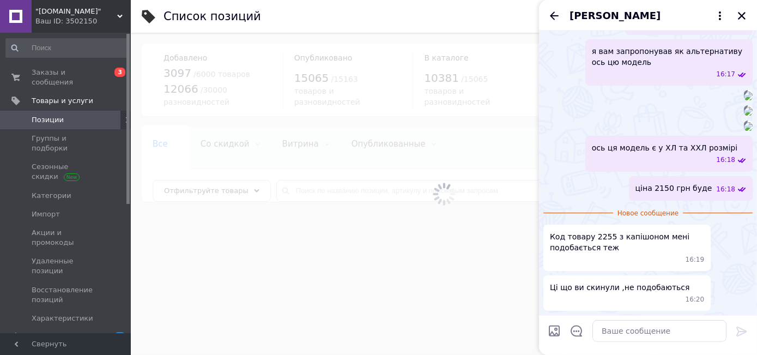
click at [340, 186] on div at bounding box center [444, 194] width 626 height 322
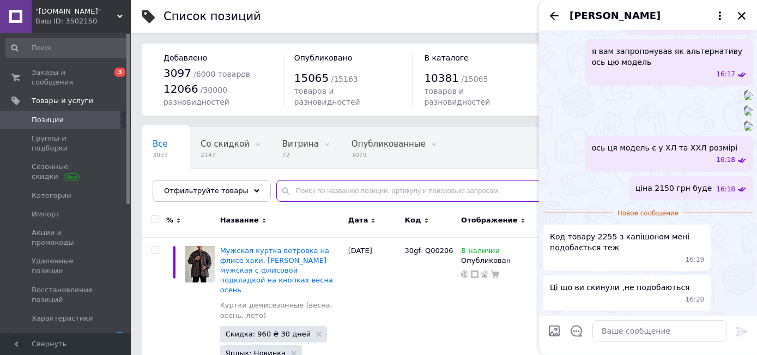
click at [340, 187] on input "text" at bounding box center [505, 191] width 459 height 22
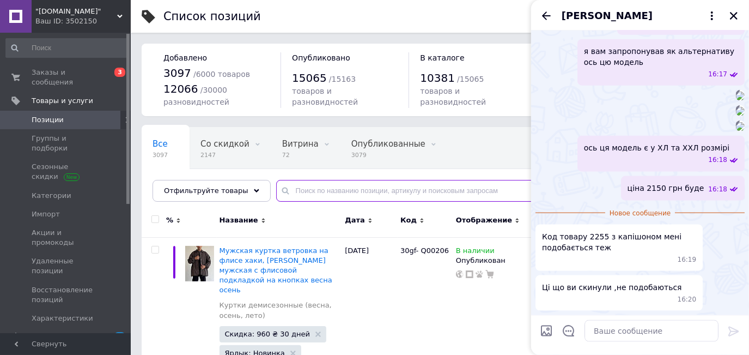
click at [340, 187] on input "text" at bounding box center [501, 191] width 451 height 22
paste input "2255"
type input "2255"
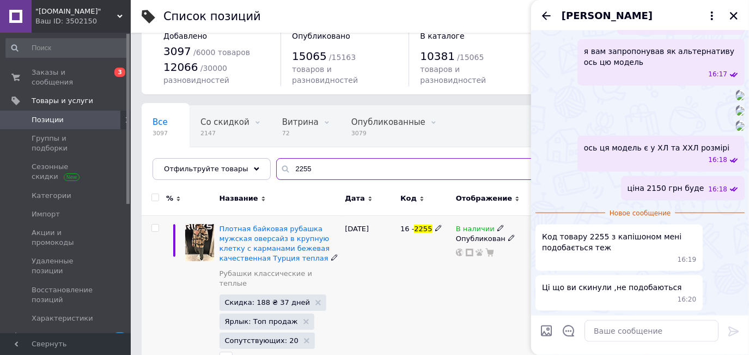
scroll to position [56, 0]
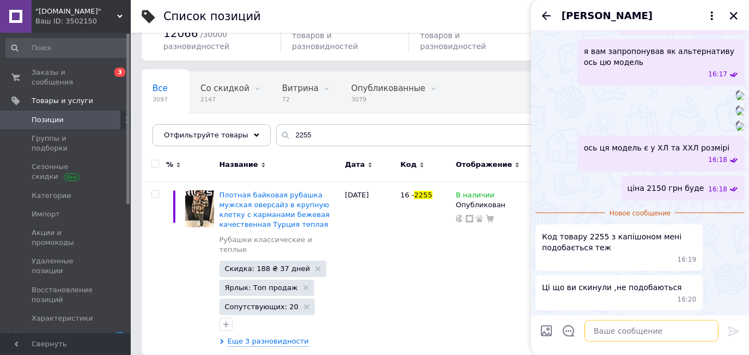
click at [594, 332] on textarea at bounding box center [652, 331] width 134 height 22
paste textarea "2255"
type textarea "у нас немає товару під кодом 2255"
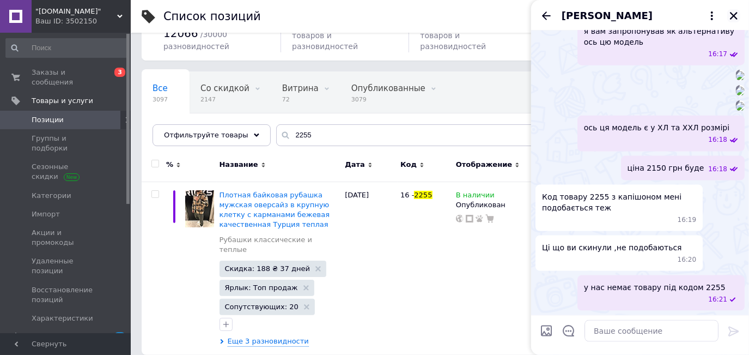
click at [729, 15] on icon "Закрыть" at bounding box center [734, 16] width 10 height 10
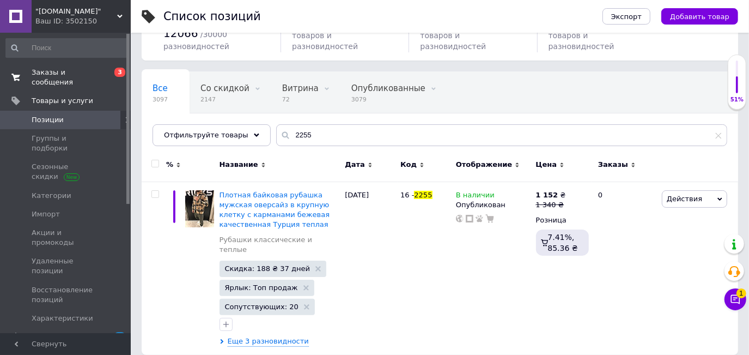
click at [101, 71] on span "0 3" at bounding box center [116, 78] width 30 height 20
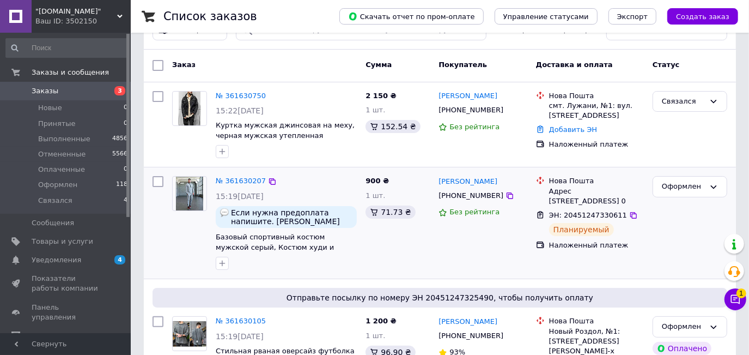
scroll to position [49, 0]
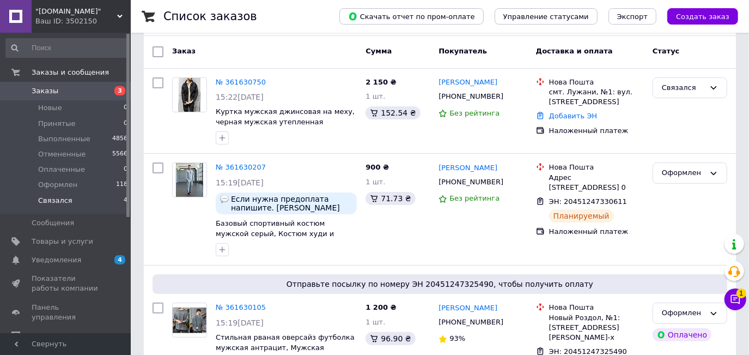
click at [109, 203] on li "Связался 4" at bounding box center [67, 203] width 134 height 21
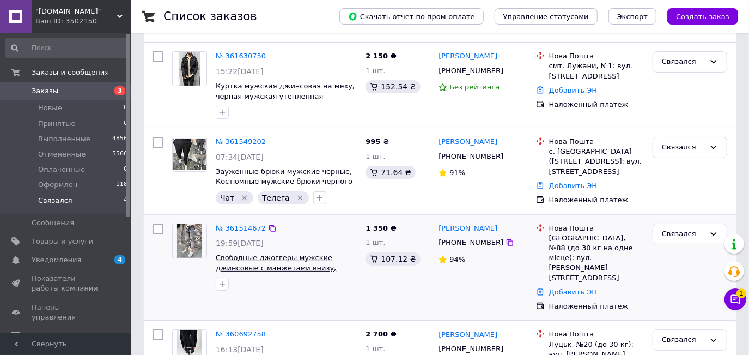
scroll to position [155, 0]
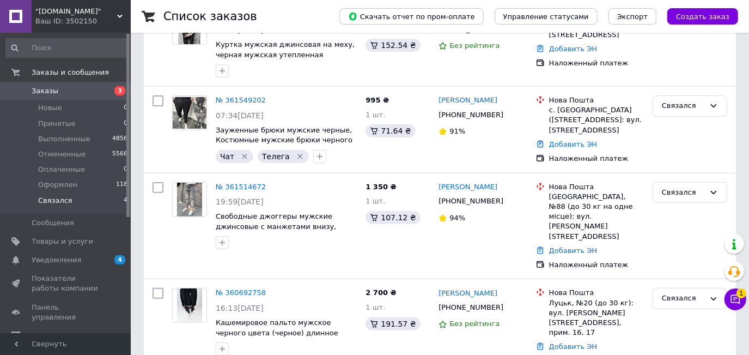
click at [745, 296] on span "1" at bounding box center [742, 293] width 10 height 10
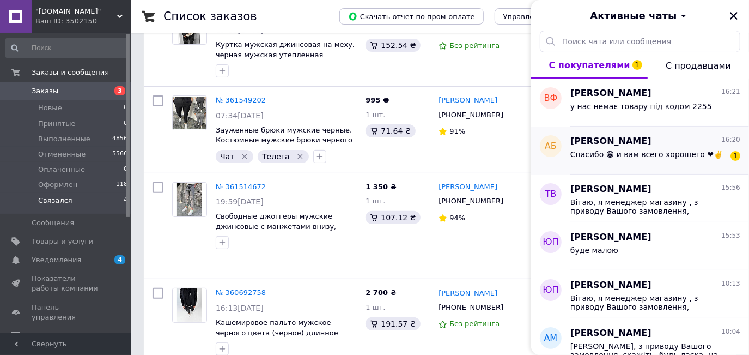
click at [657, 158] on div "Спасибо 😁 и вам всего хорошего ❤✌️" at bounding box center [646, 157] width 153 height 15
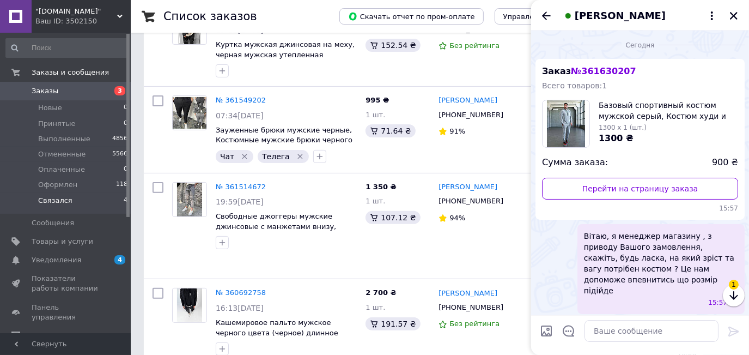
scroll to position [580, 0]
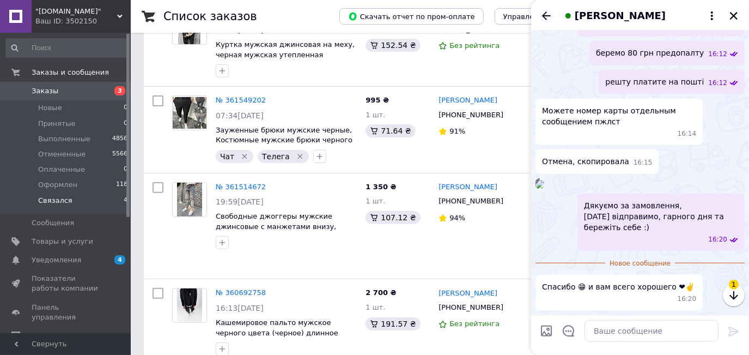
click at [547, 17] on icon "Назад" at bounding box center [546, 15] width 13 height 13
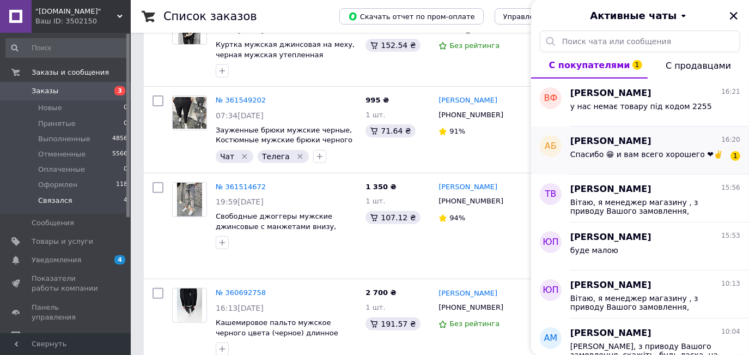
click at [648, 148] on div "Спасибо 😁 и вам всего хорошего ❤✌️ 1" at bounding box center [655, 156] width 170 height 17
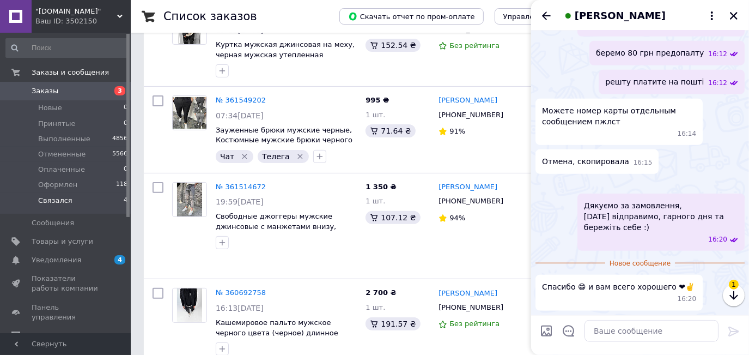
scroll to position [647, 0]
click at [540, 14] on icon "Назад" at bounding box center [546, 15] width 13 height 13
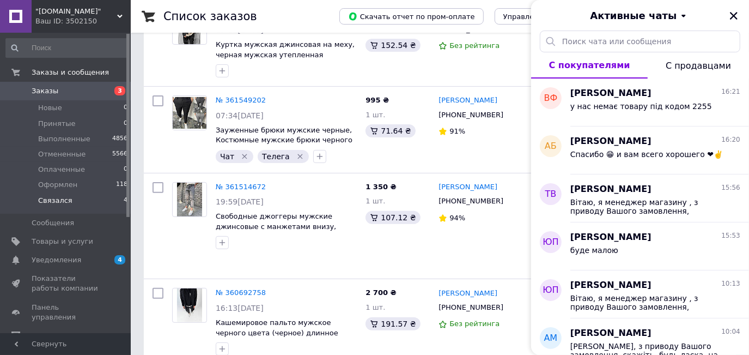
drag, startPoint x: 732, startPoint y: 14, endPoint x: 599, endPoint y: 45, distance: 136.4
click at [730, 14] on icon "Закрыть" at bounding box center [734, 16] width 10 height 10
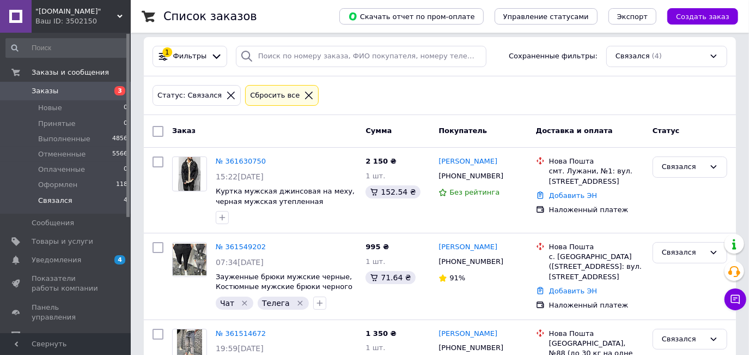
scroll to position [7, 0]
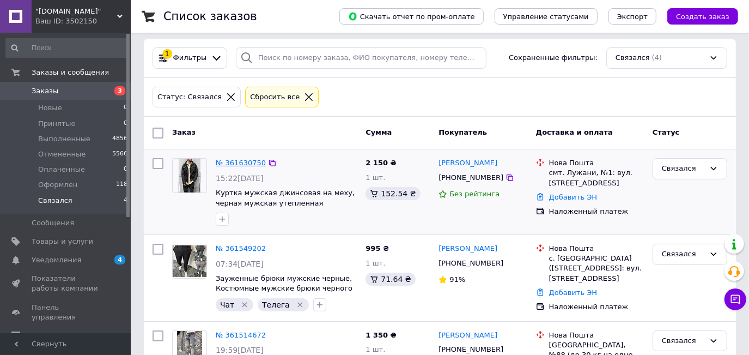
click at [242, 160] on link "№ 361630750" at bounding box center [241, 163] width 50 height 8
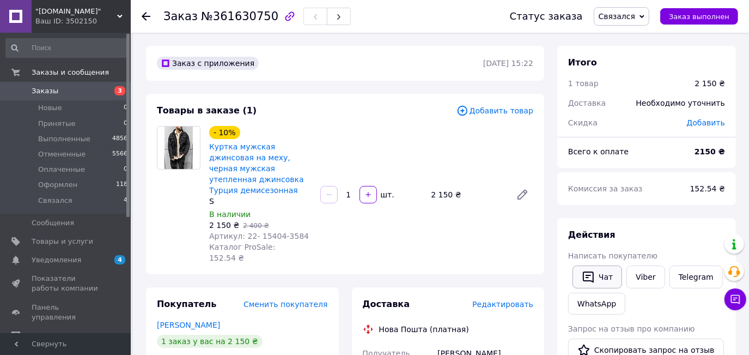
click at [595, 277] on button "Чат" at bounding box center [598, 276] width 50 height 23
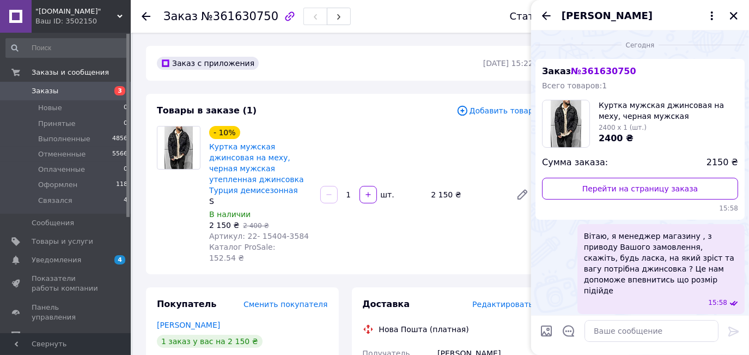
scroll to position [1512, 0]
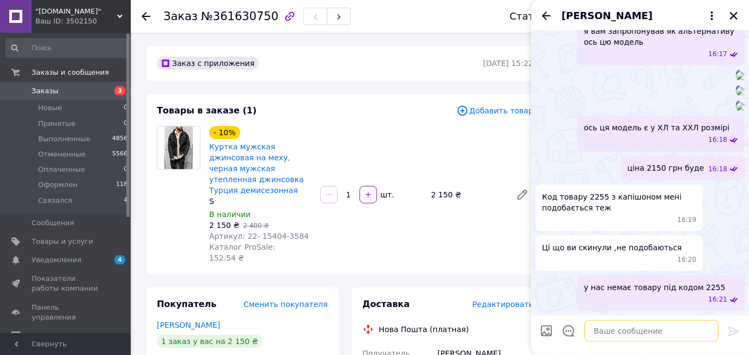
click at [652, 336] on textarea at bounding box center [652, 331] width 134 height 22
paste textarea "Можете, будь ласка, скасувати замовлення у себе в кабінеті клієнта? Це робиться…"
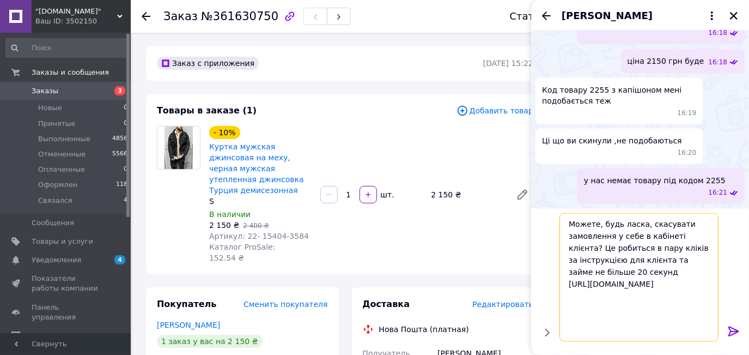
type textarea "Можете, будь ласка, скасувати замовлення у себе в кабінеті клієнта? Це робиться…"
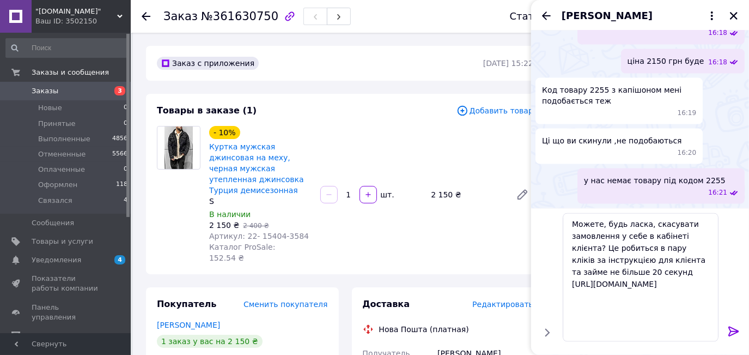
drag, startPoint x: 739, startPoint y: 325, endPoint x: 719, endPoint y: 332, distance: 21.6
click at [737, 327] on icon at bounding box center [733, 331] width 13 height 13
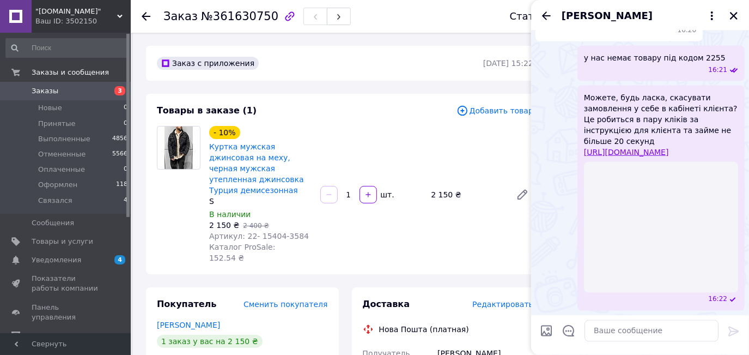
scroll to position [1736, 0]
click at [633, 330] on textarea at bounding box center [652, 331] width 134 height 22
paste textarea "Скидую Вам посилання саме на замовлення, по ідеї по цьому посиланню має відкрит…"
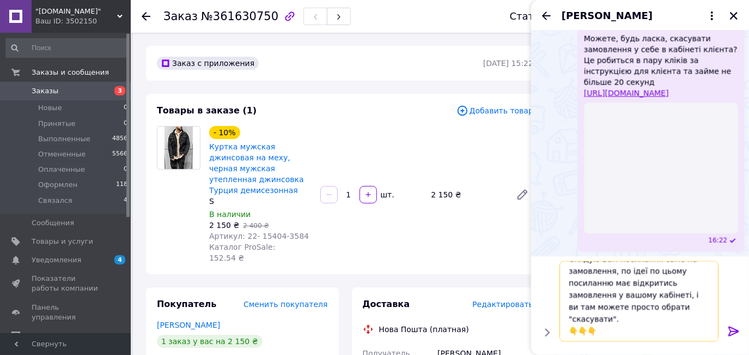
scroll to position [20, 0]
type textarea "Скидую Вам посилання саме на замовлення, по ідеї по цьому посиланню має відкрит…"
click at [732, 331] on icon at bounding box center [733, 331] width 10 height 10
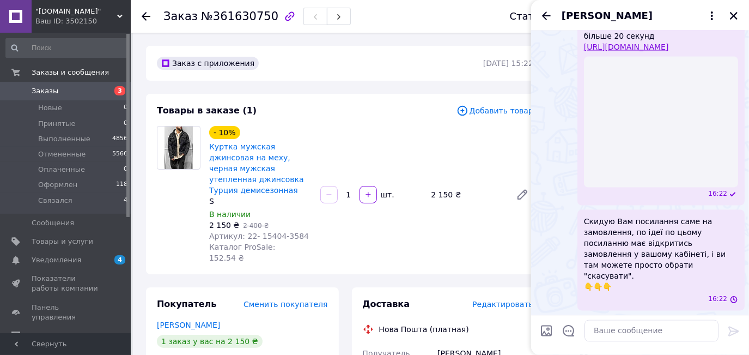
scroll to position [1858, 0]
click at [285, 16] on icon "button" at bounding box center [289, 15] width 9 height 9
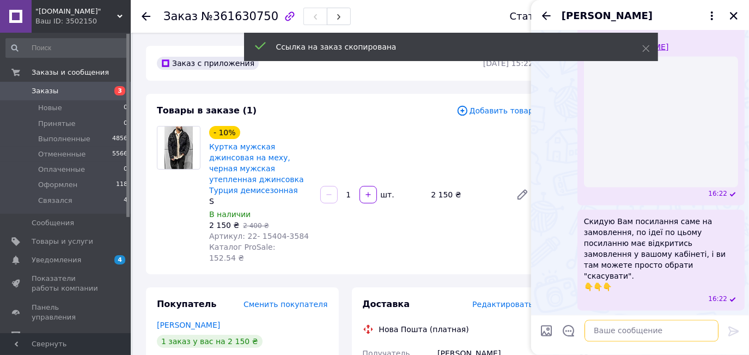
click at [647, 332] on textarea at bounding box center [652, 331] width 134 height 22
paste textarea "https://my.prom.ua/ua/cabinet/user/orders/361630750"
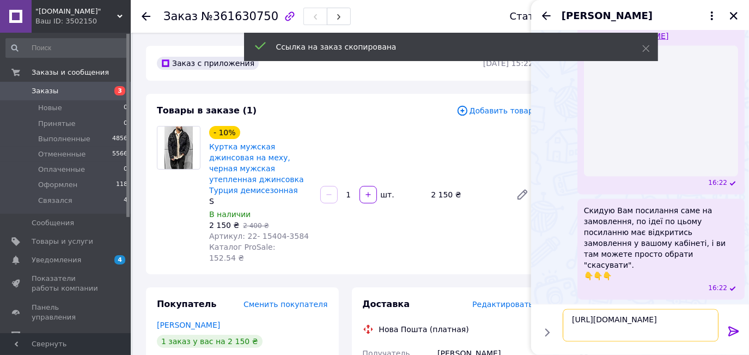
type textarea "https://my.prom.ua/ua/cabinet/user/orders/361630750"
drag, startPoint x: 735, startPoint y: 334, endPoint x: 732, endPoint y: 300, distance: 34.5
click at [735, 334] on icon at bounding box center [733, 331] width 13 height 13
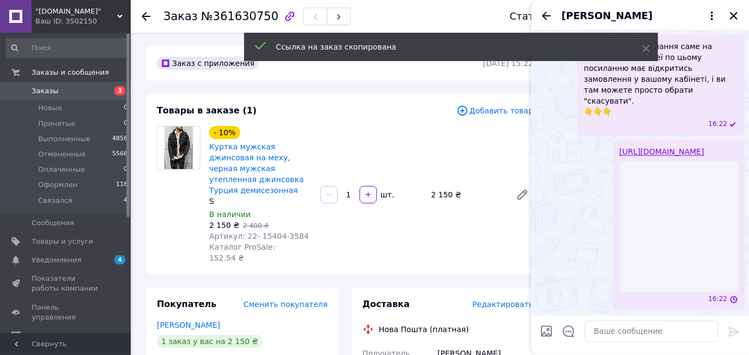
scroll to position [2044, 0]
click at [543, 14] on icon "Назад" at bounding box center [546, 15] width 13 height 13
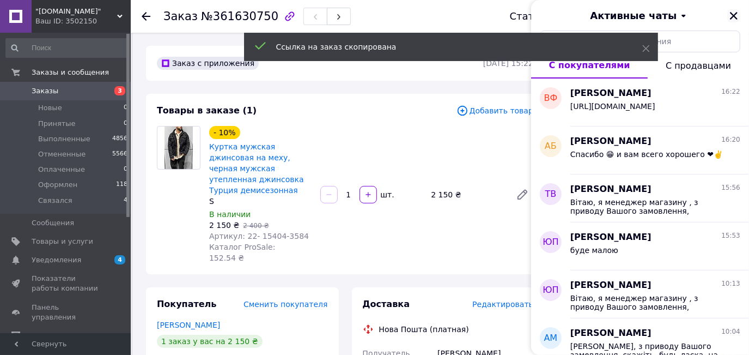
click at [732, 15] on icon "Закрыть" at bounding box center [734, 16] width 10 height 10
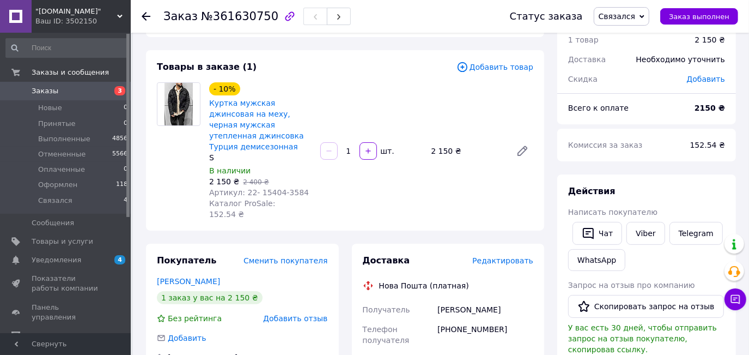
scroll to position [148, 0]
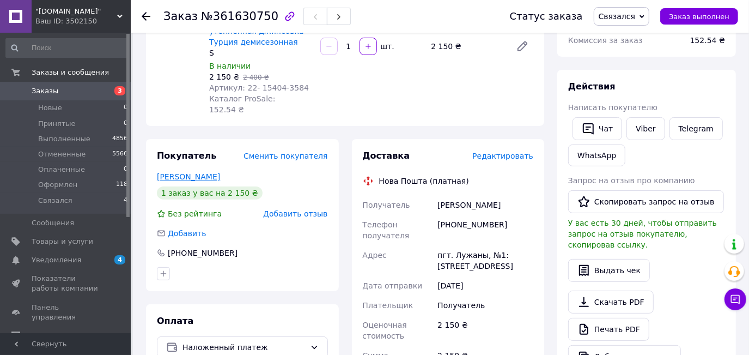
drag, startPoint x: 196, startPoint y: 154, endPoint x: 217, endPoint y: 171, distance: 27.1
click at [196, 172] on link "[PERSON_NAME]" at bounding box center [188, 176] width 63 height 9
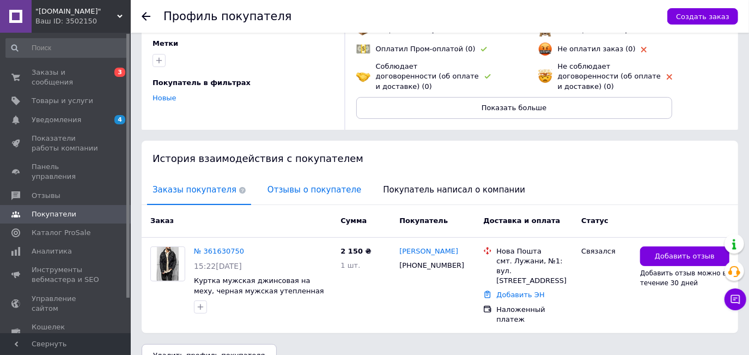
click at [295, 191] on span "Отзывы о покупателе" at bounding box center [314, 190] width 105 height 28
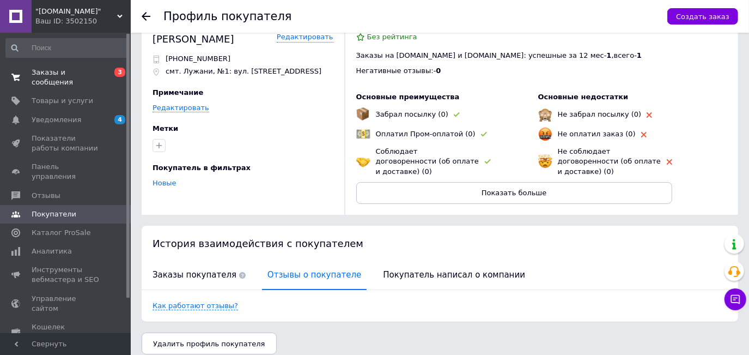
click at [71, 79] on link "Заказы и сообщения 0 3" at bounding box center [67, 77] width 134 height 28
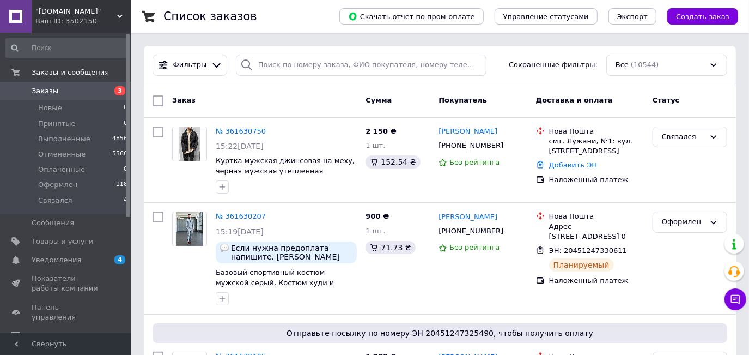
drag, startPoint x: 86, startPoint y: 200, endPoint x: 87, endPoint y: 7, distance: 193.4
click at [86, 200] on li "Связался 4" at bounding box center [67, 203] width 134 height 21
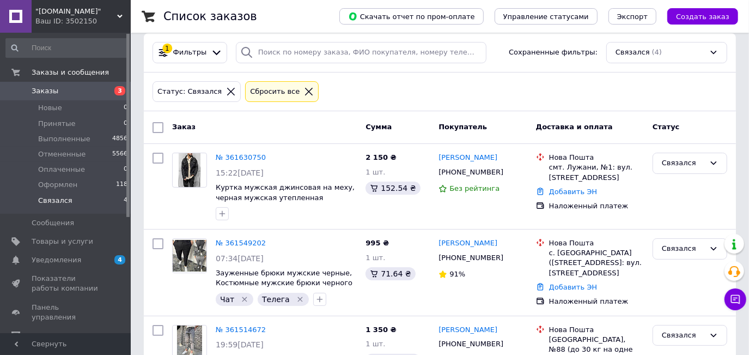
scroll to position [7, 0]
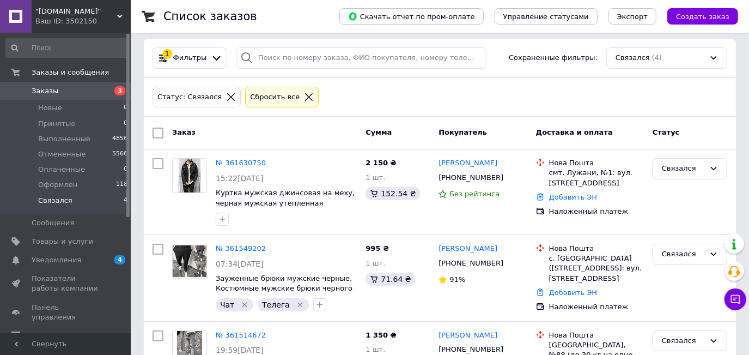
click at [100, 92] on span "Заказы" at bounding box center [66, 91] width 69 height 10
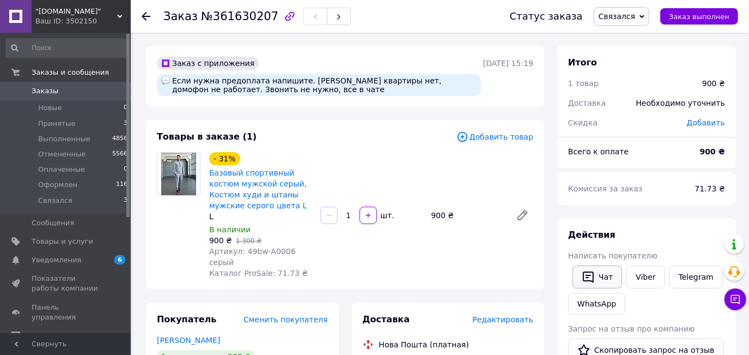
click at [587, 273] on icon "button" at bounding box center [588, 276] width 13 height 13
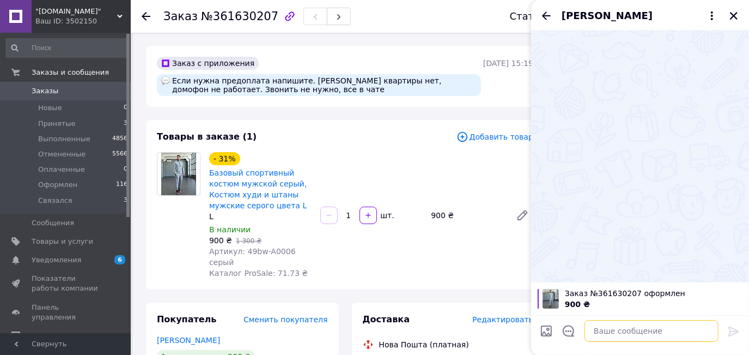
click at [646, 333] on textarea at bounding box center [652, 331] width 134 height 22
paste textarea "Вітаю, я менеджер магазину , з приводу Вашого замовлення, скажіть, будь ласка, …"
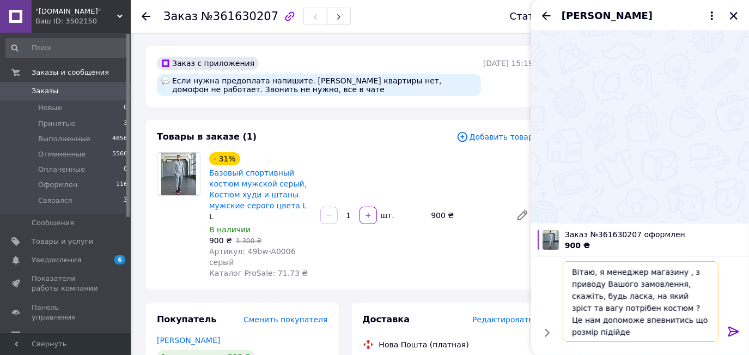
type textarea "Вітаю, я менеджер магазину , з приводу Вашого замовлення, скажіть, будь ласка, …"
click at [739, 330] on icon at bounding box center [733, 331] width 13 height 13
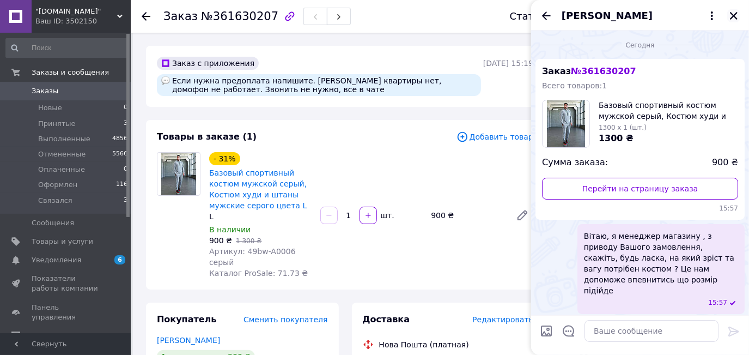
click at [734, 14] on icon "Закрыть" at bounding box center [734, 16] width 10 height 10
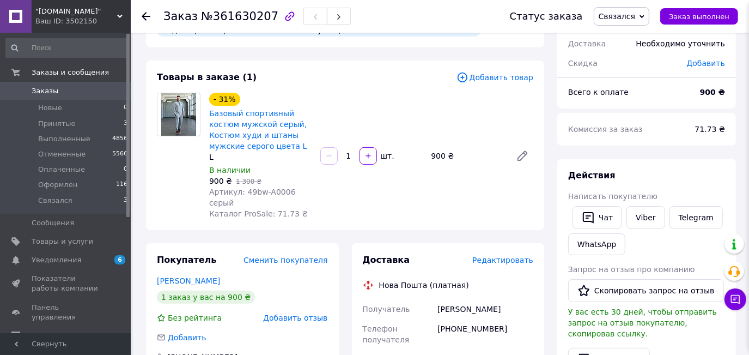
scroll to position [148, 0]
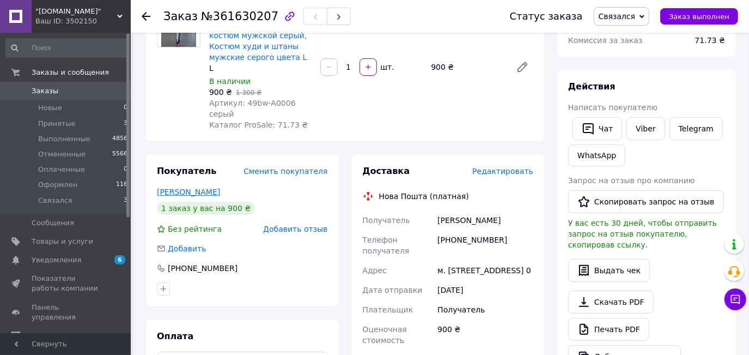
click at [188, 187] on link "Бойко Анастасія" at bounding box center [188, 191] width 63 height 9
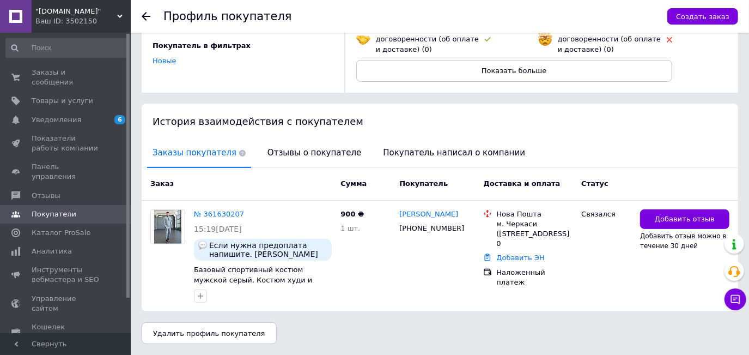
click at [262, 151] on span "Отзывы о покупателе" at bounding box center [314, 153] width 105 height 28
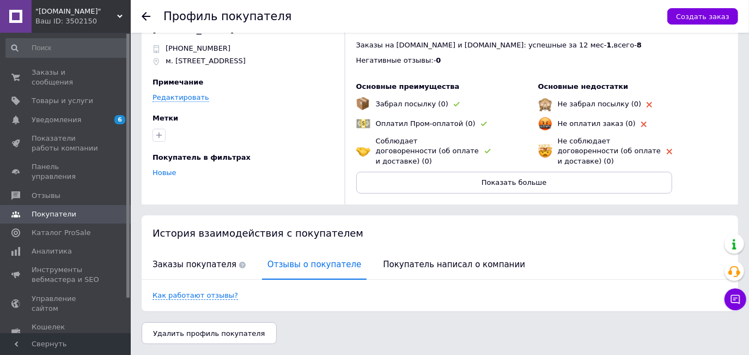
click at [177, 244] on div "История взаимодействия с покупателем" at bounding box center [440, 232] width 597 height 35
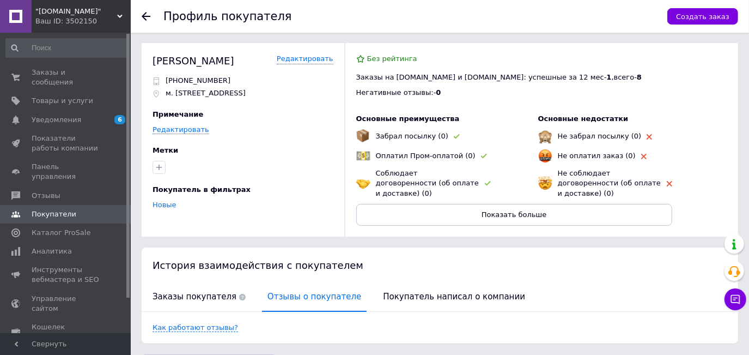
scroll to position [0, 0]
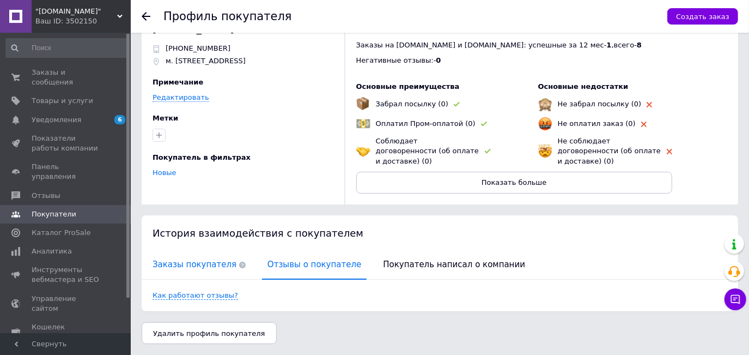
click at [183, 259] on span "Заказы покупателя" at bounding box center [199, 265] width 104 height 28
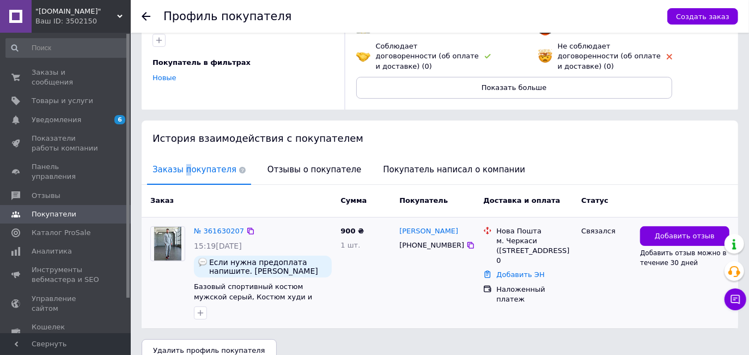
scroll to position [136, 0]
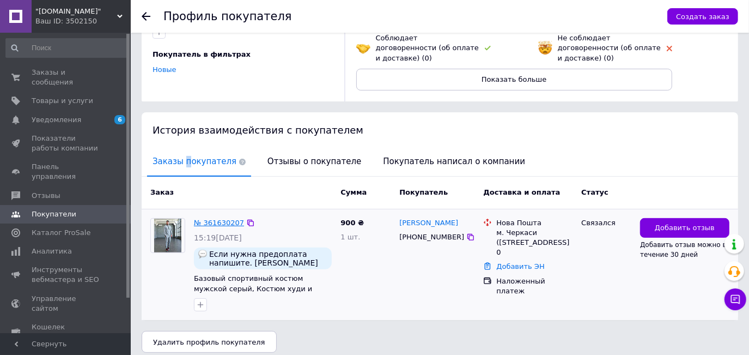
click at [211, 226] on link "№ 361630207" at bounding box center [219, 222] width 50 height 8
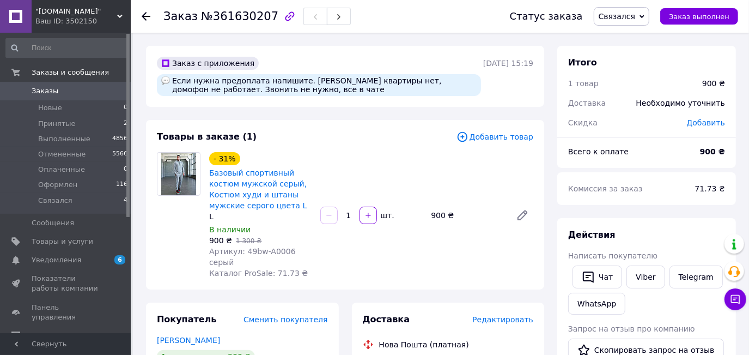
click at [263, 254] on span "Артикул: 49bw-A0006 серый" at bounding box center [252, 257] width 87 height 20
copy span "A0006"
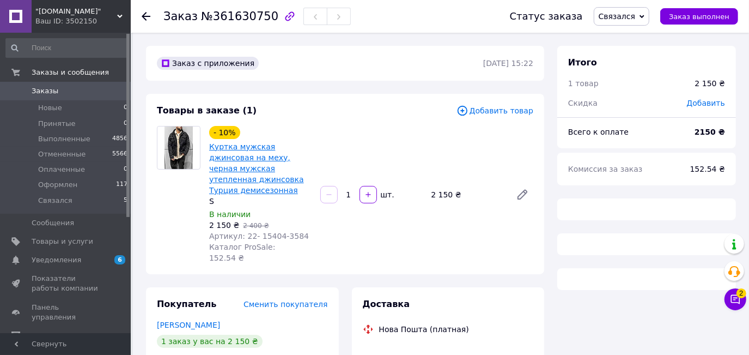
click at [228, 169] on link "Куртка мужская джинсовая на меху, черная мужская утепленная джинсовка Турция де…" at bounding box center [256, 168] width 95 height 52
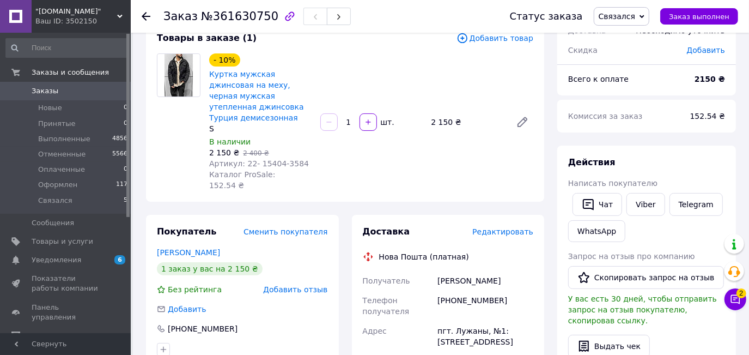
scroll to position [148, 0]
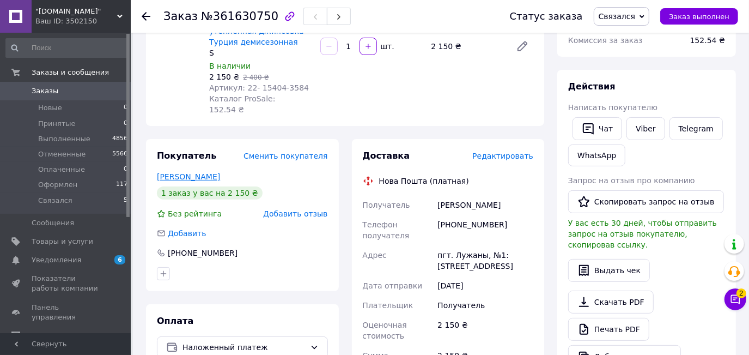
click at [203, 172] on link "[PERSON_NAME]" at bounding box center [188, 176] width 63 height 9
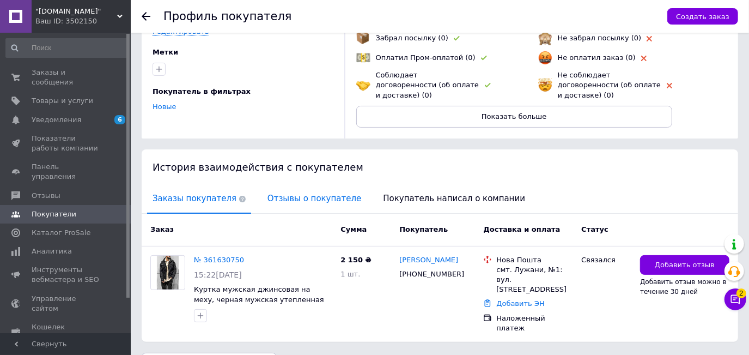
click at [293, 193] on span "Отзывы о покупателе" at bounding box center [314, 199] width 105 height 28
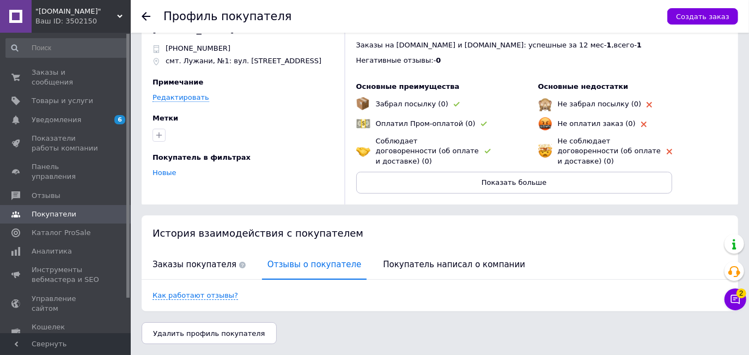
scroll to position [22, 0]
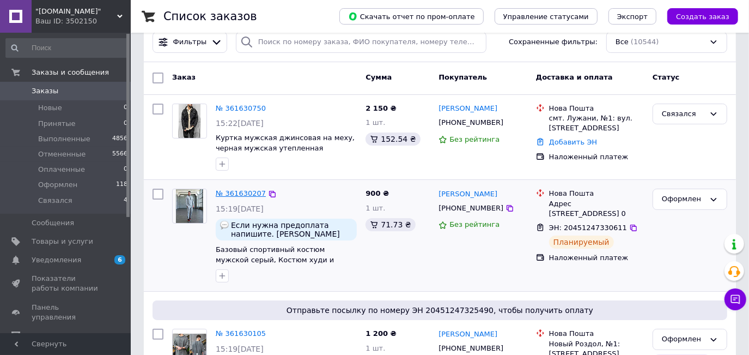
scroll to position [49, 0]
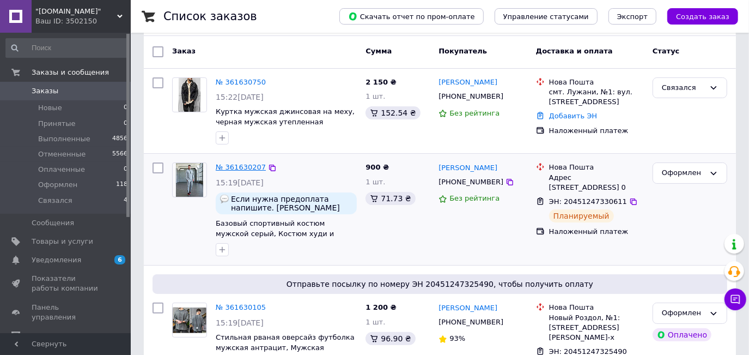
click at [235, 166] on link "№ 361630207" at bounding box center [241, 167] width 50 height 8
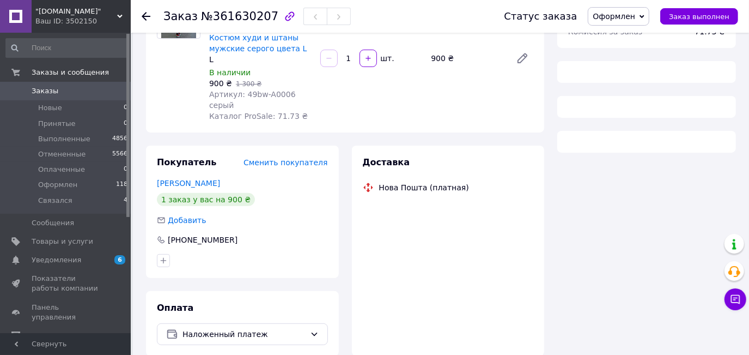
scroll to position [194, 0]
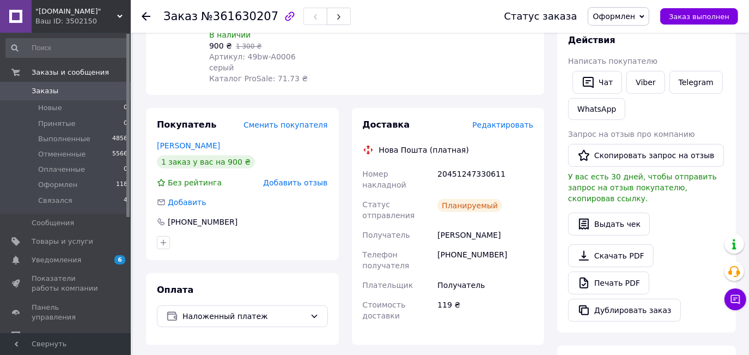
click at [452, 225] on div "[PERSON_NAME]" at bounding box center [485, 235] width 100 height 20
copy div "[PERSON_NAME]"
click at [453, 245] on div "[PHONE_NUMBER]" at bounding box center [485, 260] width 100 height 31
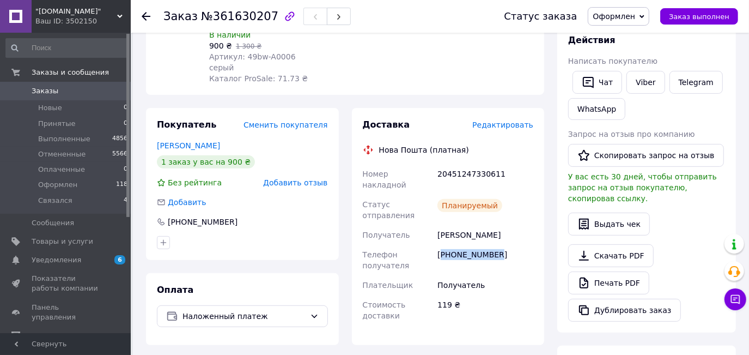
click at [453, 245] on div "[PHONE_NUMBER]" at bounding box center [485, 260] width 100 height 31
drag, startPoint x: 453, startPoint y: 222, endPoint x: 449, endPoint y: 228, distance: 7.0
click at [447, 245] on div "[PHONE_NUMBER]" at bounding box center [485, 260] width 100 height 31
click at [450, 245] on div "[PHONE_NUMBER]" at bounding box center [485, 260] width 100 height 31
drag, startPoint x: 453, startPoint y: 224, endPoint x: 499, endPoint y: 223, distance: 46.3
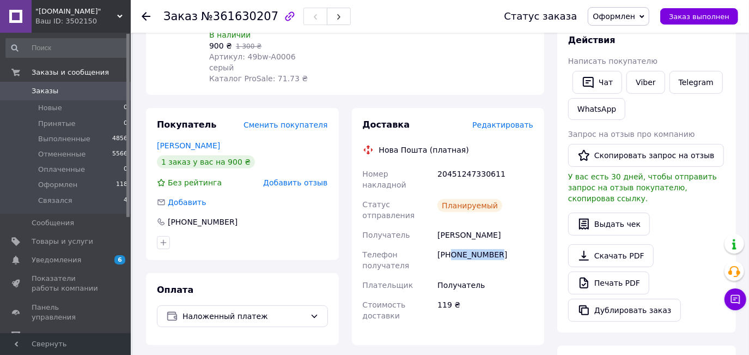
click at [499, 245] on div "[PHONE_NUMBER]" at bounding box center [485, 260] width 100 height 31
copy div "0678003114"
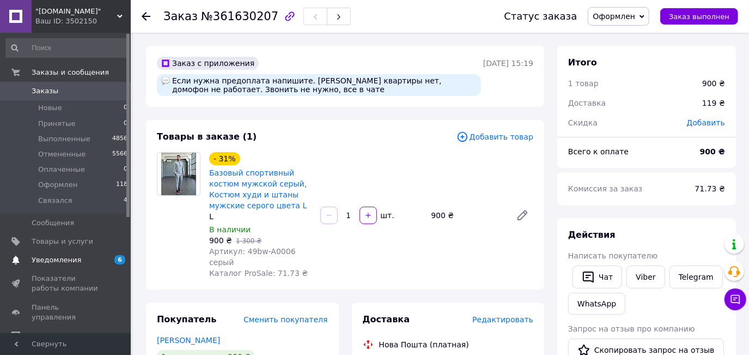
click at [104, 254] on link "Уведомления 6 0" at bounding box center [67, 260] width 134 height 19
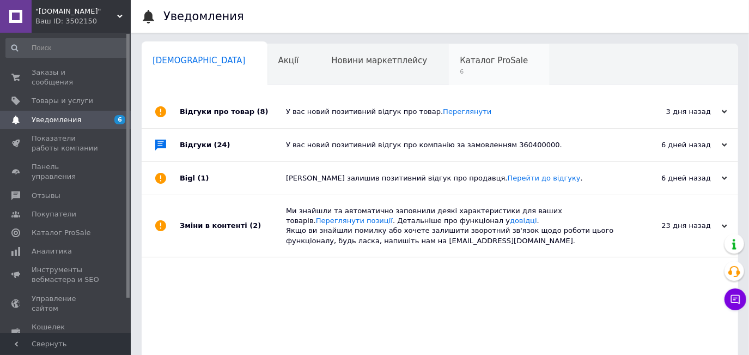
click at [460, 64] on span "Каталог ProSale" at bounding box center [494, 61] width 68 height 10
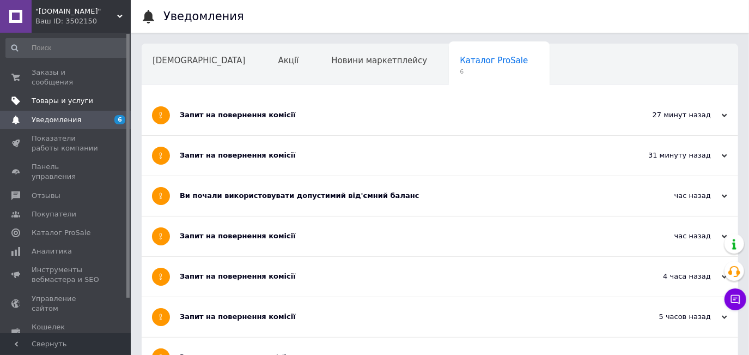
click at [84, 96] on span "Товары и услуги" at bounding box center [66, 101] width 69 height 10
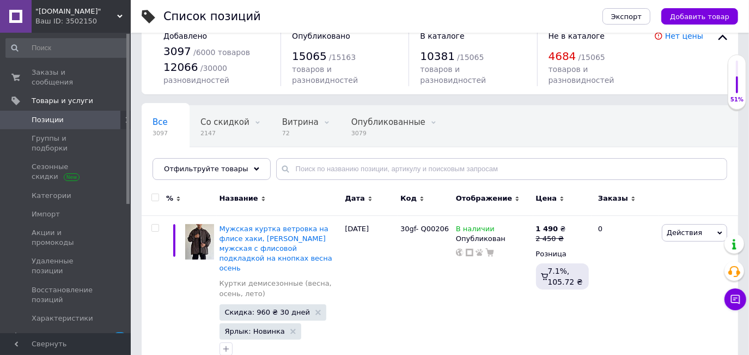
scroll to position [49, 0]
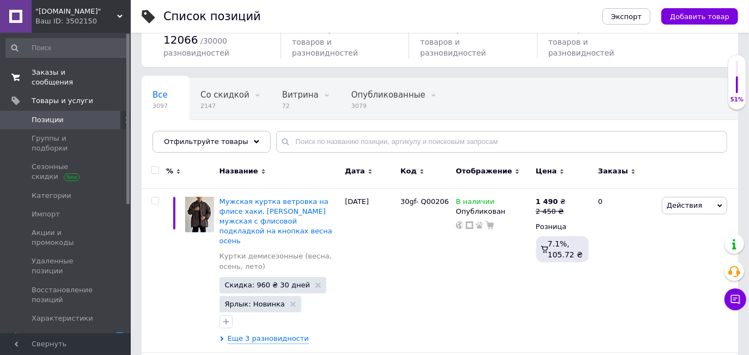
click at [104, 72] on span "0 0" at bounding box center [116, 78] width 30 height 20
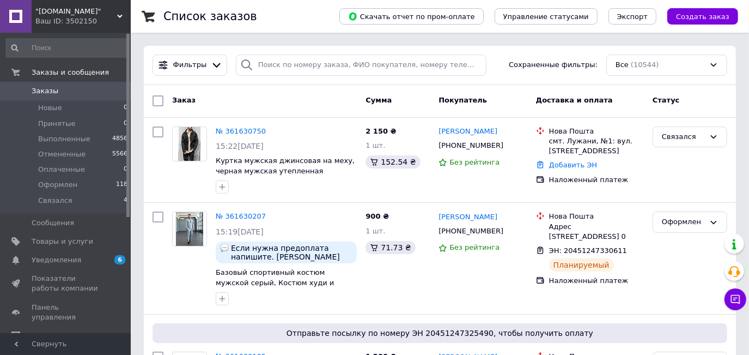
drag, startPoint x: 104, startPoint y: 198, endPoint x: 141, endPoint y: 23, distance: 178.8
click at [104, 198] on li "Связался 4" at bounding box center [67, 203] width 134 height 21
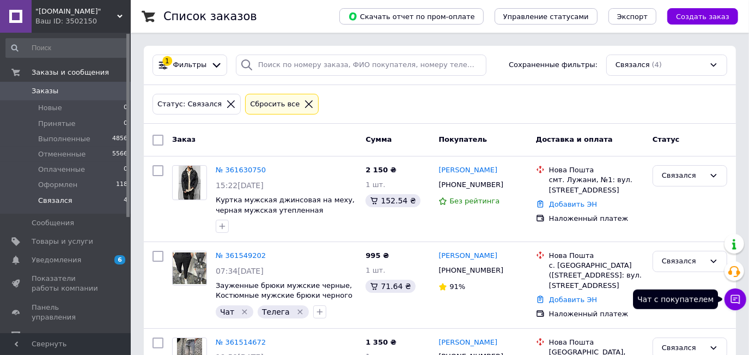
click at [740, 300] on icon at bounding box center [735, 299] width 9 height 9
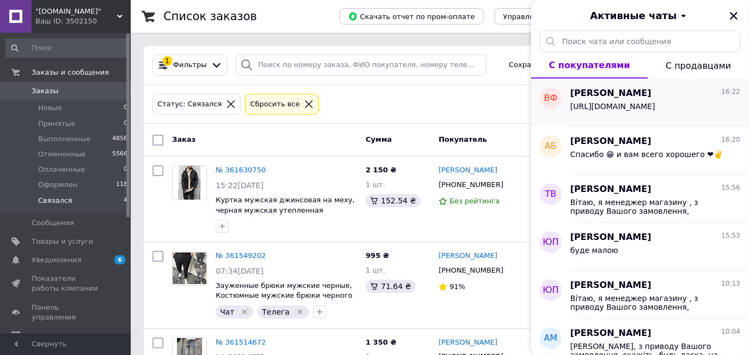
click at [615, 103] on span "https://my.prom.ua/ua/cabinet/user/orders/361630750" at bounding box center [612, 106] width 85 height 9
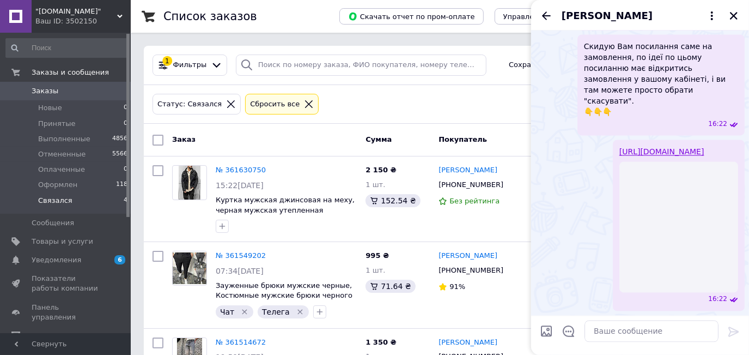
scroll to position [1898, 0]
click at [732, 17] on icon "Закрыть" at bounding box center [734, 16] width 8 height 8
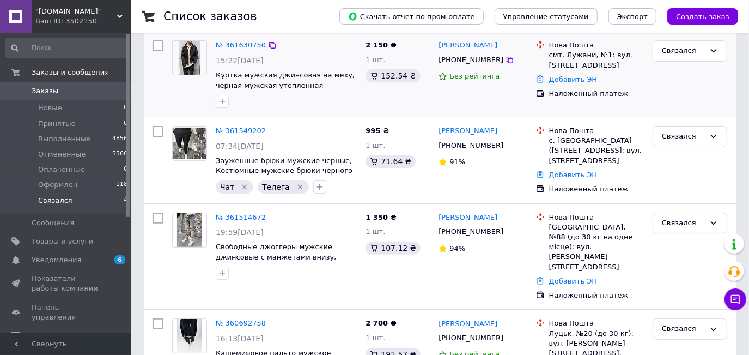
scroll to position [148, 0]
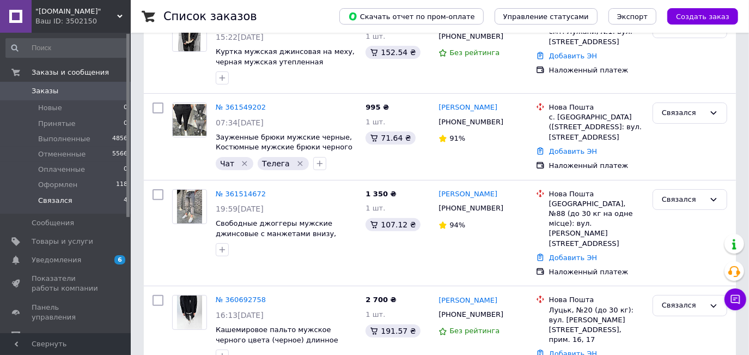
click at [77, 93] on span "Заказы" at bounding box center [66, 91] width 69 height 10
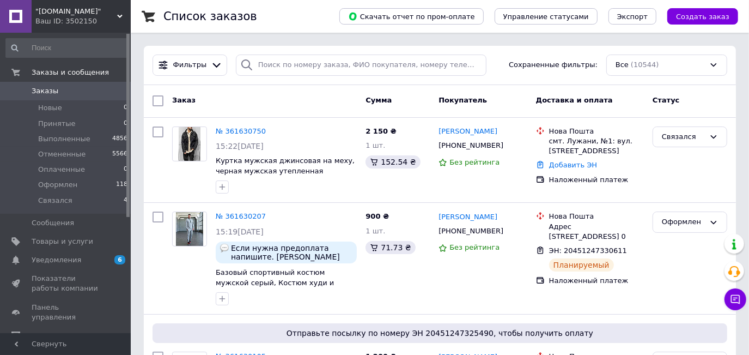
click at [103, 258] on span "6" at bounding box center [116, 260] width 30 height 10
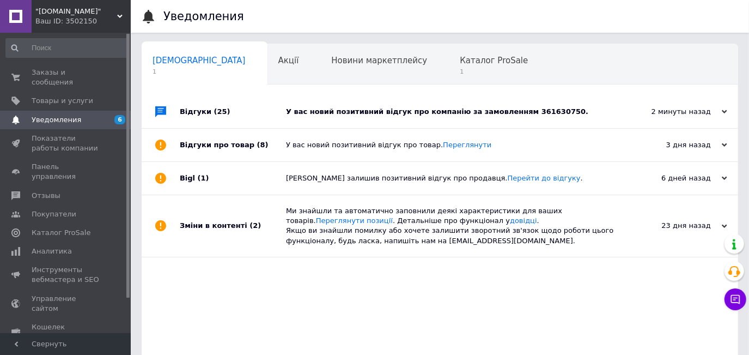
click at [333, 108] on div "У вас новий позитивний відгук про компанію за замовленням 361630750." at bounding box center [452, 112] width 332 height 10
click at [81, 191] on span "Отзывы" at bounding box center [66, 196] width 69 height 10
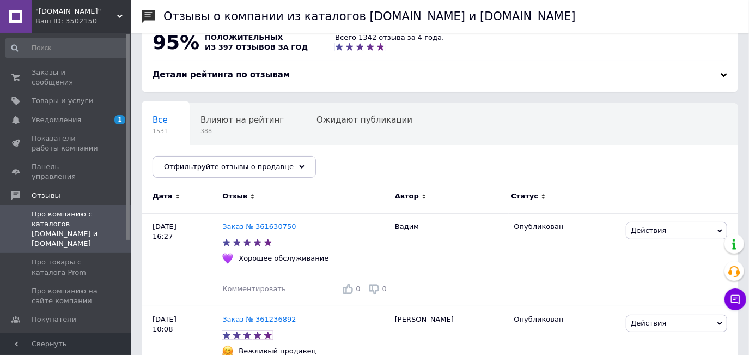
scroll to position [49, 0]
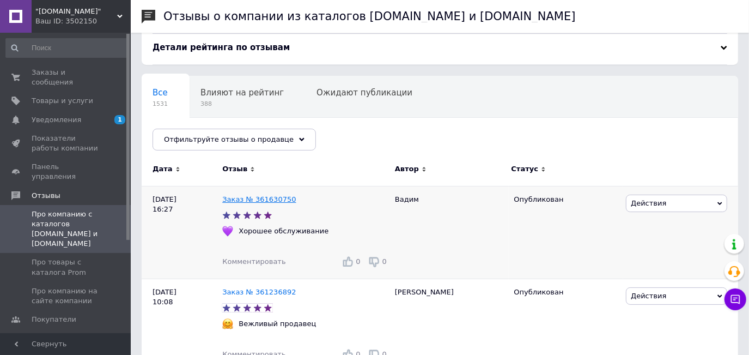
click at [263, 201] on link "Заказ № 361630750" at bounding box center [259, 199] width 74 height 8
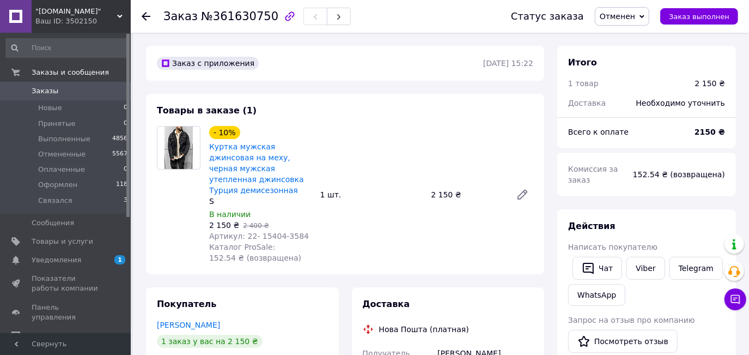
click at [71, 94] on span "Заказы" at bounding box center [66, 91] width 69 height 10
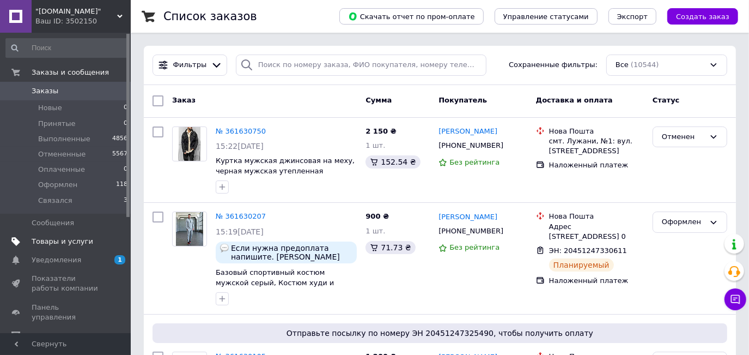
click at [80, 236] on link "Товары и услуги" at bounding box center [67, 241] width 134 height 19
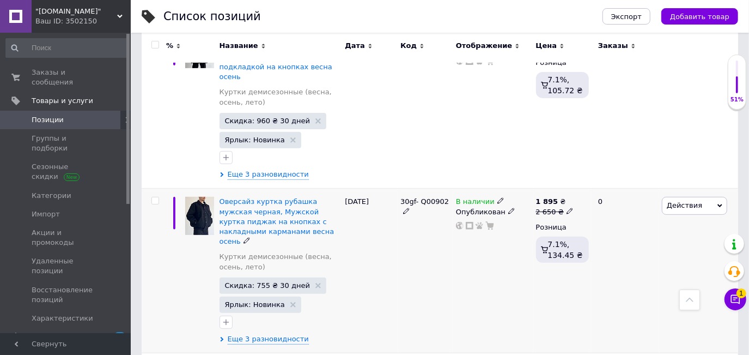
scroll to position [99, 0]
